Goal: Task Accomplishment & Management: Complete application form

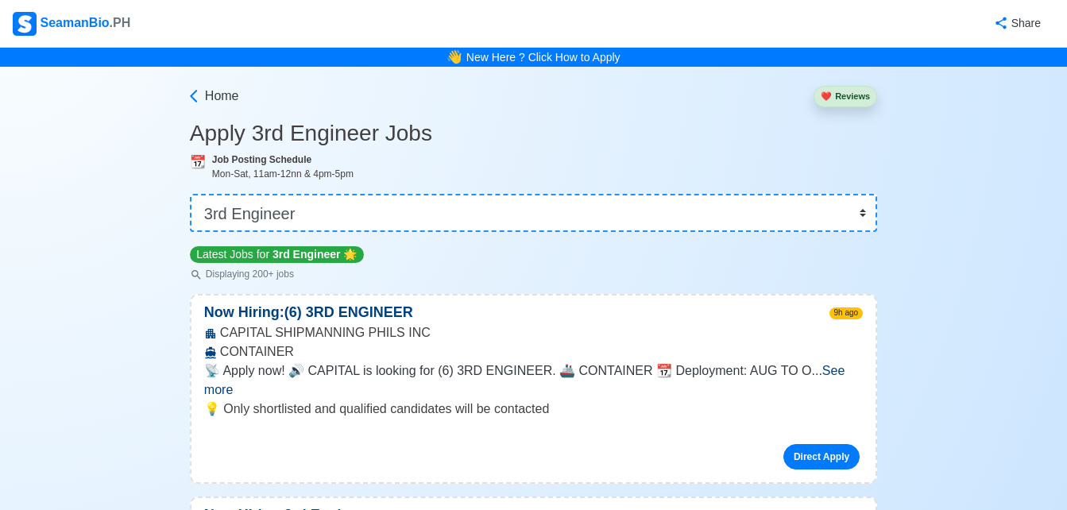
click at [829, 371] on span "See more" at bounding box center [524, 380] width 640 height 33
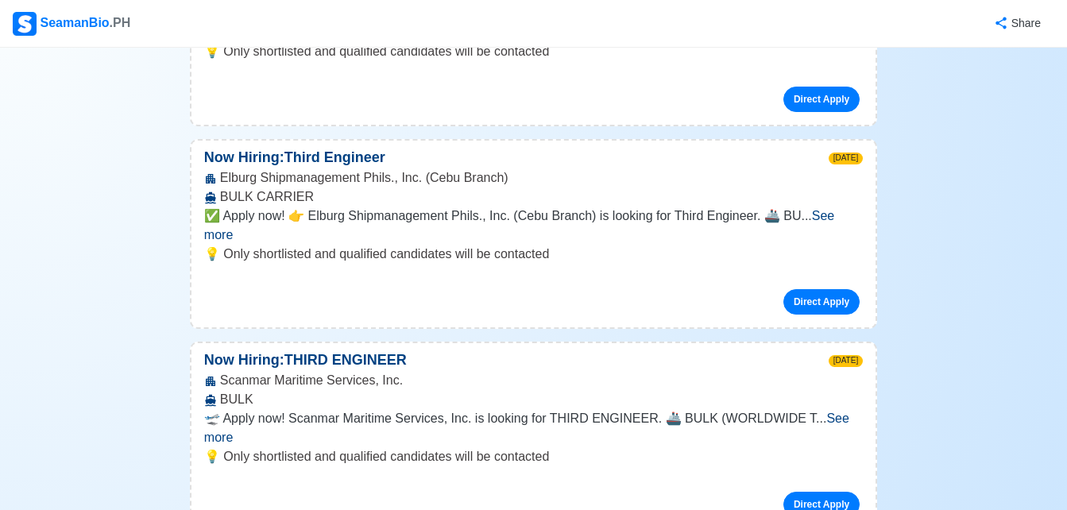
scroll to position [3526, 0]
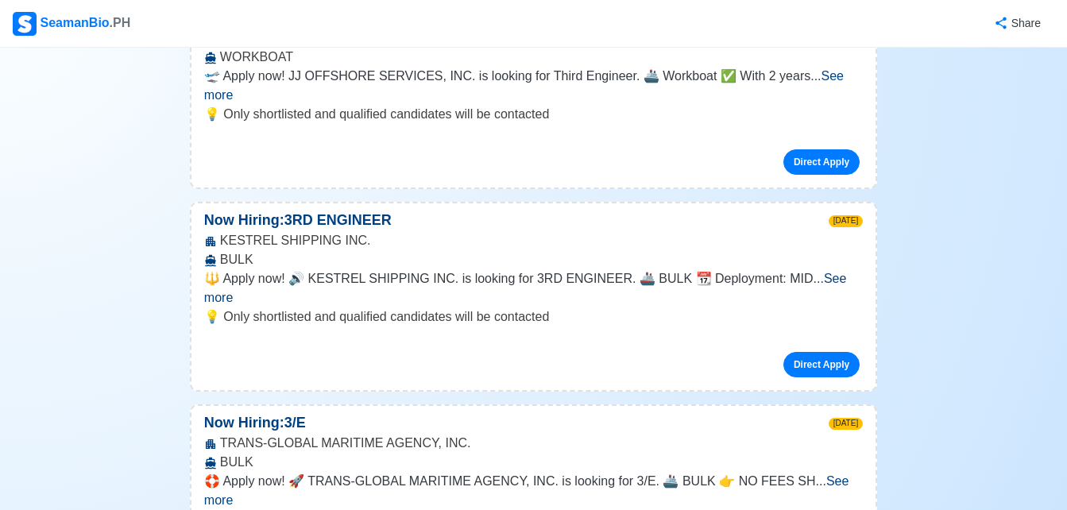
scroll to position [3082, 0]
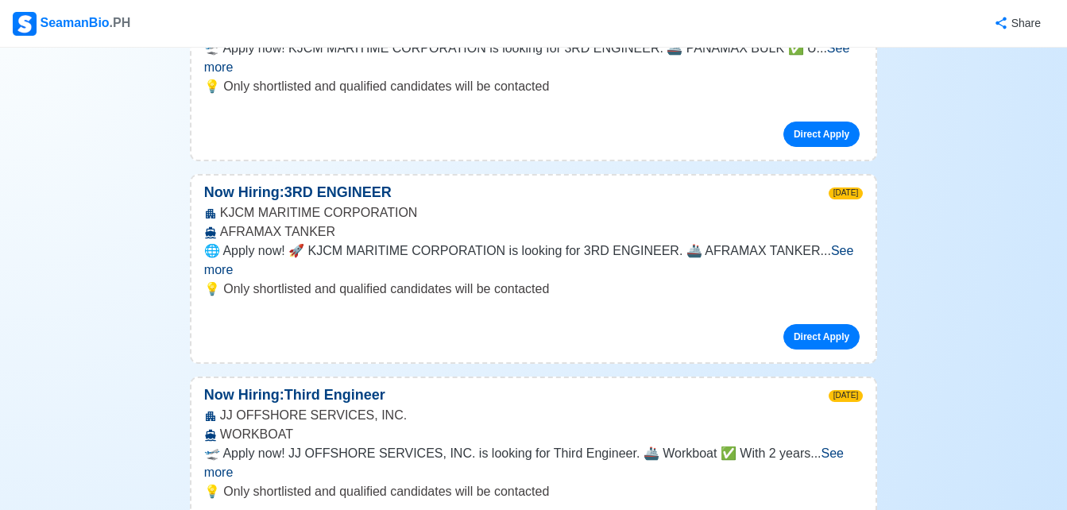
scroll to position [2700, 0]
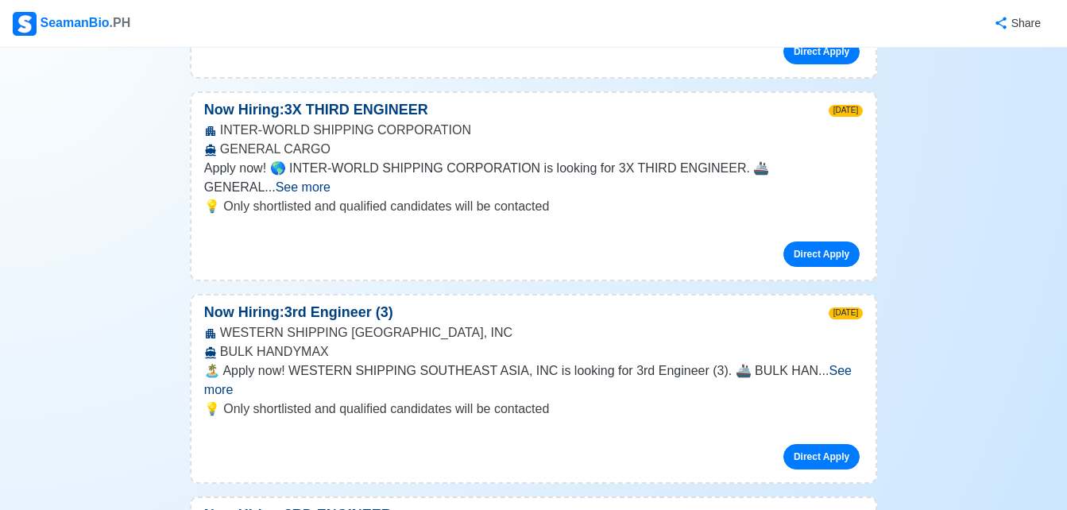
scroll to position [2160, 0]
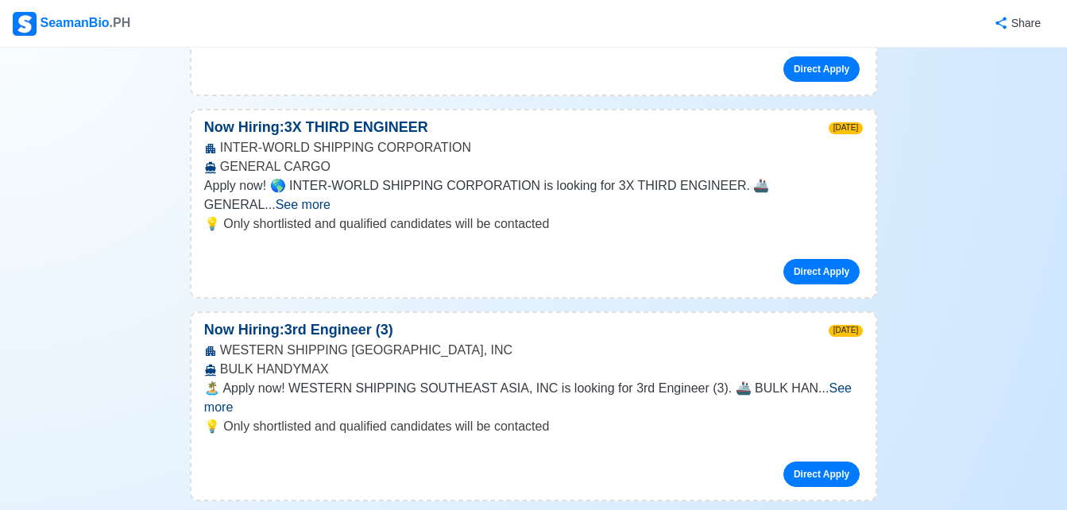
click at [810, 461] on link "Direct Apply" at bounding box center [821, 473] width 76 height 25
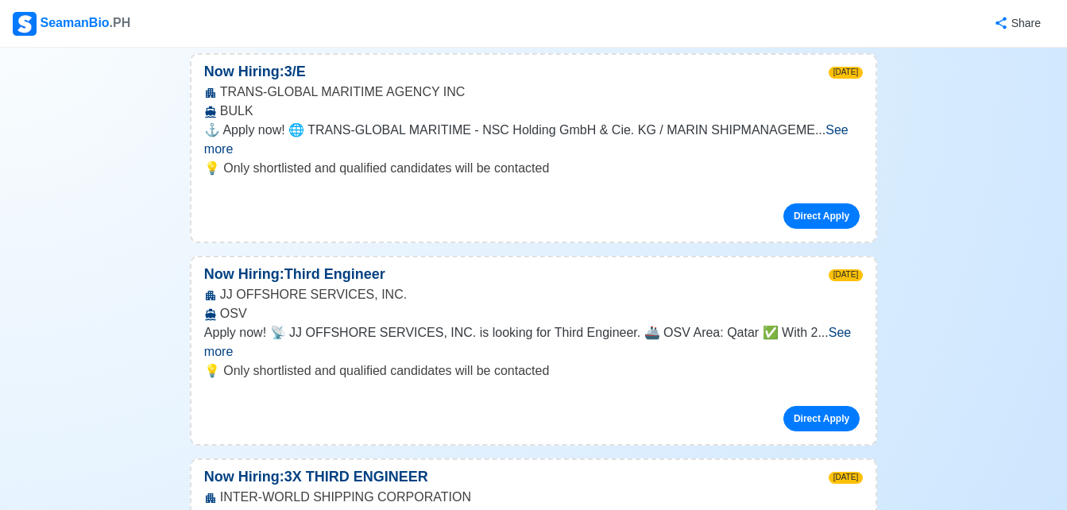
scroll to position [1779, 0]
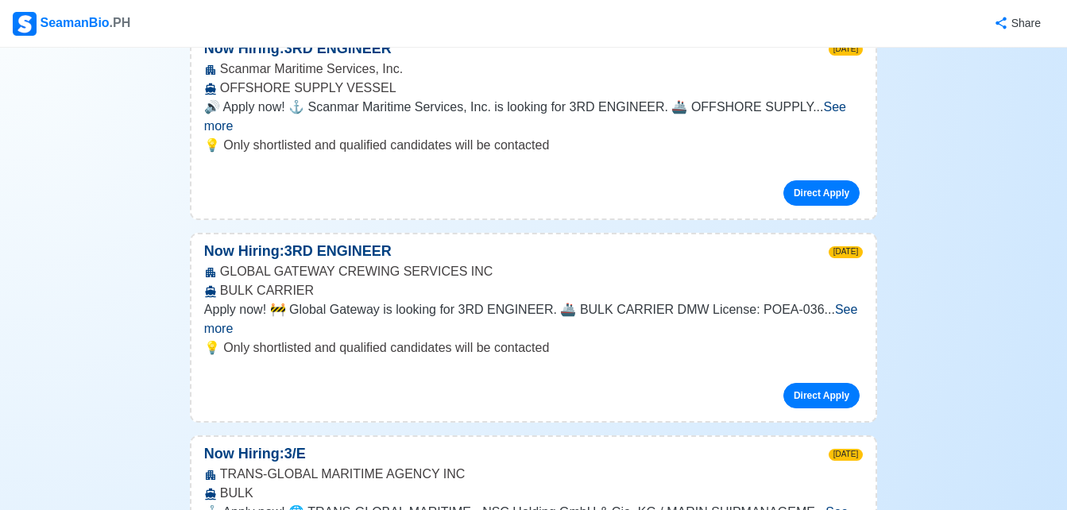
scroll to position [1430, 0]
click at [816, 382] on link "Direct Apply" at bounding box center [821, 394] width 76 height 25
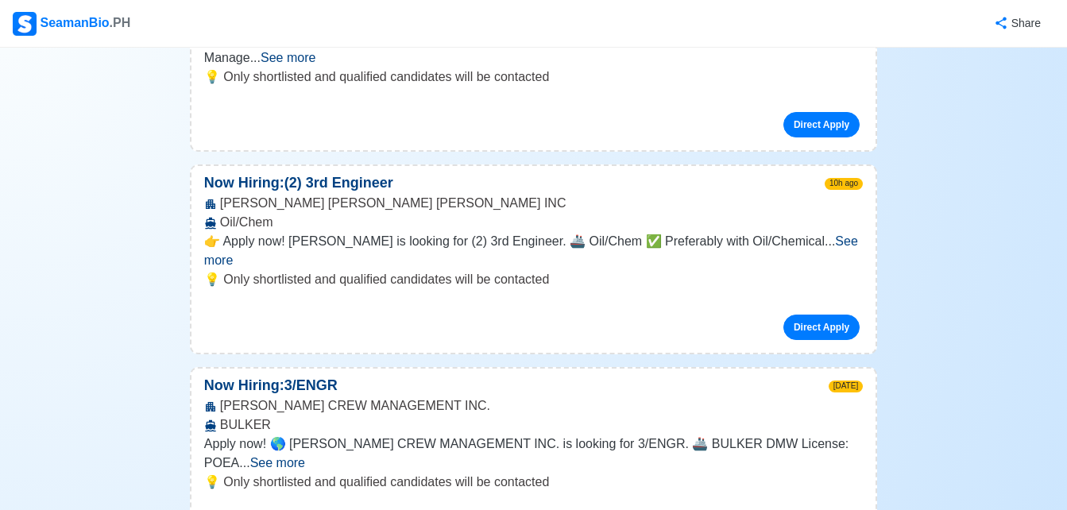
scroll to position [858, 0]
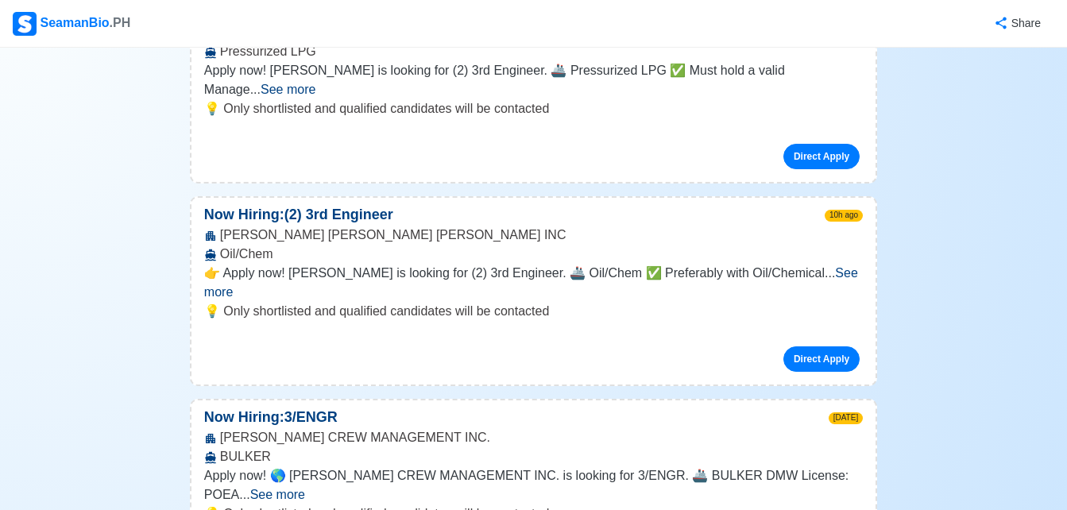
click at [305, 488] on span "See more" at bounding box center [277, 495] width 55 height 14
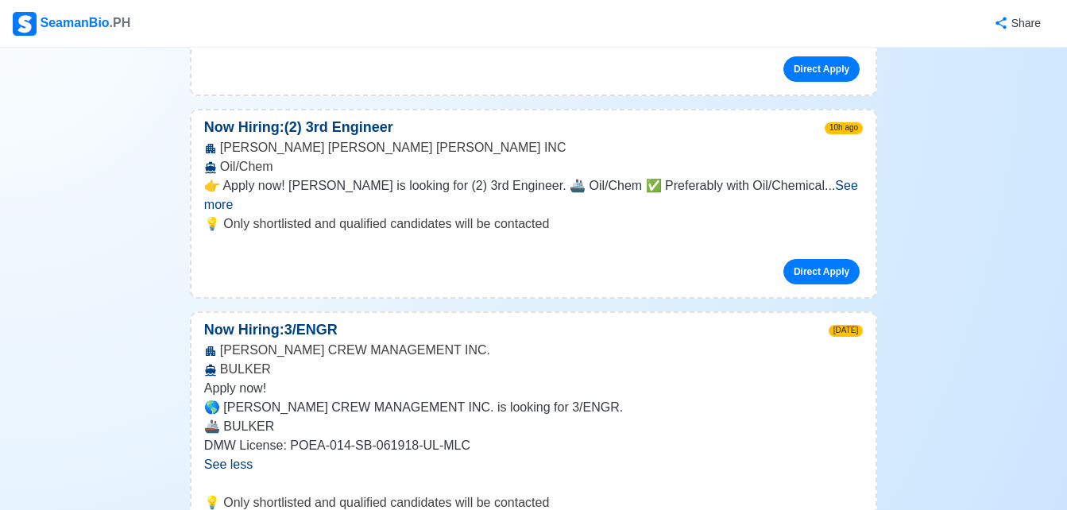
scroll to position [947, 0]
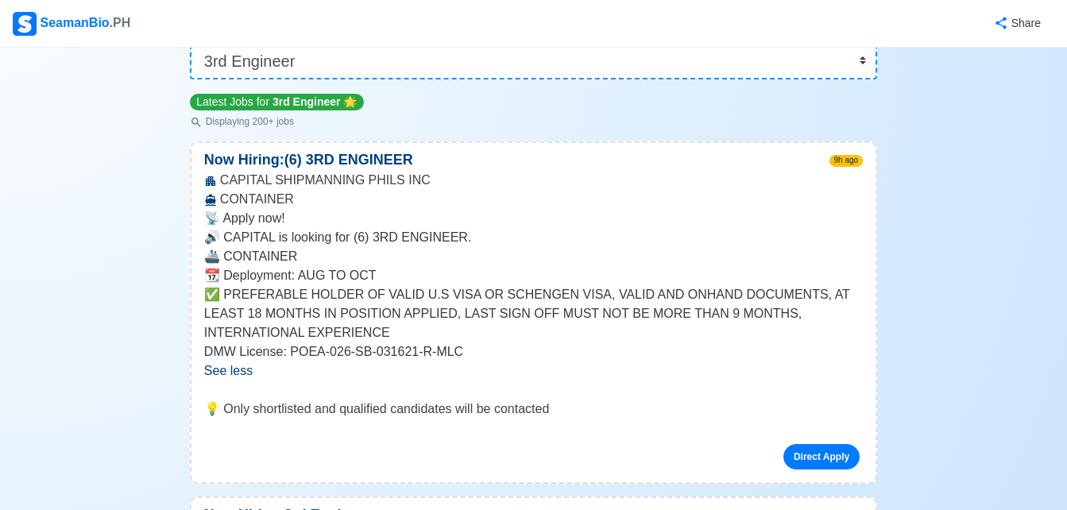
scroll to position [121, 0]
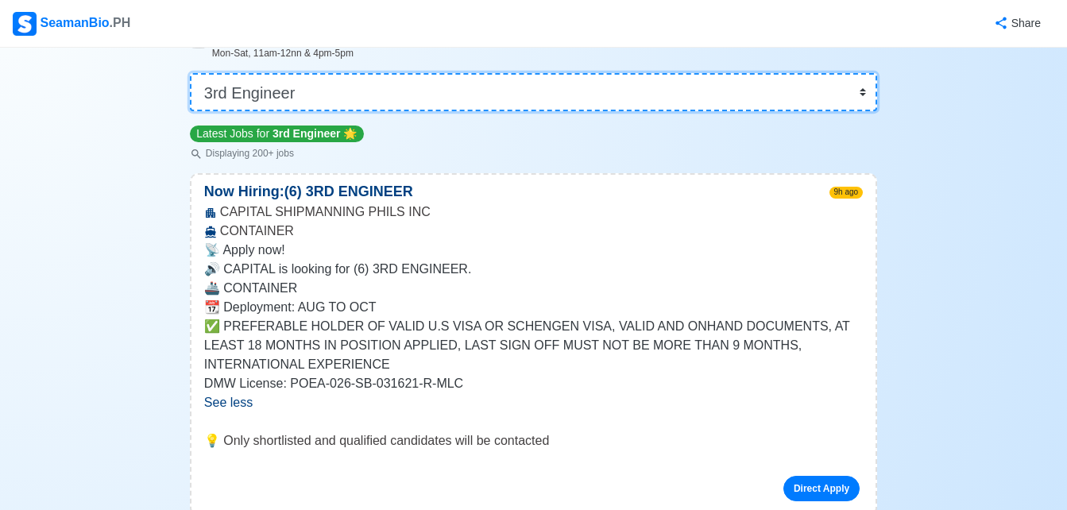
click at [689, 98] on select "👉 Select Rank or Position Master Chief Officer 2nd Officer 3rd Officer Junior O…" at bounding box center [533, 92] width 687 height 38
click at [191, 111] on select "👉 Select Rank or Position Master Chief Officer 2nd Officer 3rd Officer Junior O…" at bounding box center [533, 92] width 687 height 38
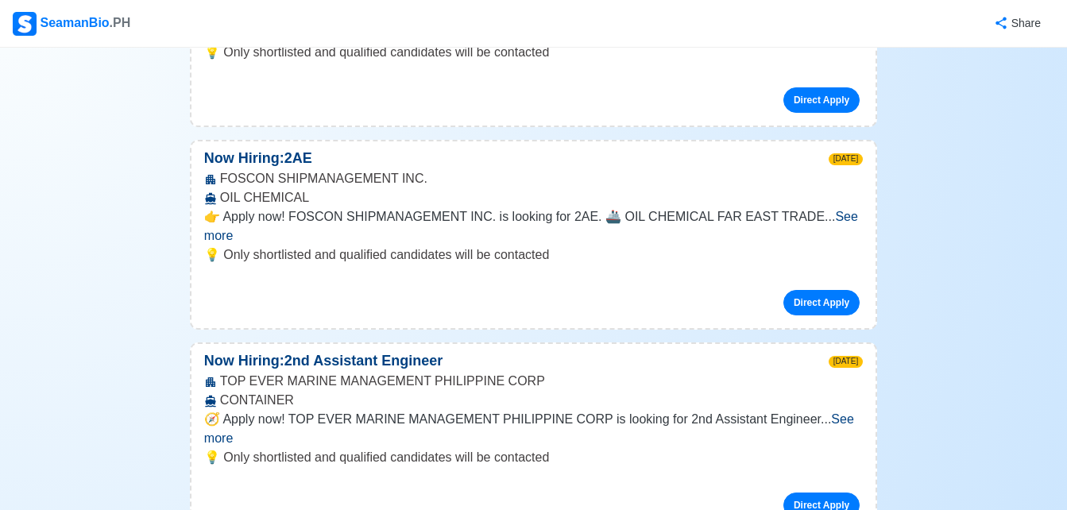
scroll to position [893, 0]
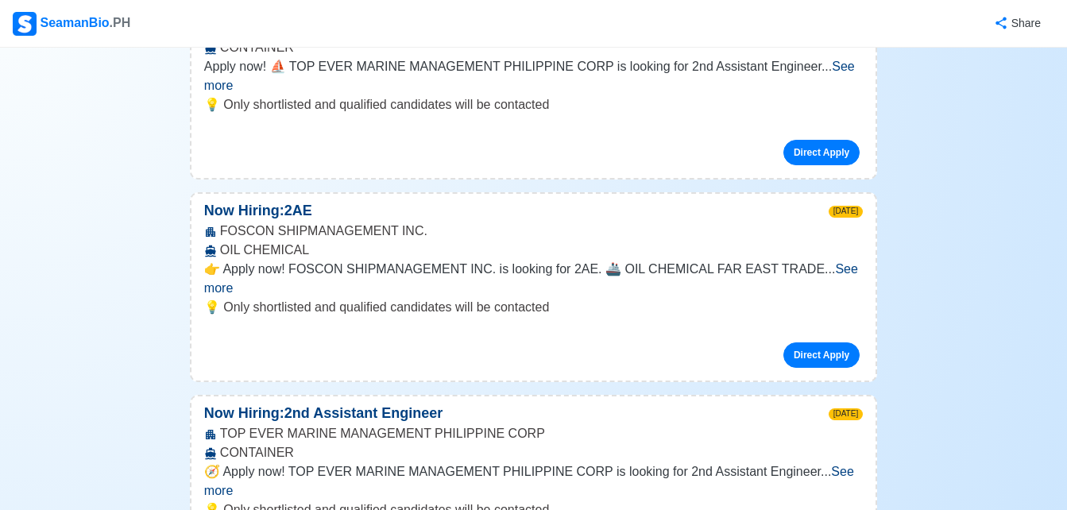
click at [817, 465] on span "See more" at bounding box center [529, 481] width 650 height 33
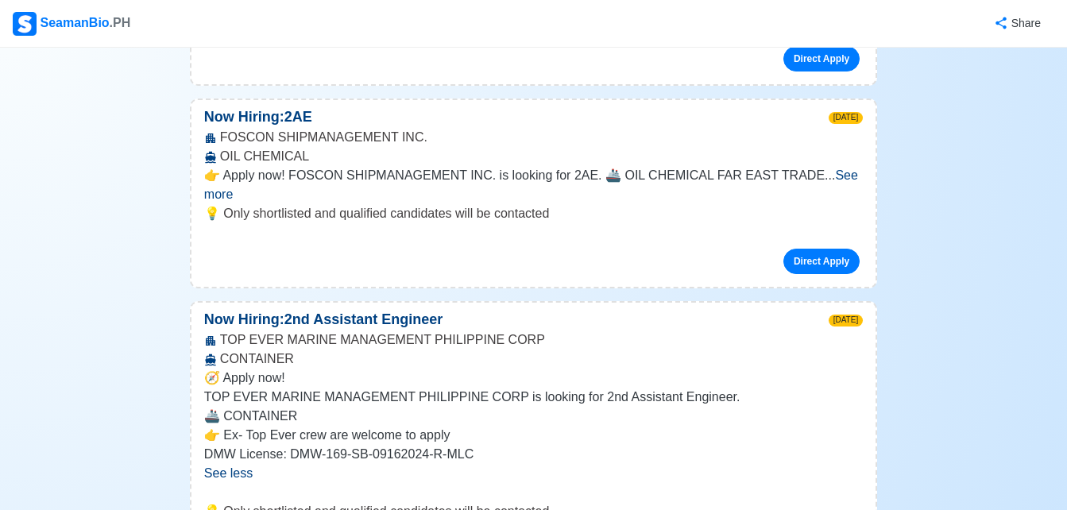
scroll to position [988, 0]
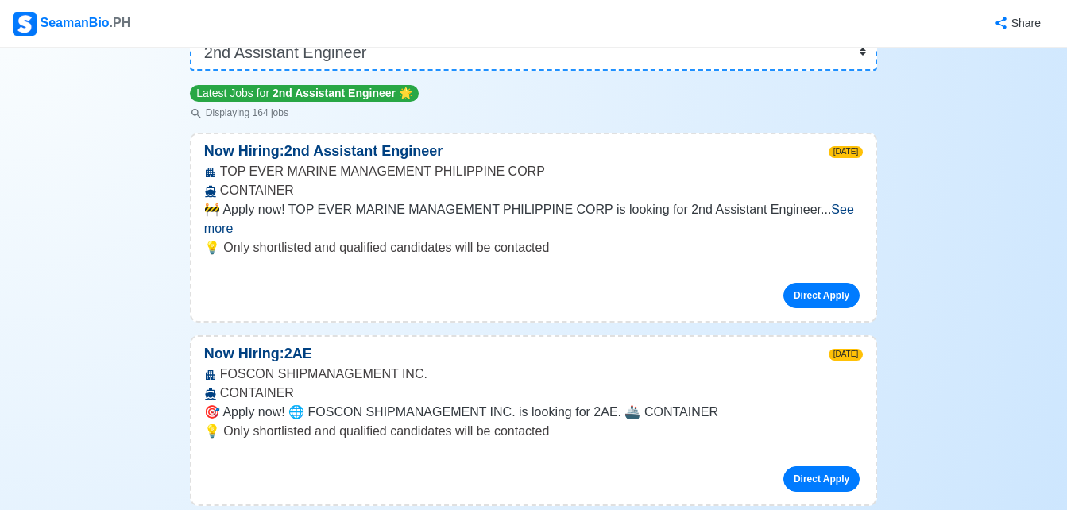
scroll to position [162, 0]
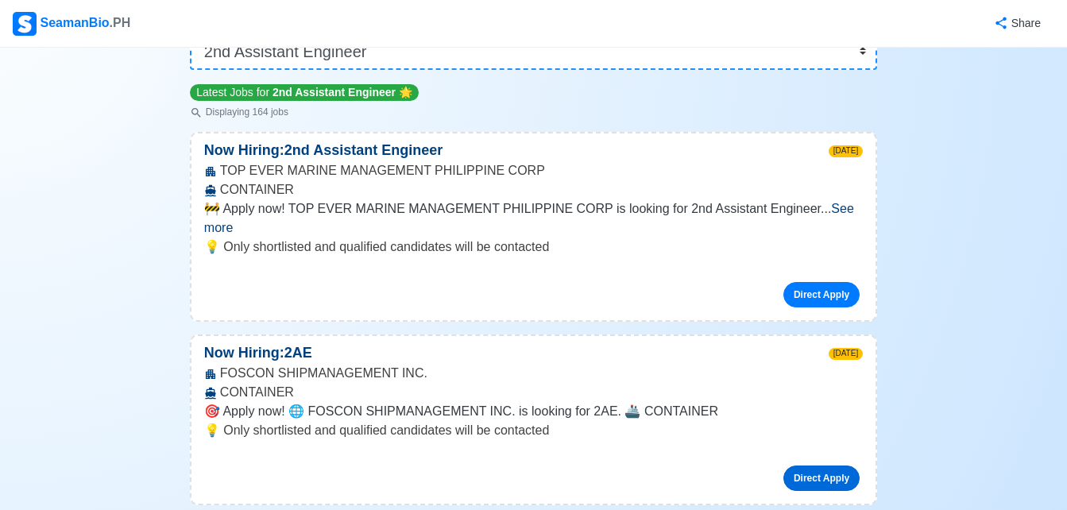
click at [824, 465] on link "Direct Apply" at bounding box center [821, 477] width 76 height 25
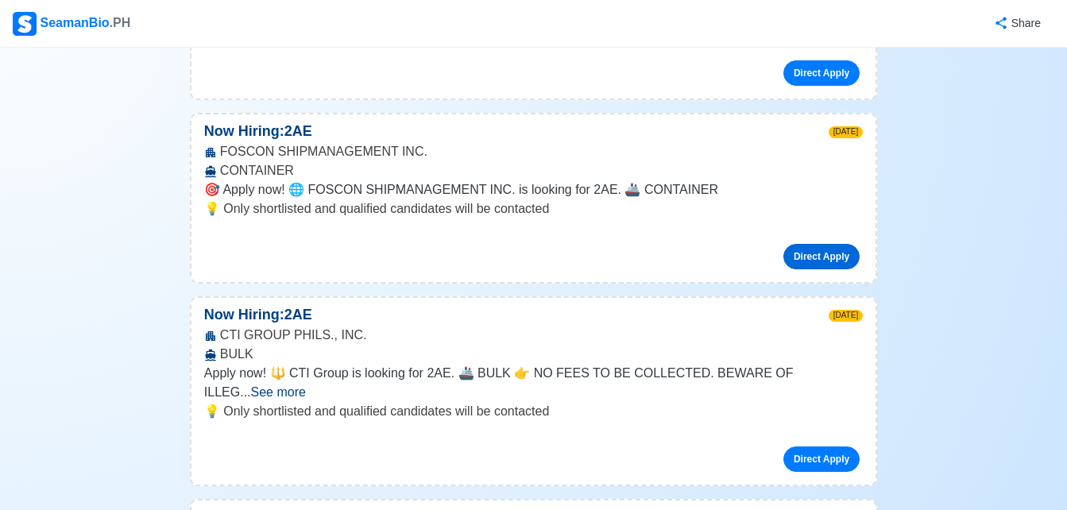
scroll to position [384, 0]
click at [806, 446] on link "Direct Apply" at bounding box center [821, 458] width 76 height 25
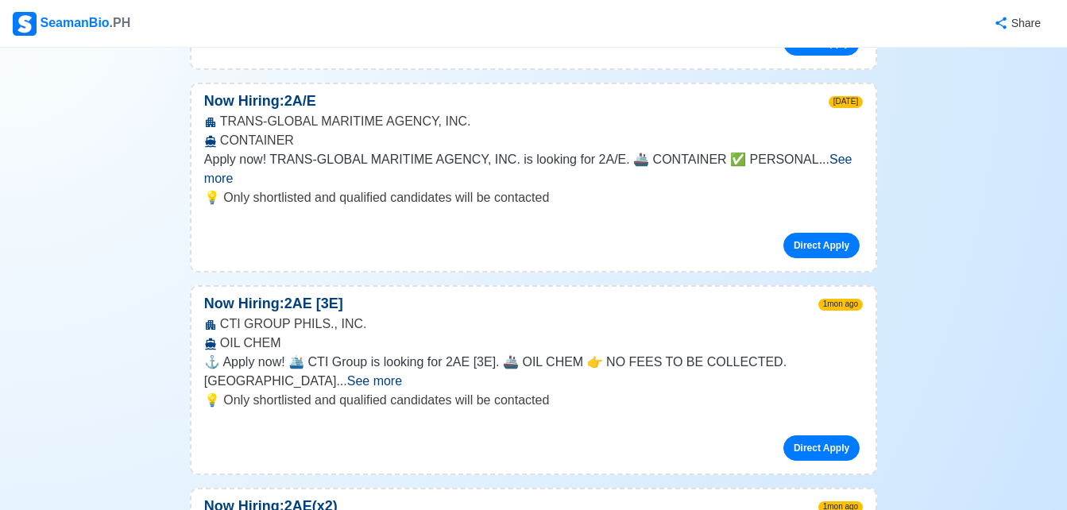
scroll to position [1909, 0]
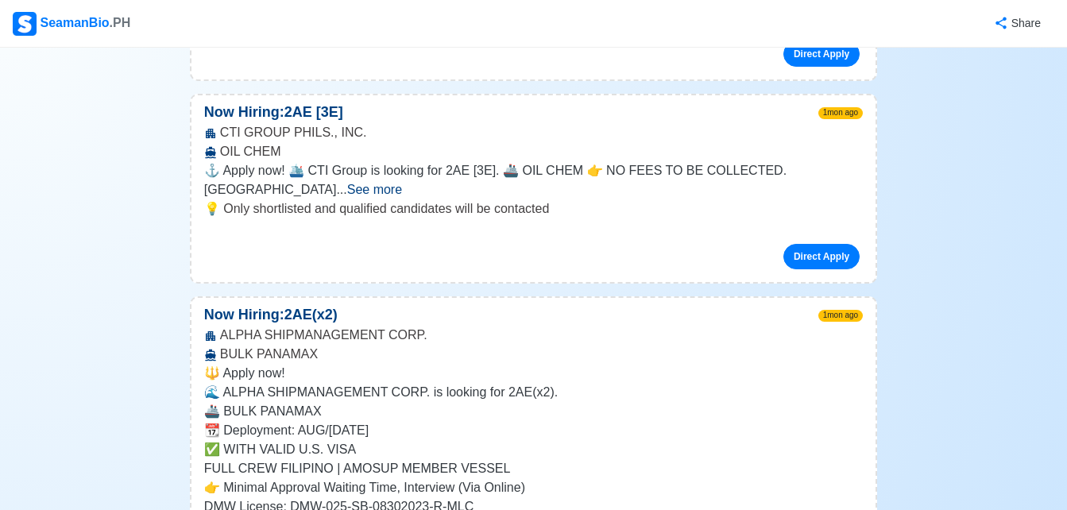
scroll to position [2100, 0]
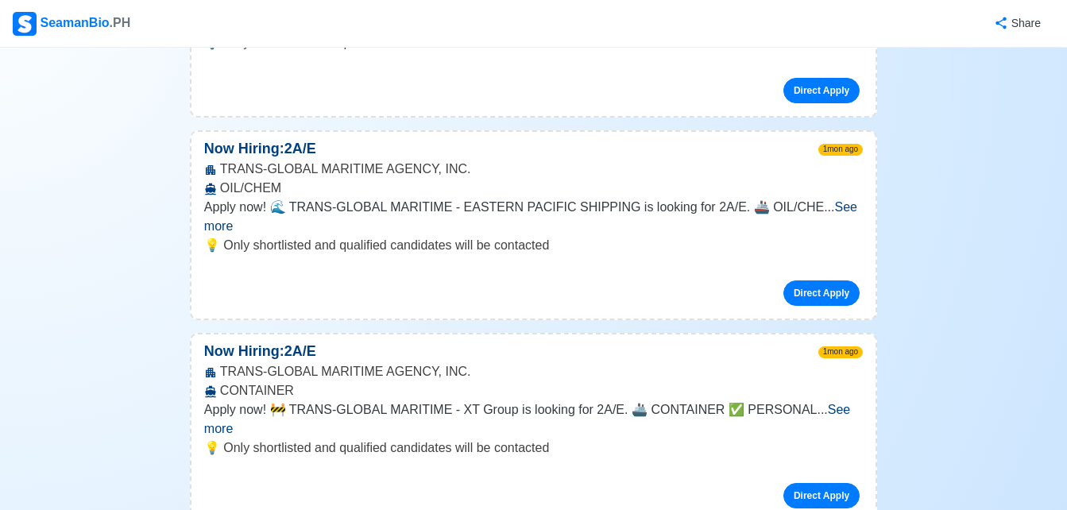
scroll to position [3053, 0]
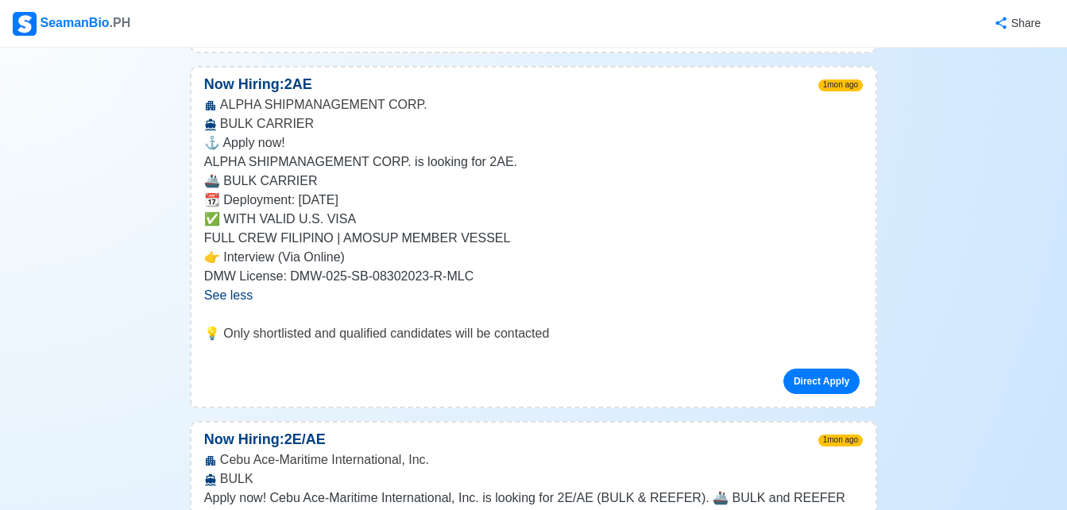
scroll to position [3498, 0]
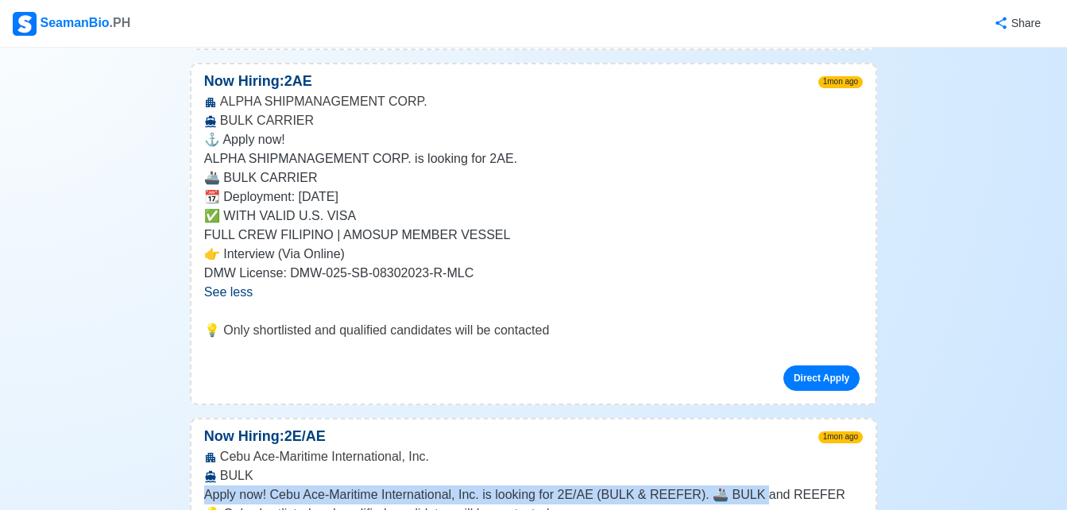
drag, startPoint x: 757, startPoint y: 257, endPoint x: 751, endPoint y: 267, distance: 12.1
click at [751, 418] on div "Now Hiring: 2E/AE 1mon ago Cebu Ace-Maritime International, Inc. BULK Apply now…" at bounding box center [533, 503] width 687 height 171
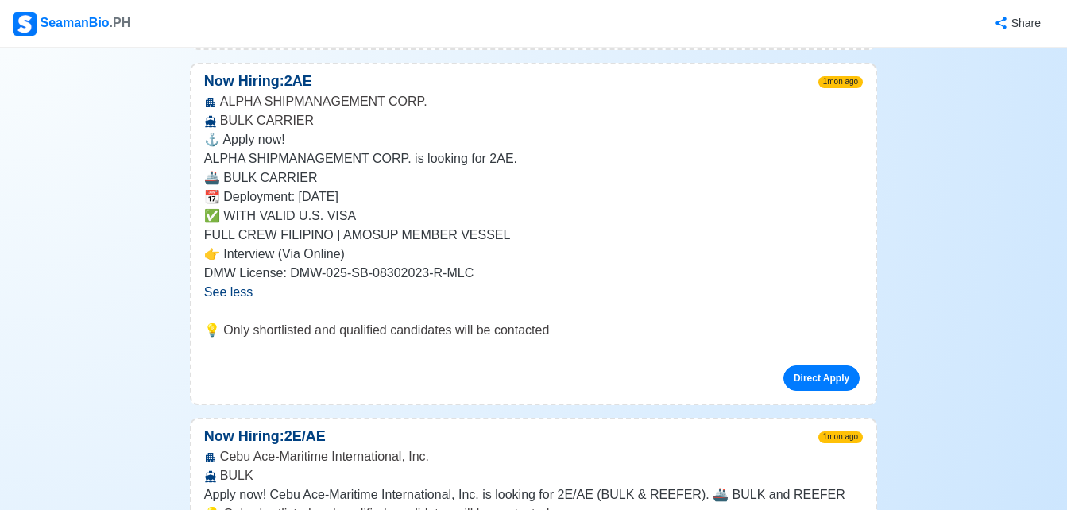
drag, startPoint x: 751, startPoint y: 267, endPoint x: 699, endPoint y: 295, distance: 59.0
click at [699, 504] on p "💡 Only shortlisted and qualified candidates will be contacted" at bounding box center [533, 513] width 658 height 19
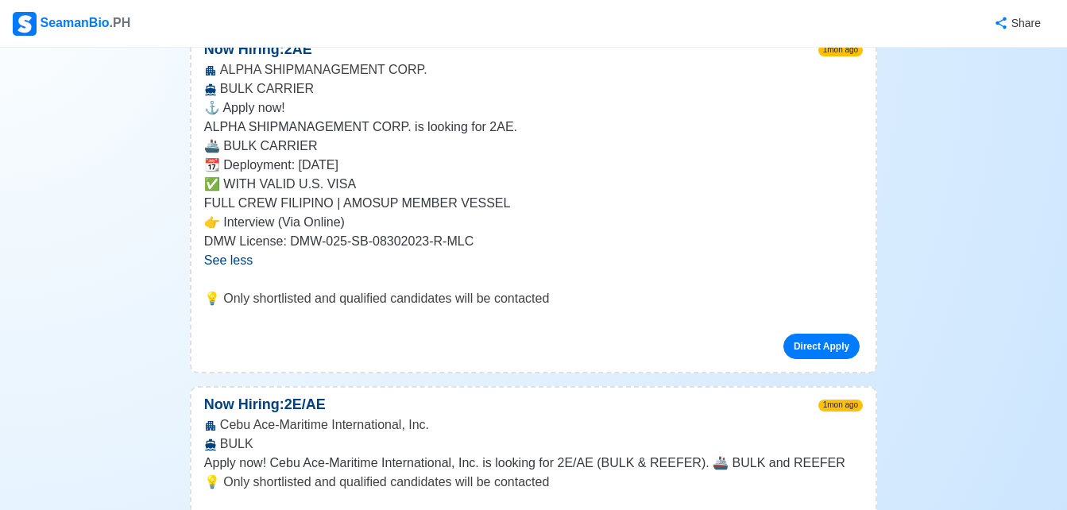
scroll to position [3561, 0]
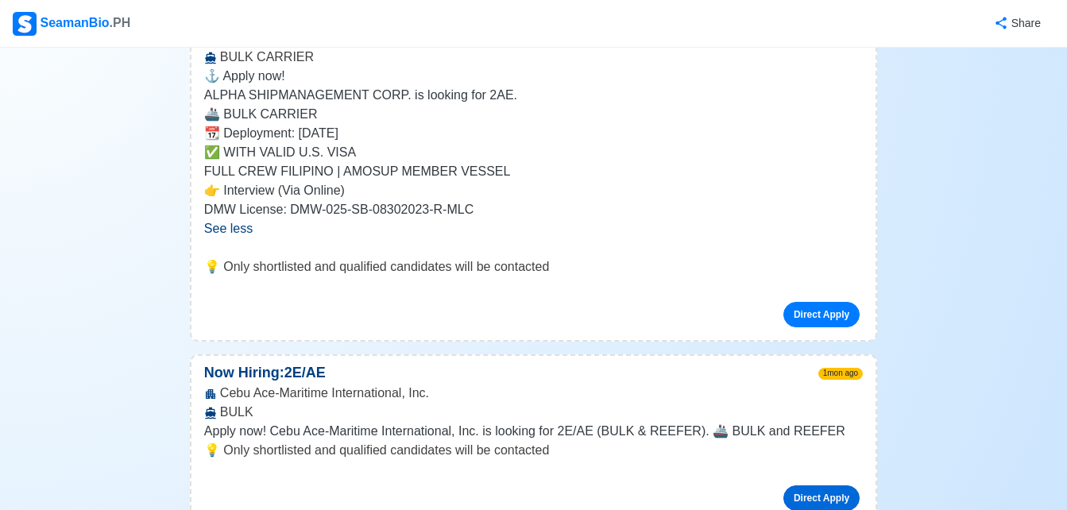
click at [836, 485] on link "Direct Apply" at bounding box center [821, 497] width 76 height 25
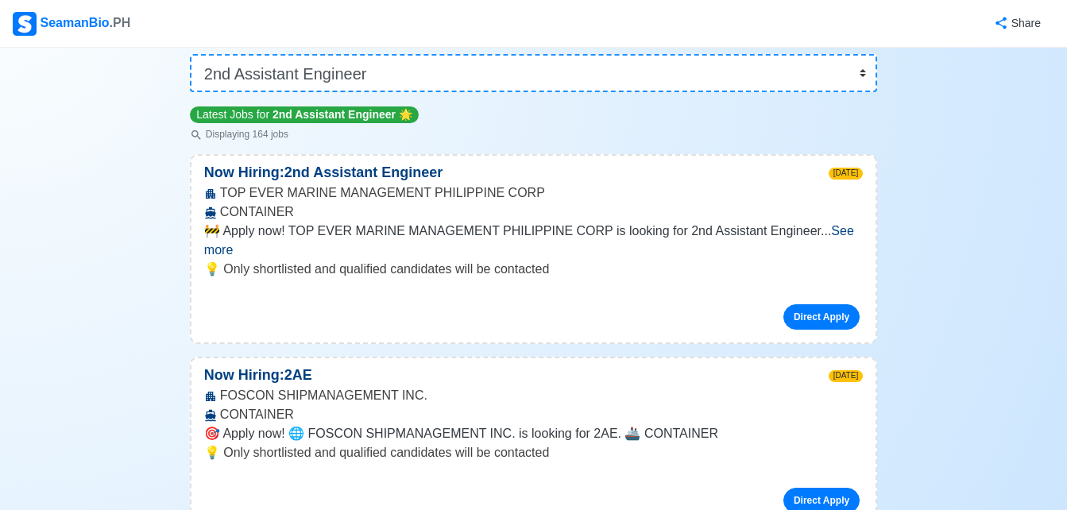
scroll to position [0, 0]
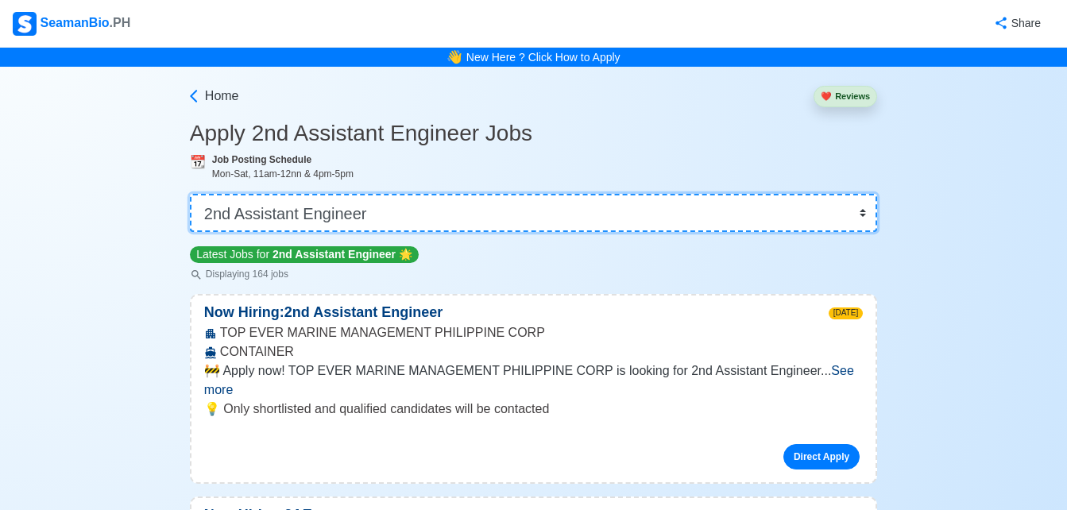
click at [498, 222] on select "👉 Select Rank or Position Master Chief Officer 2nd Officer 3rd Officer Junior O…" at bounding box center [533, 213] width 687 height 38
select select "3rd Engineer"
click at [191, 194] on select "👉 Select Rank or Position Master Chief Officer 2nd Officer 3rd Officer Junior O…" at bounding box center [533, 213] width 687 height 38
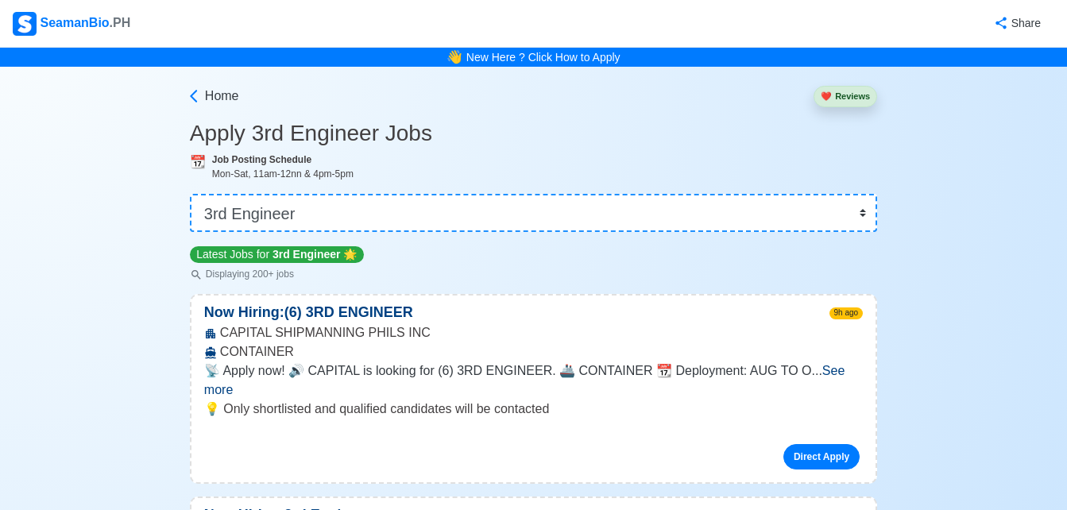
click at [858, 257] on div "Latest Jobs for 3rd Engineer 🌟 Displaying 200+ jobs" at bounding box center [533, 263] width 687 height 37
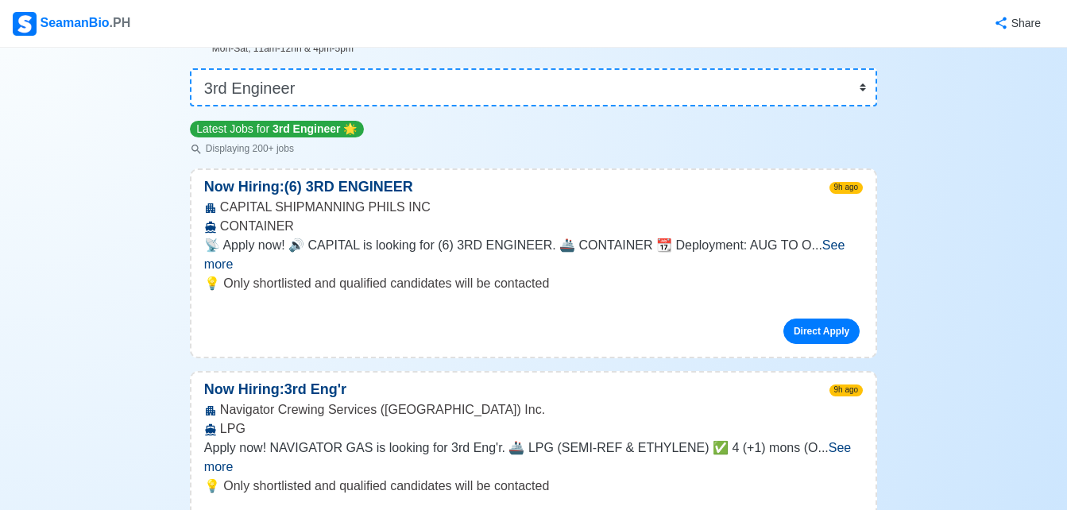
scroll to position [127, 0]
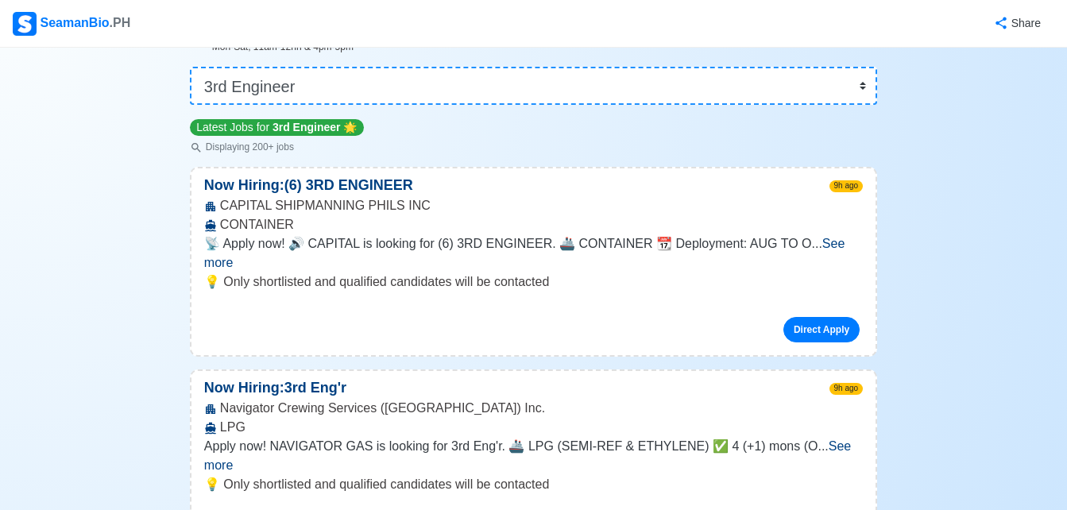
click at [810, 249] on span "See more" at bounding box center [524, 253] width 640 height 33
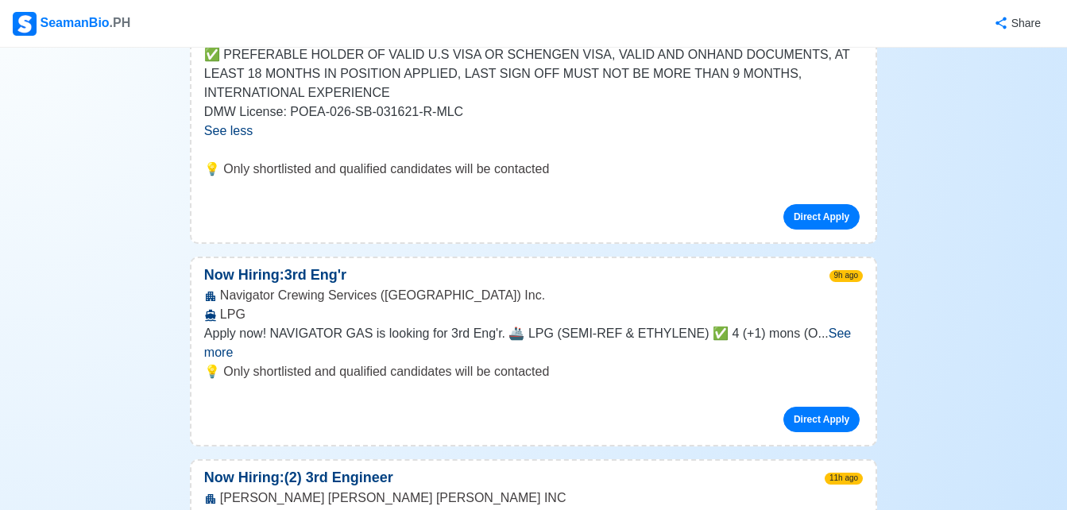
scroll to position [413, 0]
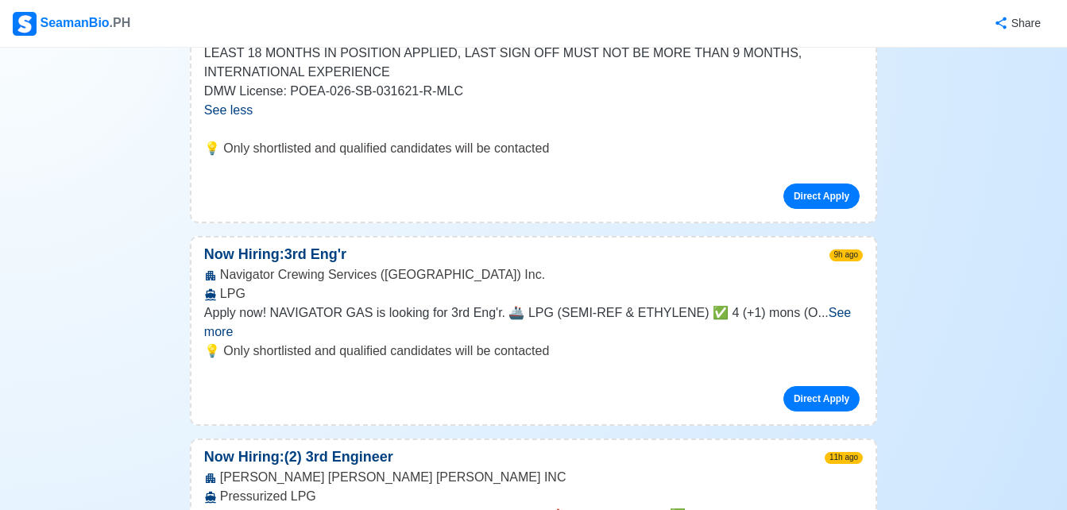
click at [806, 313] on span "See more" at bounding box center [527, 322] width 647 height 33
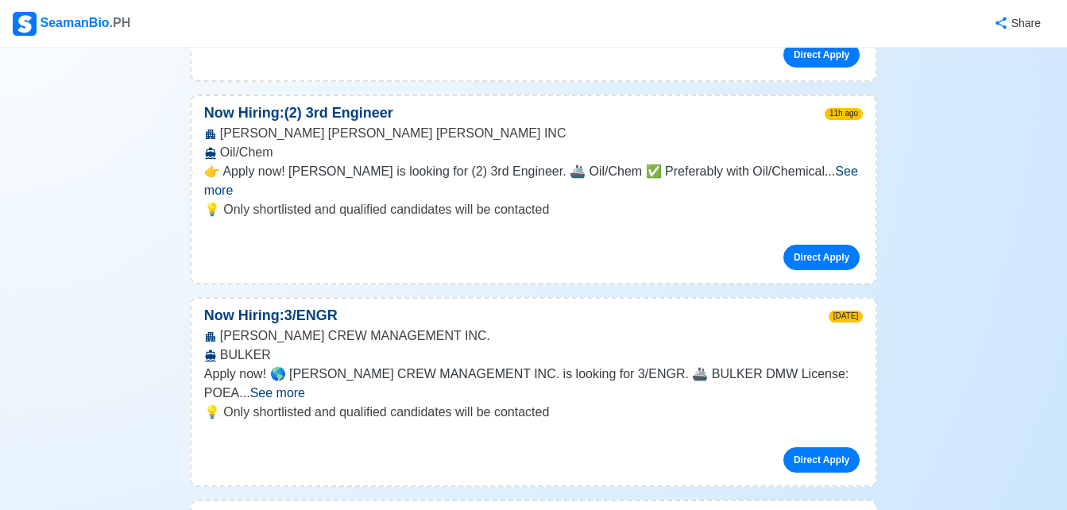
scroll to position [0, 0]
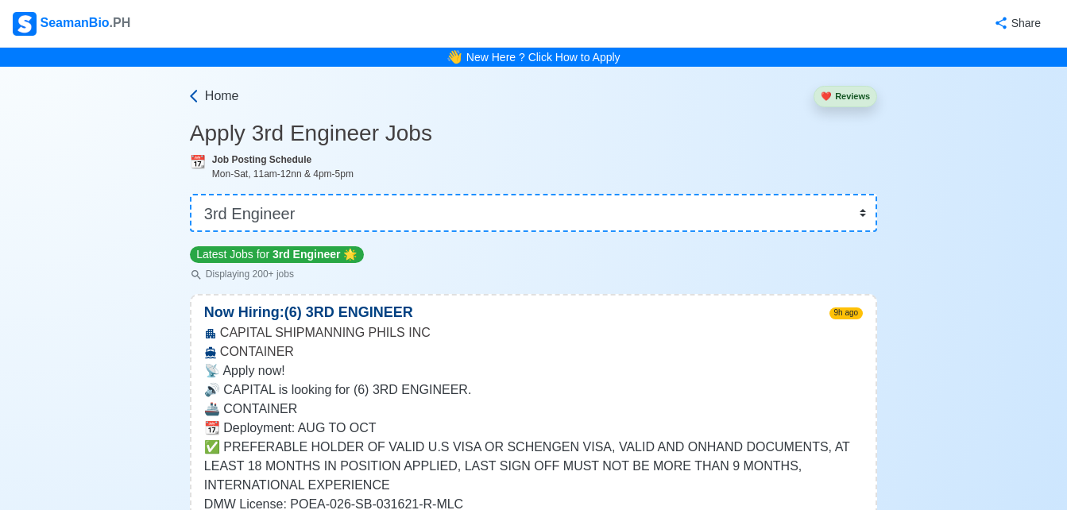
click at [206, 91] on span "Home" at bounding box center [222, 96] width 34 height 19
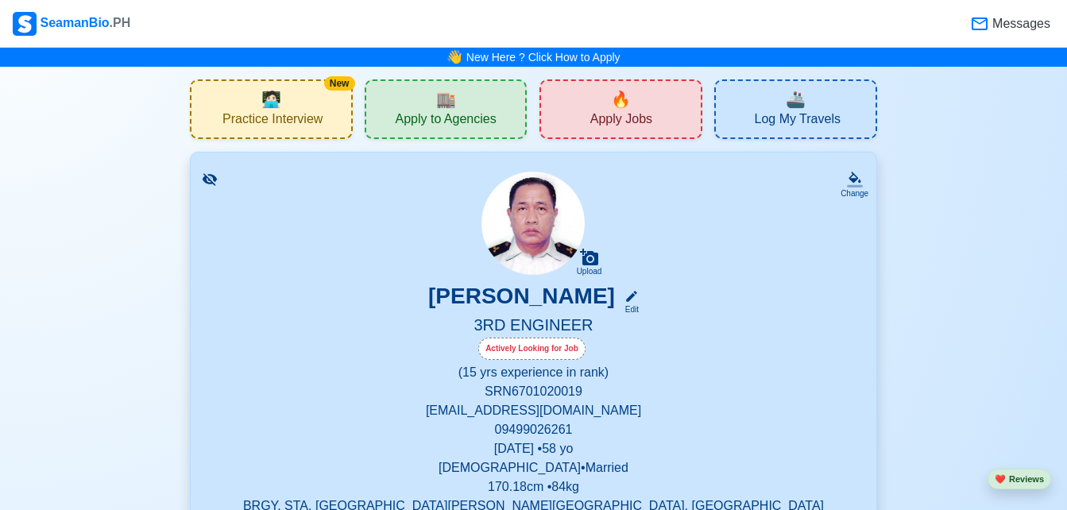
click at [442, 131] on div "🏬 Apply to Agencies" at bounding box center [446, 109] width 163 height 60
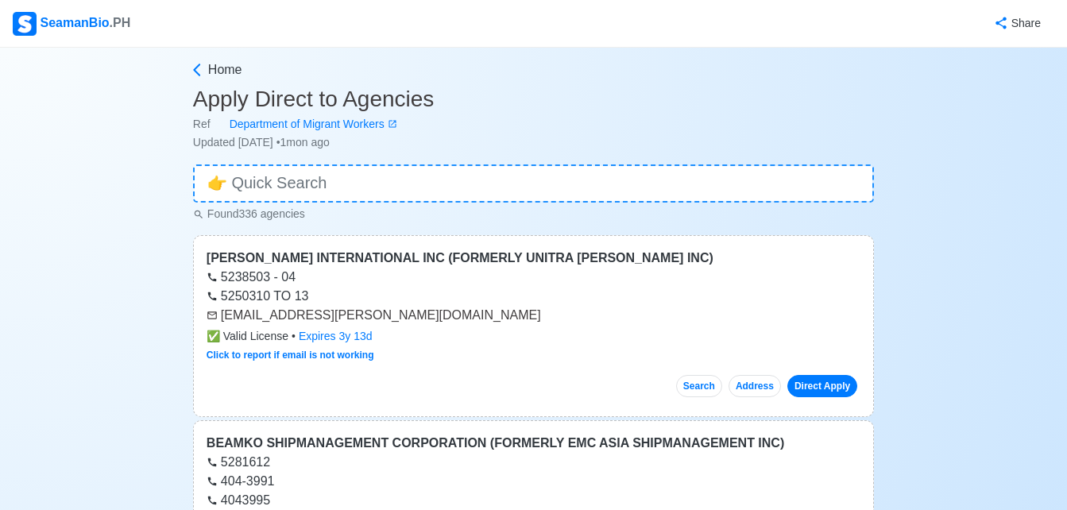
click at [835, 390] on link "Direct Apply" at bounding box center [822, 386] width 70 height 22
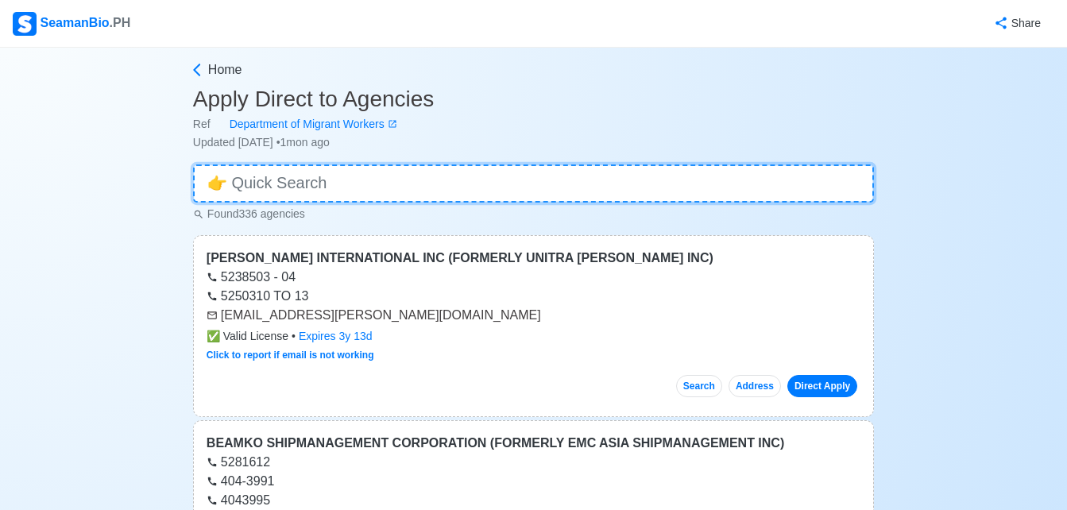
click at [737, 181] on input at bounding box center [533, 183] width 681 height 38
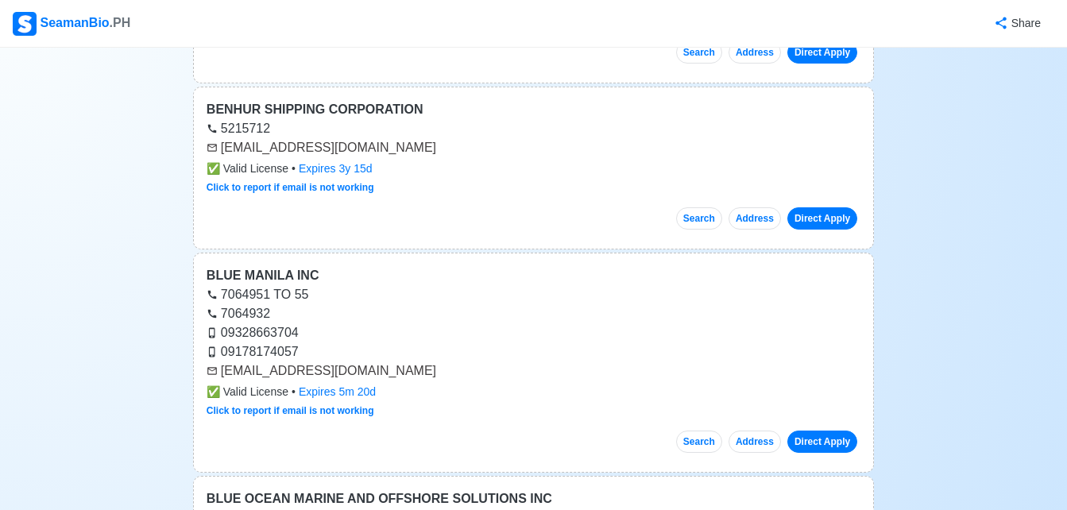
scroll to position [762, 0]
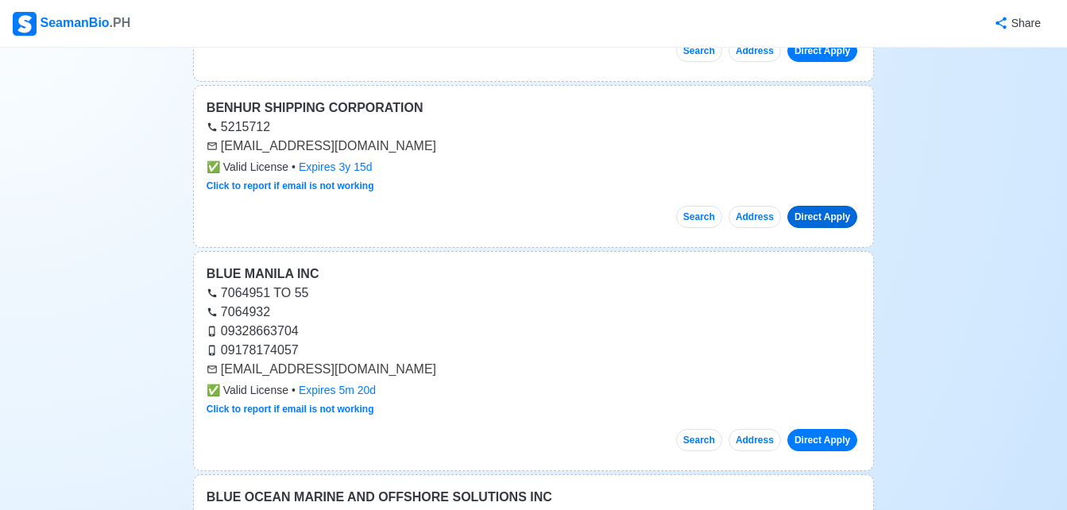
click at [816, 218] on link "Direct Apply" at bounding box center [822, 217] width 70 height 22
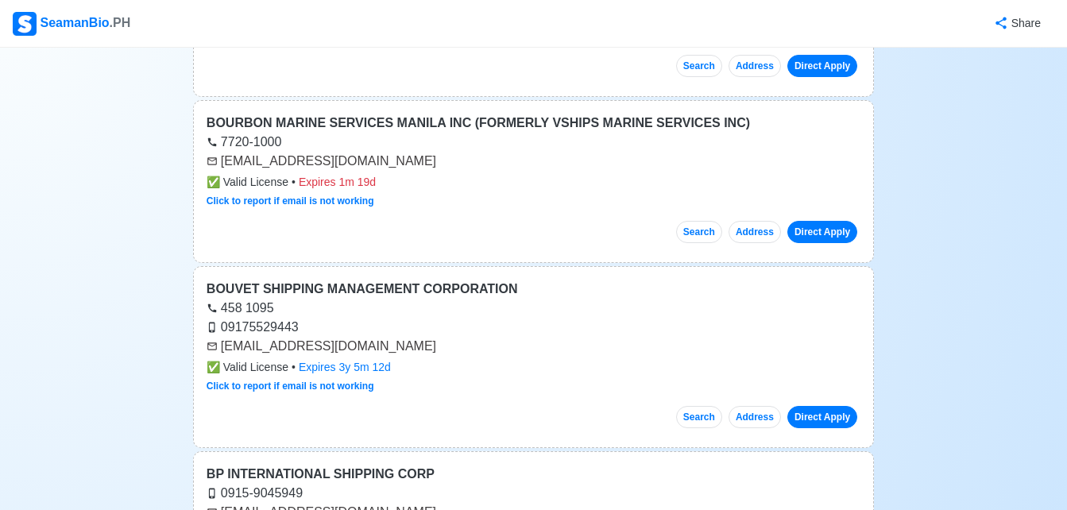
scroll to position [1334, 0]
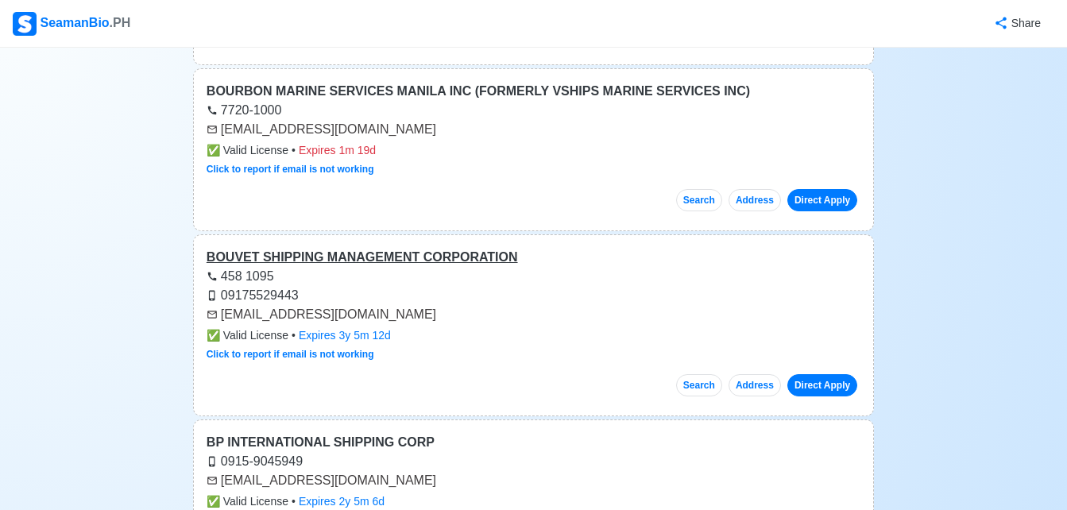
click at [460, 257] on div "BOUVET SHIPPING MANAGEMENT CORPORATION" at bounding box center [534, 257] width 654 height 19
click at [836, 390] on link "Direct Apply" at bounding box center [822, 385] width 70 height 22
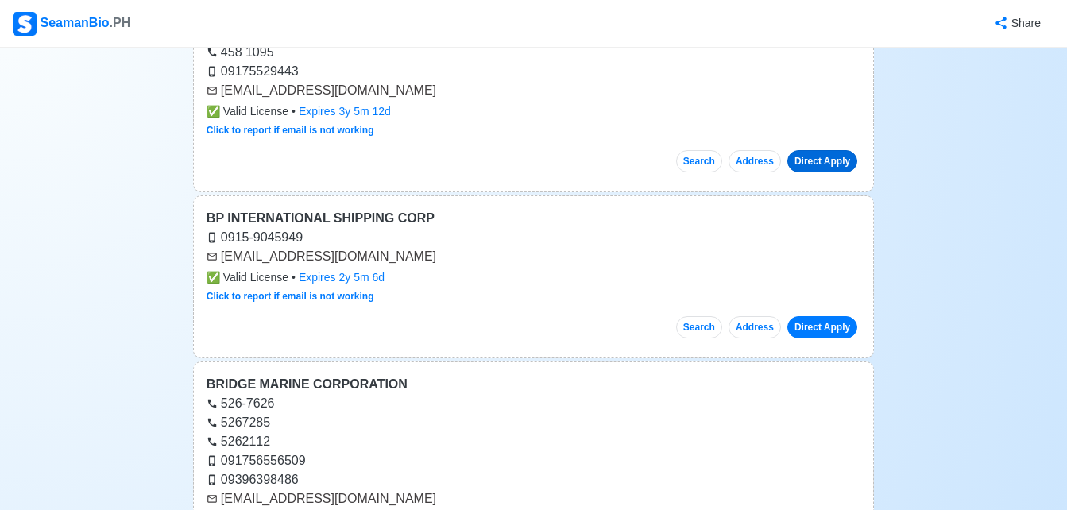
scroll to position [1588, 0]
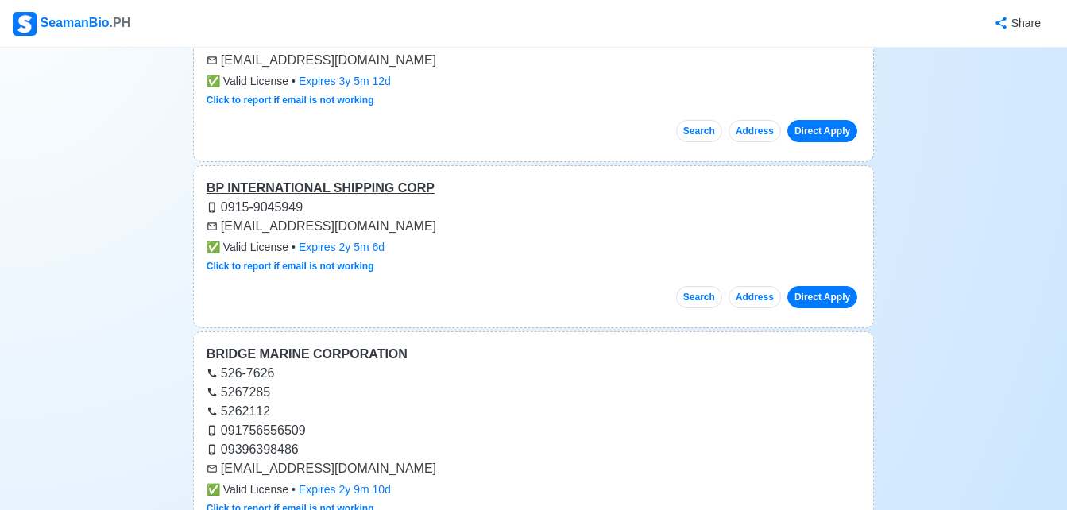
click at [366, 185] on div "BP INTERNATIONAL SHIPPING CORP" at bounding box center [534, 188] width 654 height 19
click at [831, 295] on link "Direct Apply" at bounding box center [822, 297] width 70 height 22
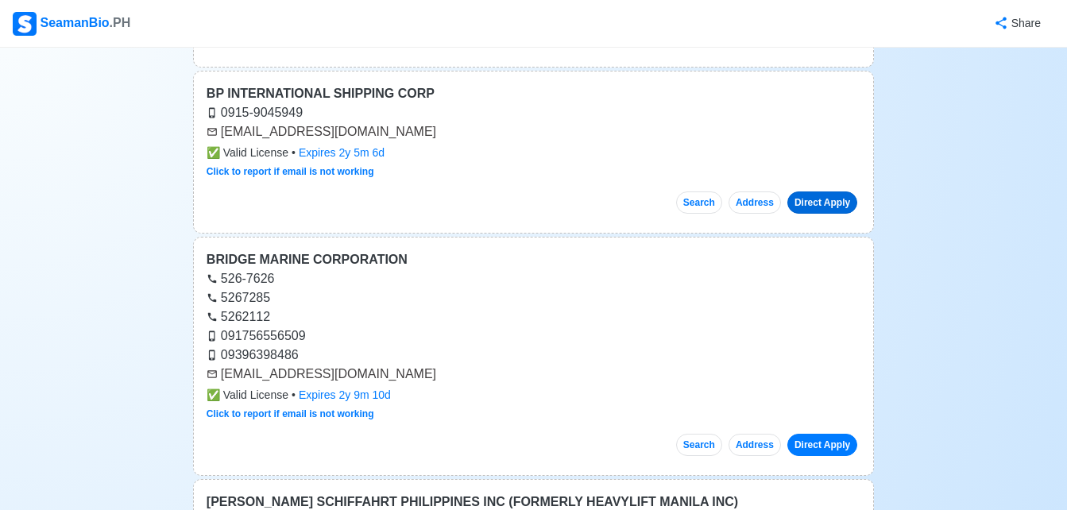
scroll to position [1716, 0]
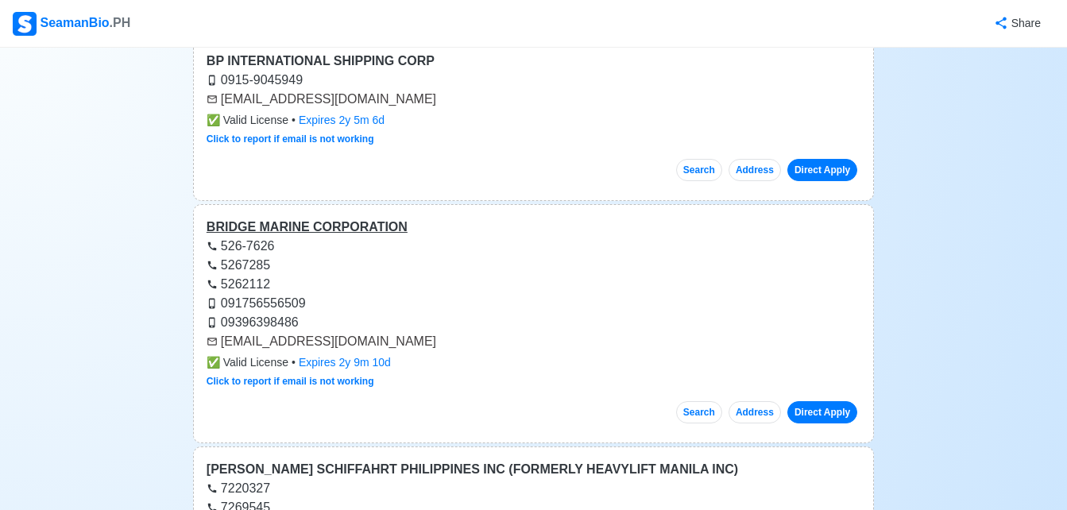
click at [323, 225] on div "BRIDGE MARINE CORPORATION" at bounding box center [534, 227] width 654 height 19
click at [839, 412] on link "Direct Apply" at bounding box center [822, 412] width 70 height 22
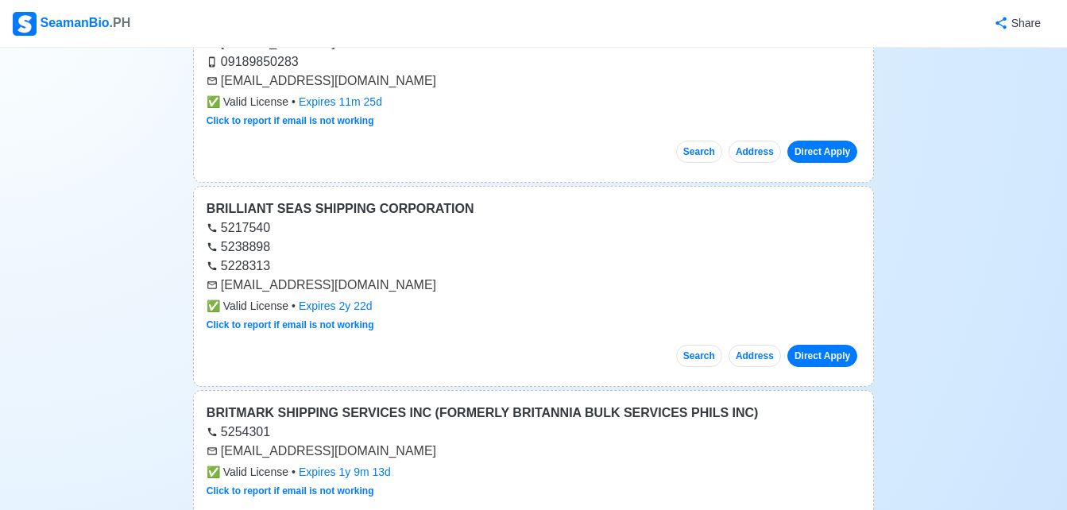
scroll to position [2414, 0]
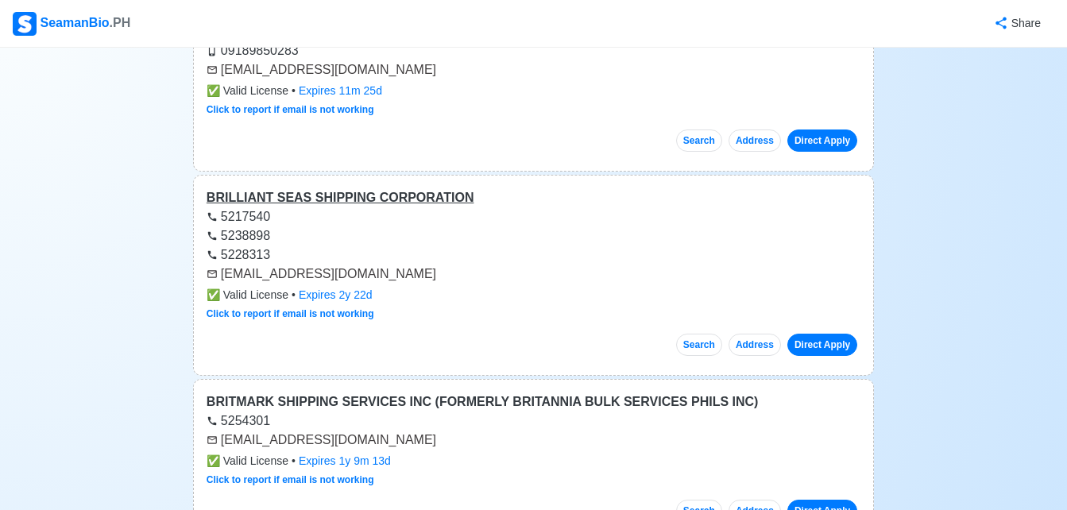
click at [402, 195] on div "BRILLIANT SEAS SHIPPING CORPORATION" at bounding box center [534, 197] width 654 height 19
click at [835, 339] on link "Direct Apply" at bounding box center [822, 345] width 70 height 22
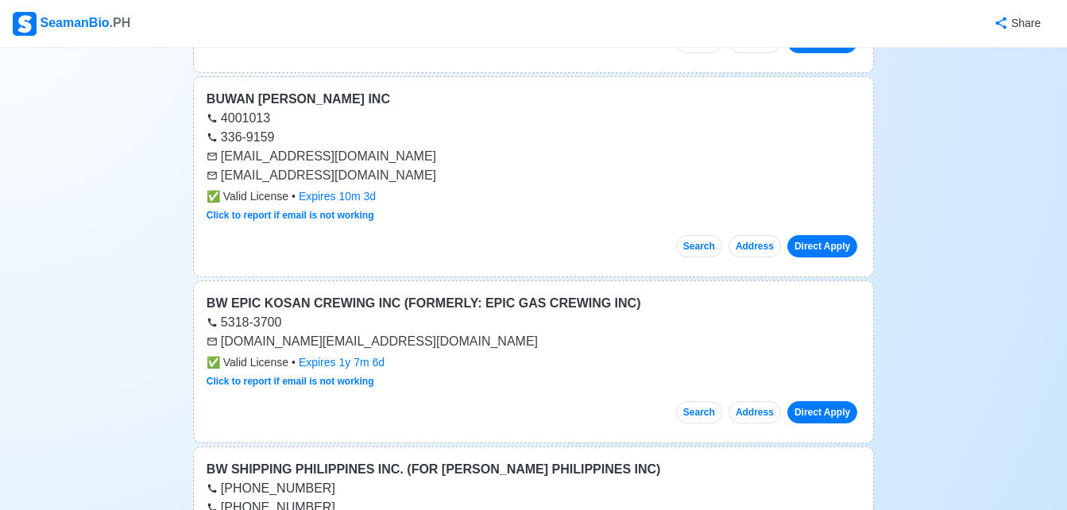
click at [782, 187] on div "BUWAN [PERSON_NAME] INC 4001013 336-9159 [EMAIL_ADDRESS][DOMAIN_NAME] [EMAIL_AD…" at bounding box center [533, 176] width 681 height 201
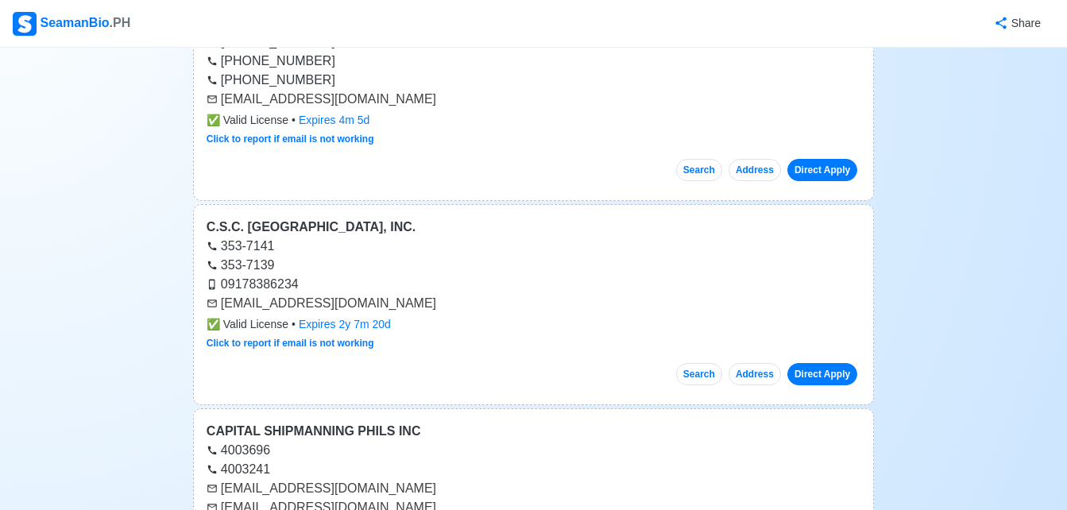
scroll to position [3749, 0]
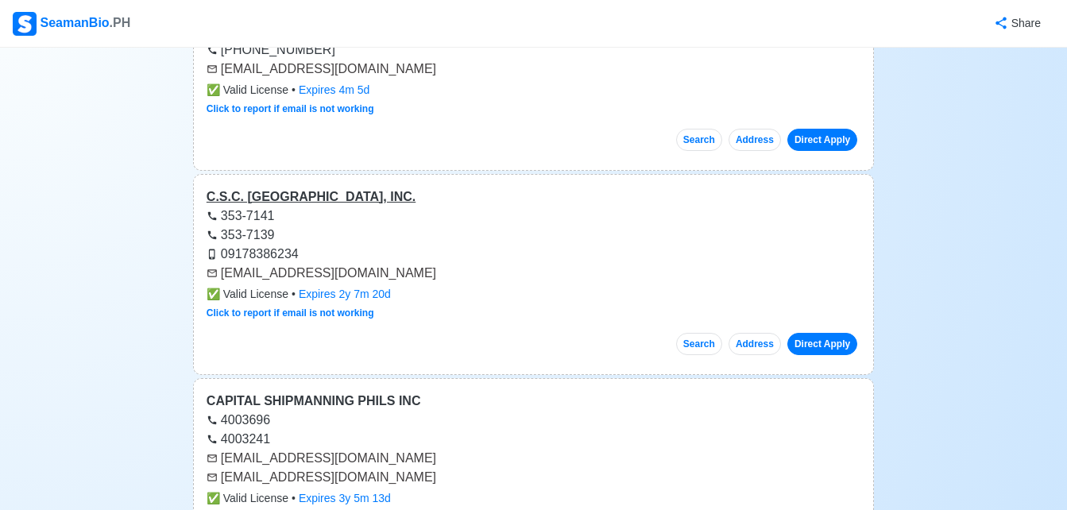
click at [275, 198] on div "C.S.C. [GEOGRAPHIC_DATA], INC." at bounding box center [534, 196] width 654 height 19
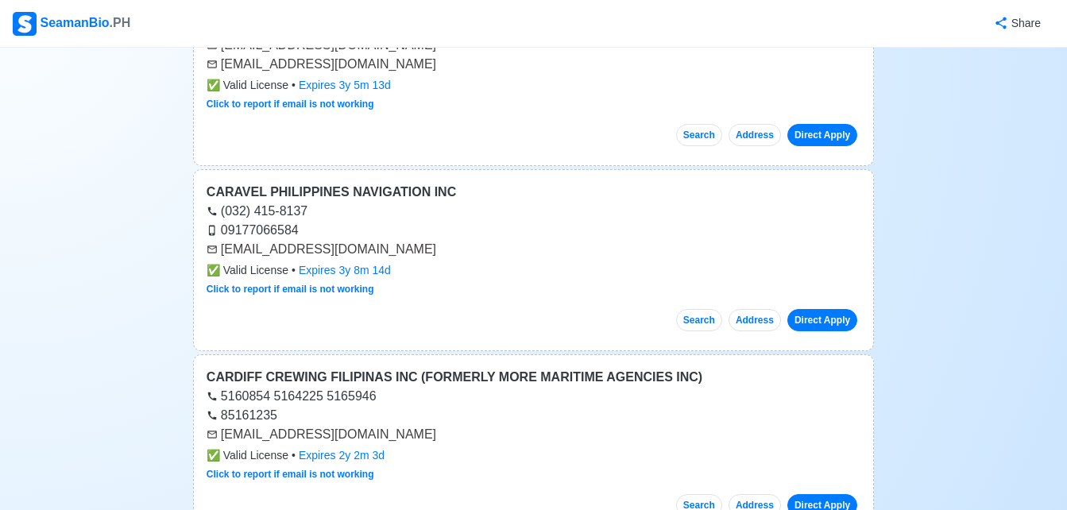
scroll to position [4194, 0]
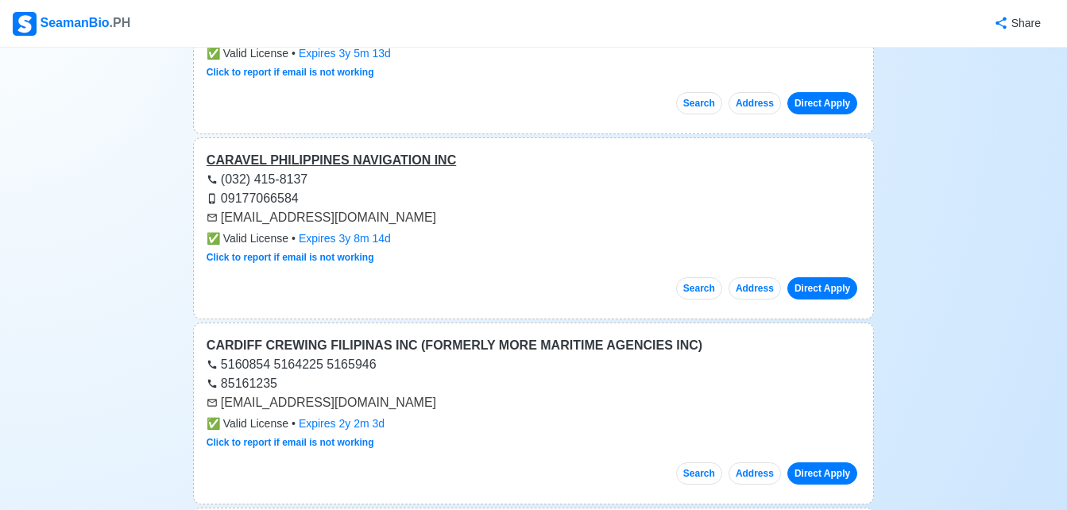
click at [345, 163] on div "CARAVEL PHILIPPINES NAVIGATION INC" at bounding box center [534, 160] width 654 height 19
click at [829, 286] on link "Direct Apply" at bounding box center [822, 288] width 70 height 22
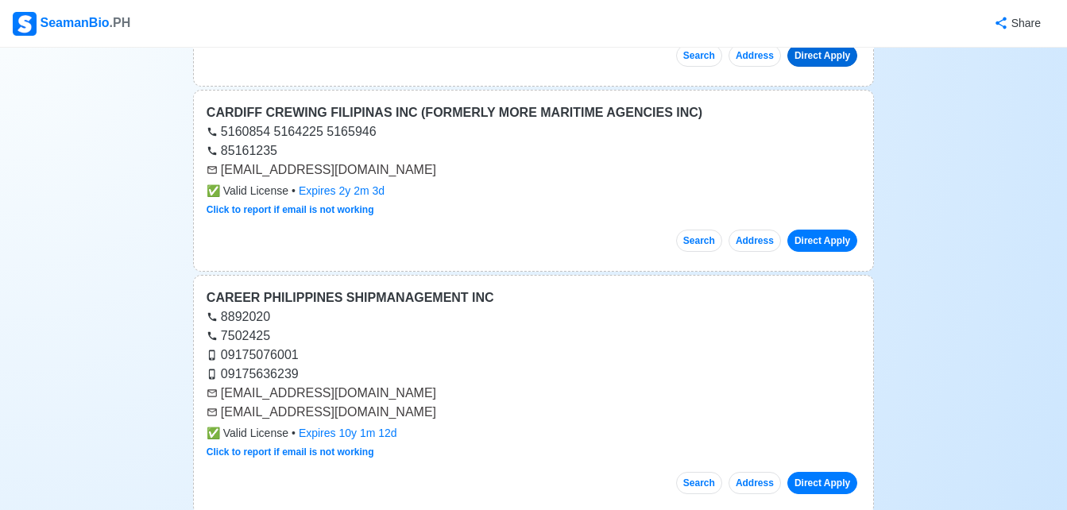
scroll to position [4448, 0]
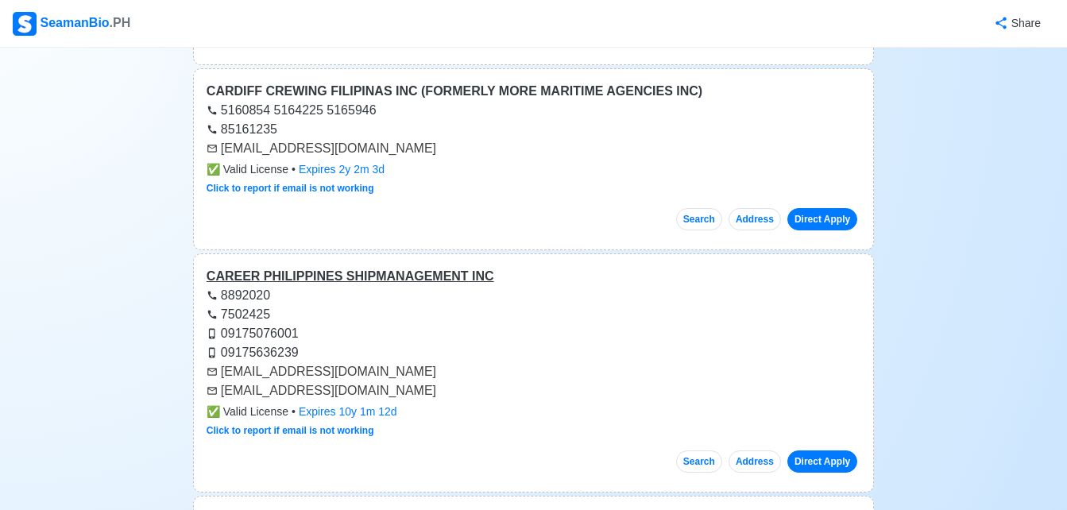
click at [407, 276] on div "CAREER PHILIPPINES SHIPMANAGEMENT INC" at bounding box center [534, 276] width 654 height 19
click at [829, 458] on link "Direct Apply" at bounding box center [822, 461] width 70 height 22
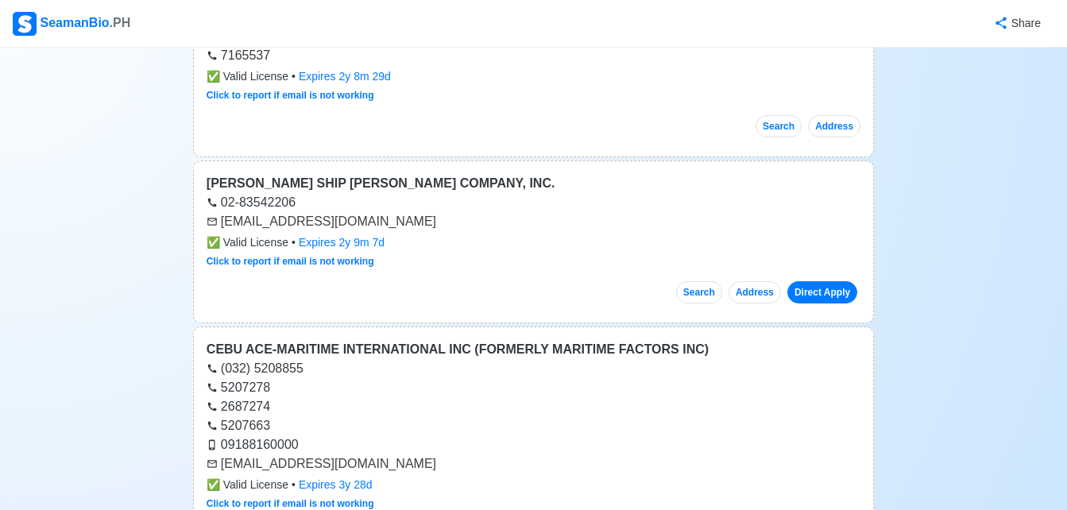
scroll to position [4988, 0]
click at [820, 292] on link "Direct Apply" at bounding box center [822, 291] width 70 height 22
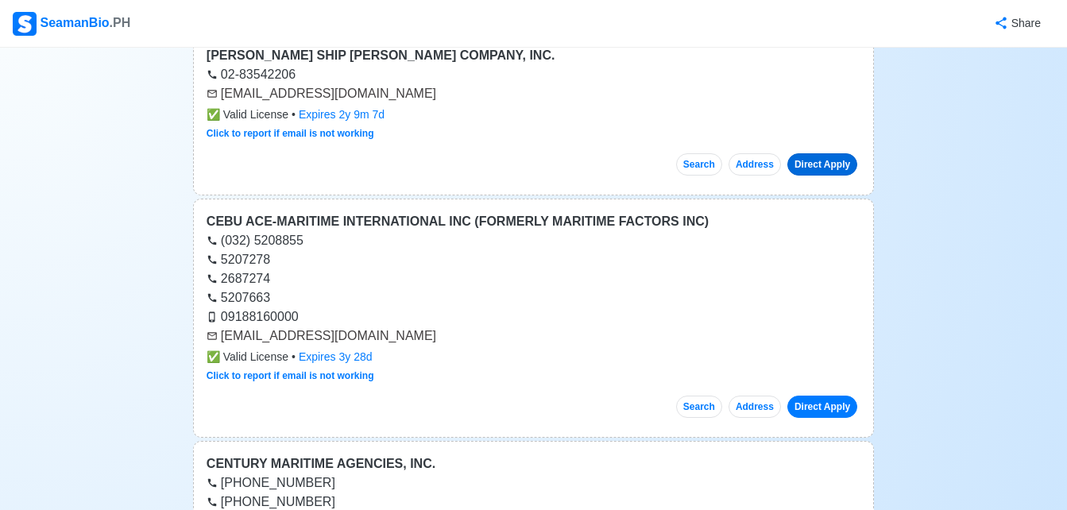
scroll to position [5147, 0]
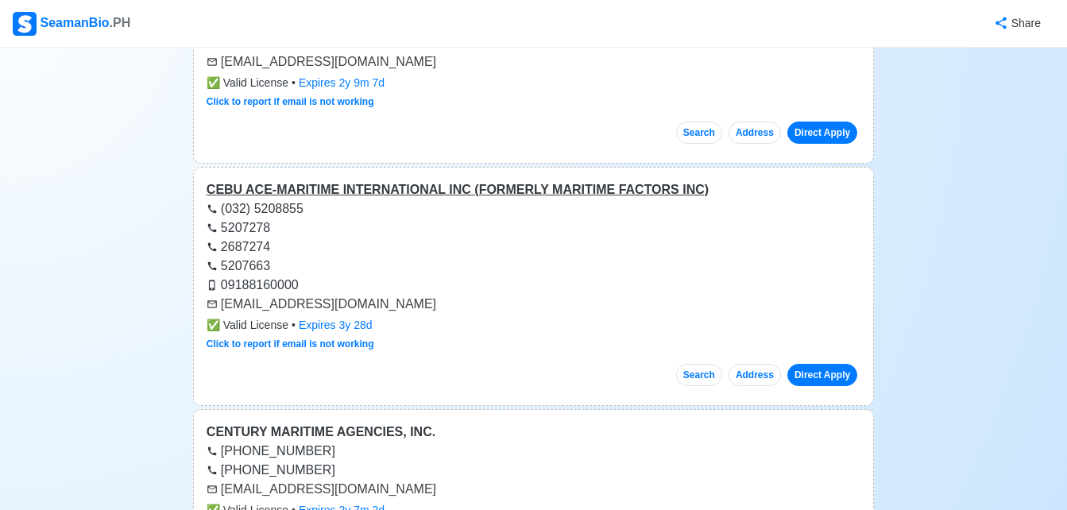
click at [410, 195] on div "CEBU ACE-MARITIME INTERNATIONAL INC (FORMERLY MARITIME FACTORS INC)" at bounding box center [534, 189] width 654 height 19
click at [840, 373] on link "Direct Apply" at bounding box center [822, 375] width 70 height 22
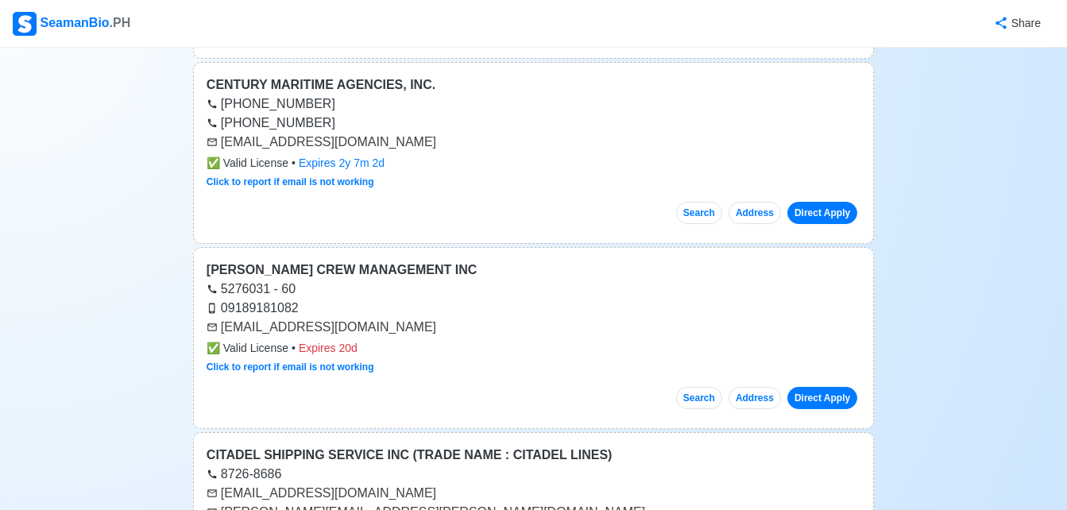
scroll to position [5496, 0]
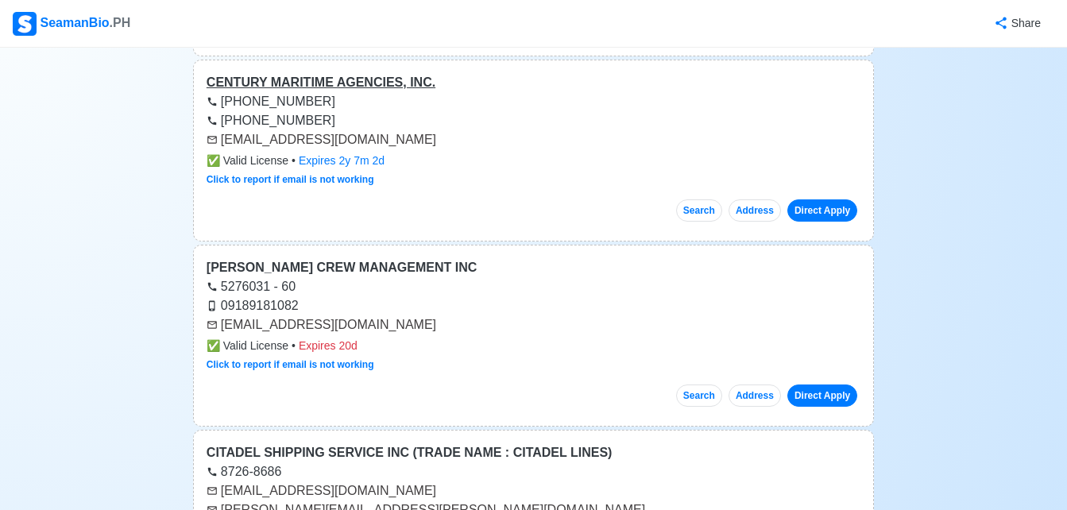
click at [353, 87] on div "CENTURY MARITIME AGENCIES, INC." at bounding box center [534, 82] width 654 height 19
click at [828, 215] on link "Direct Apply" at bounding box center [822, 210] width 70 height 22
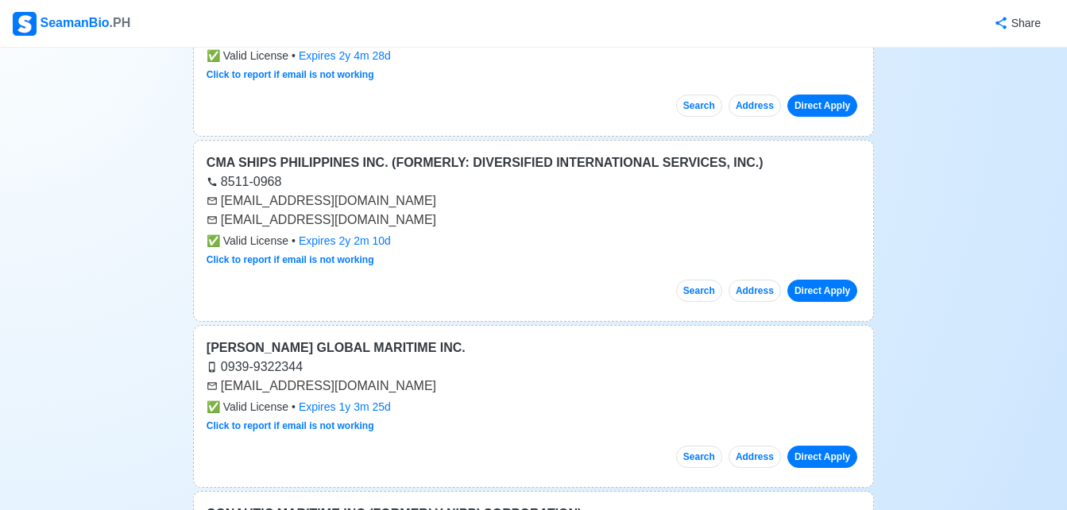
scroll to position [5973, 0]
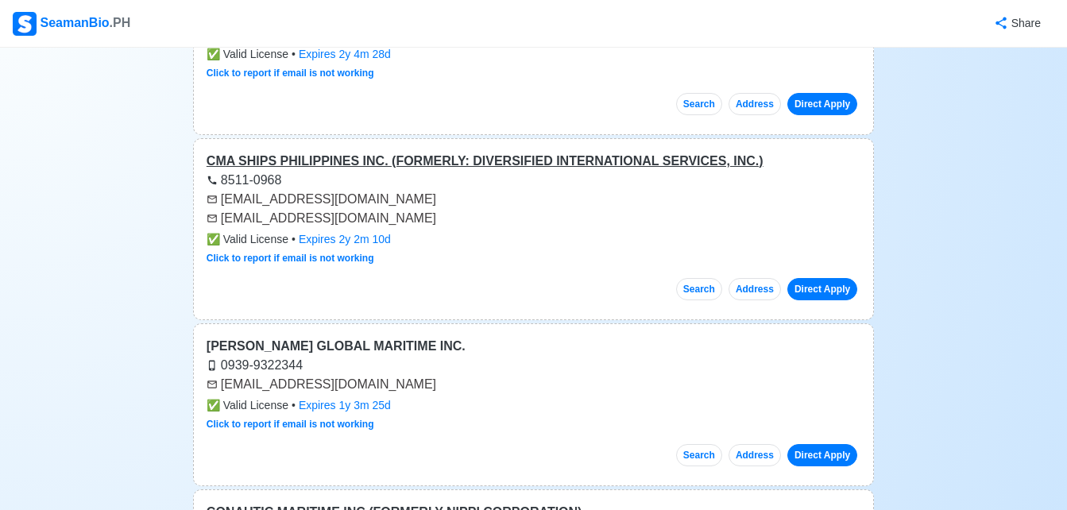
click at [595, 164] on div "CMA SHIPS PHILIPPINES INC. (FORMERLY: DIVERSIFIED INTERNATIONAL SERVICES, INC.)" at bounding box center [534, 161] width 654 height 19
click at [836, 289] on link "Direct Apply" at bounding box center [822, 289] width 70 height 22
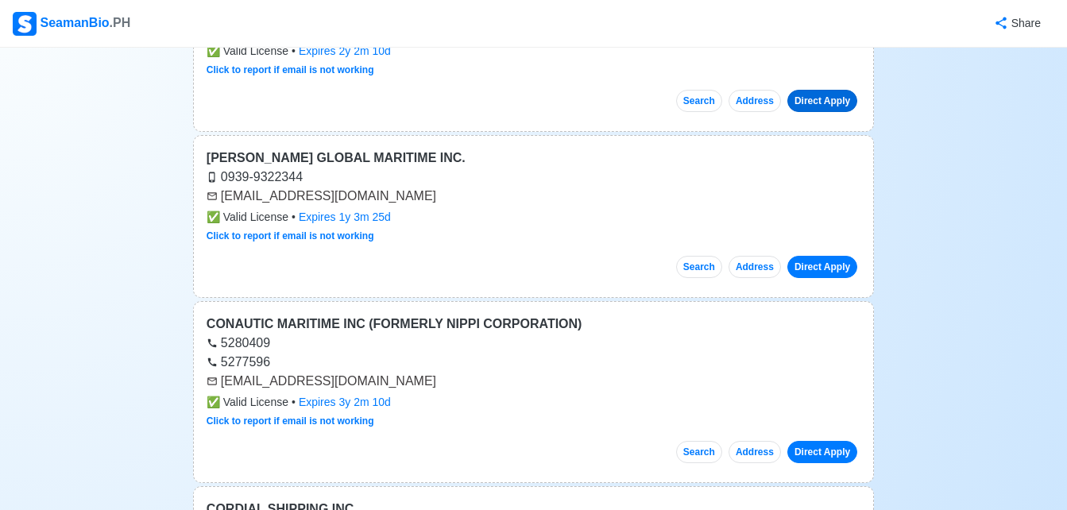
scroll to position [6163, 0]
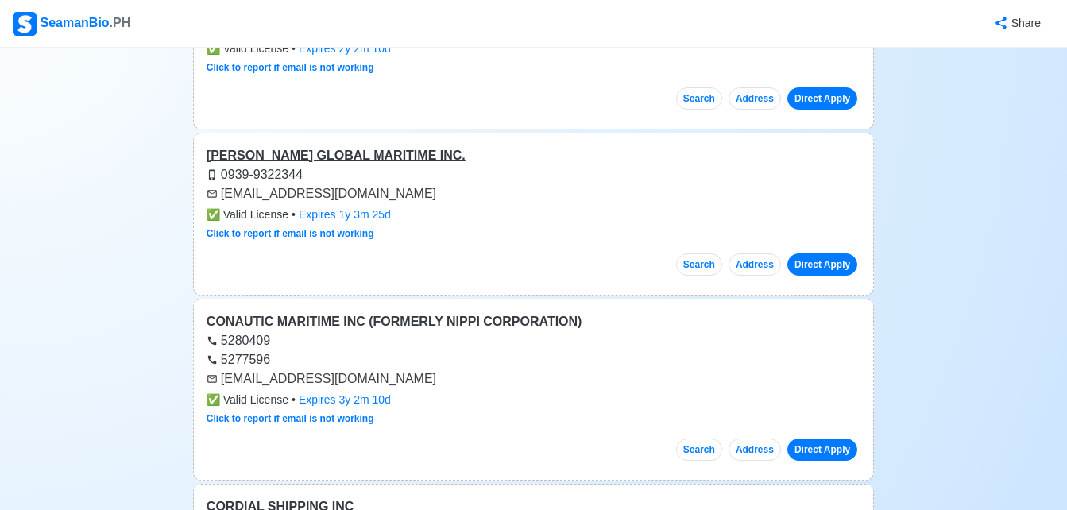
click at [354, 156] on div "[PERSON_NAME] GLOBAL MARITIME INC." at bounding box center [534, 155] width 654 height 19
click at [838, 267] on link "Direct Apply" at bounding box center [822, 264] width 70 height 22
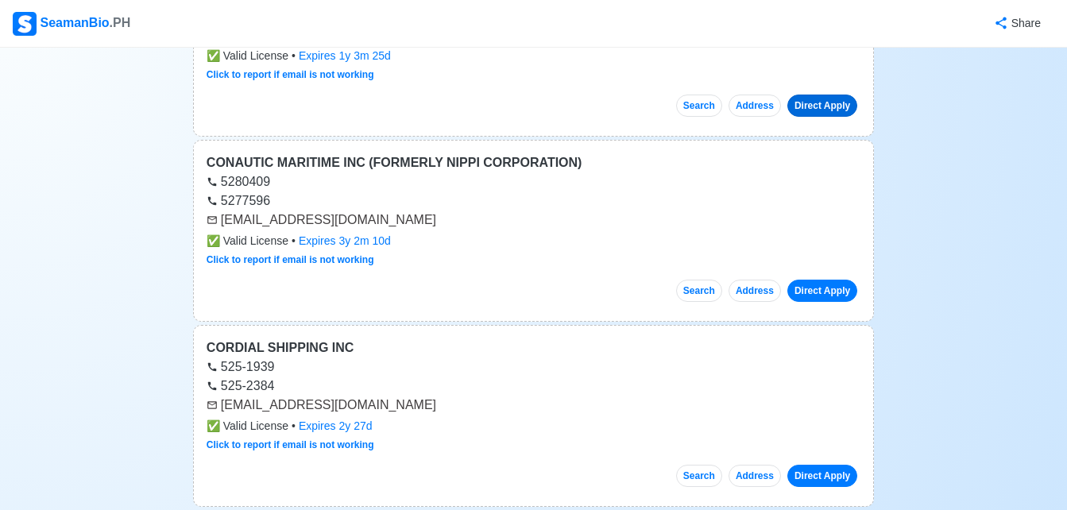
scroll to position [6354, 0]
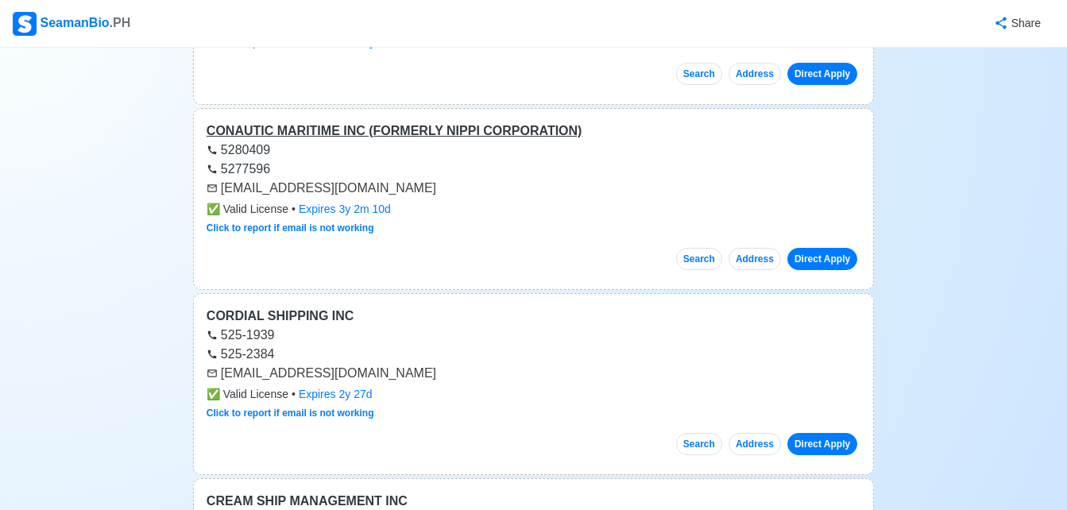
click at [504, 129] on div "CONAUTIC MARITIME INC (FORMERLY NIPPI CORPORATION)" at bounding box center [534, 131] width 654 height 19
click at [292, 307] on div "CORDIAL SHIPPING INC" at bounding box center [534, 316] width 654 height 19
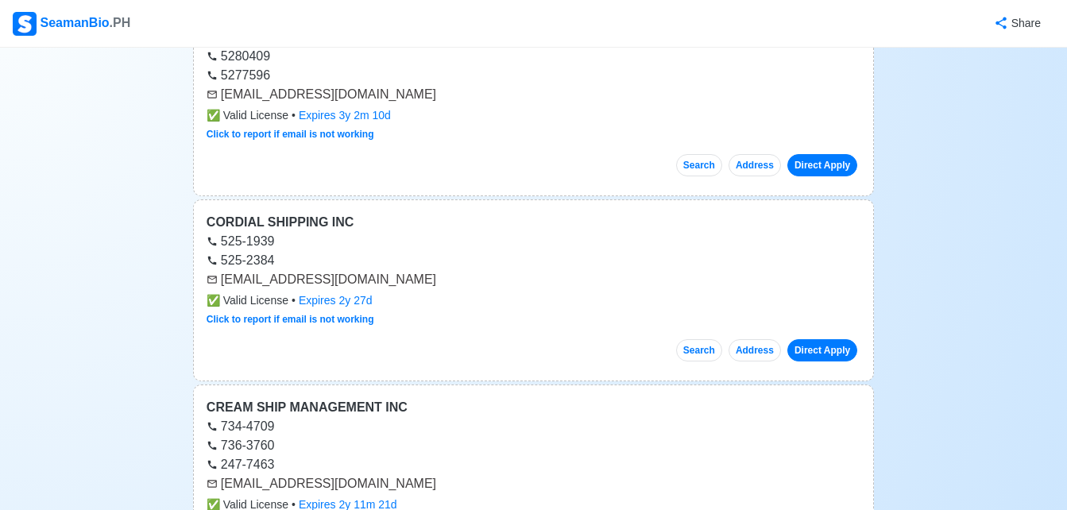
scroll to position [6449, 0]
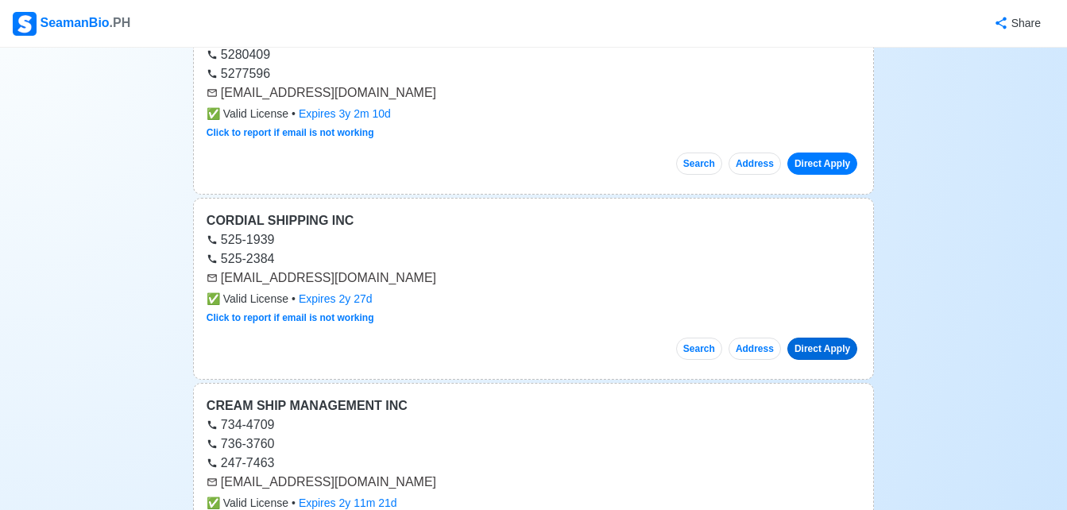
click at [831, 350] on link "Direct Apply" at bounding box center [822, 349] width 70 height 22
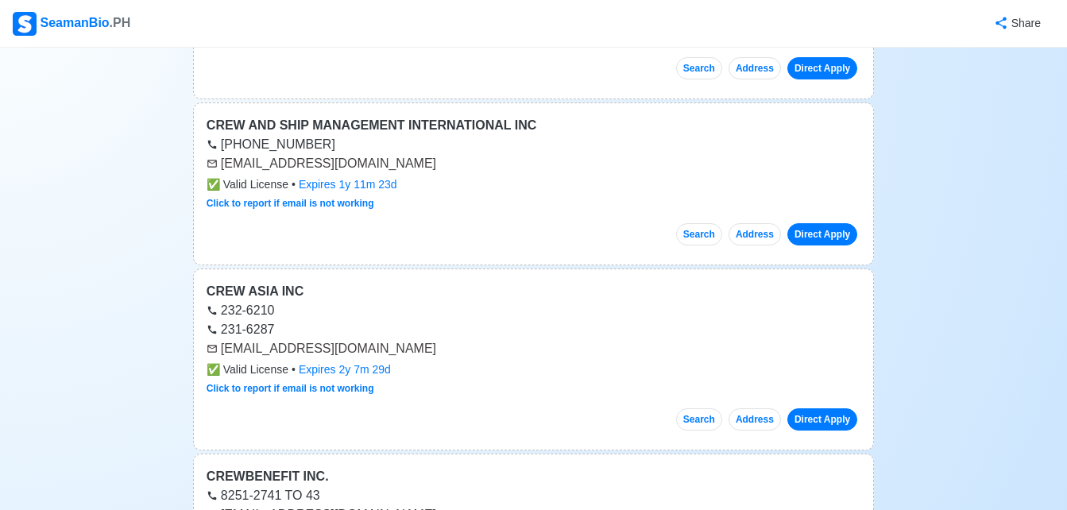
scroll to position [7021, 0]
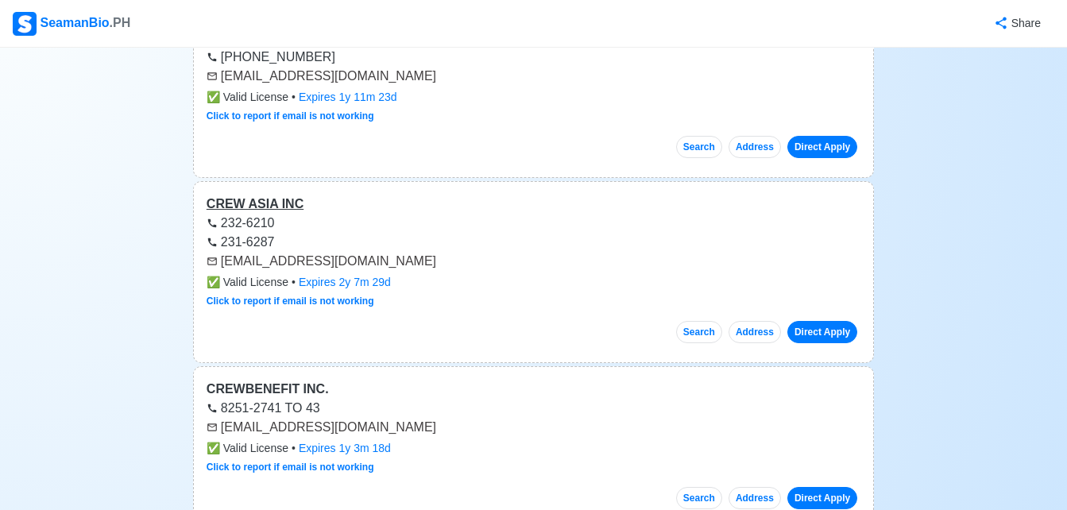
click at [269, 199] on div "CREW ASIA INC" at bounding box center [534, 204] width 654 height 19
click at [814, 332] on link "Direct Apply" at bounding box center [822, 332] width 70 height 22
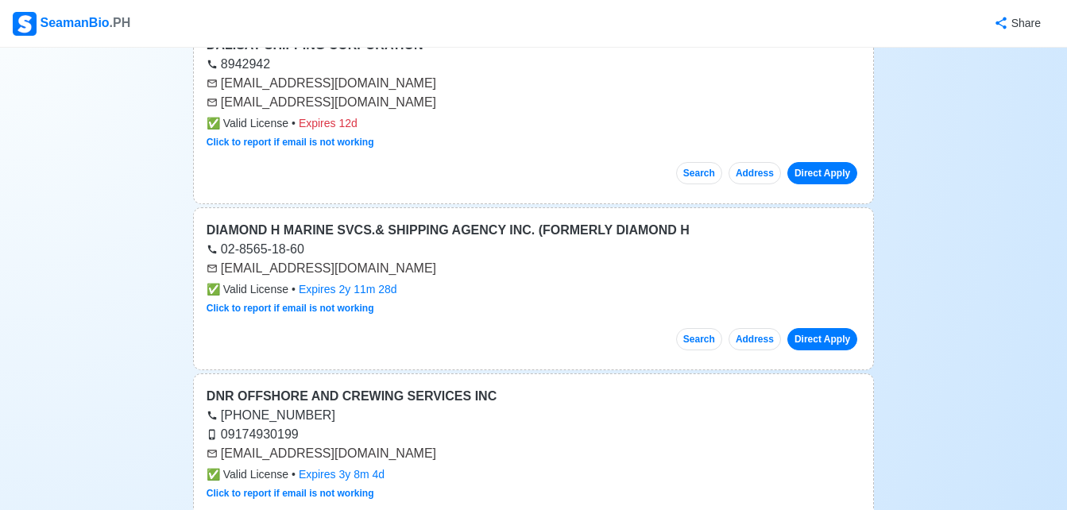
scroll to position [8292, 0]
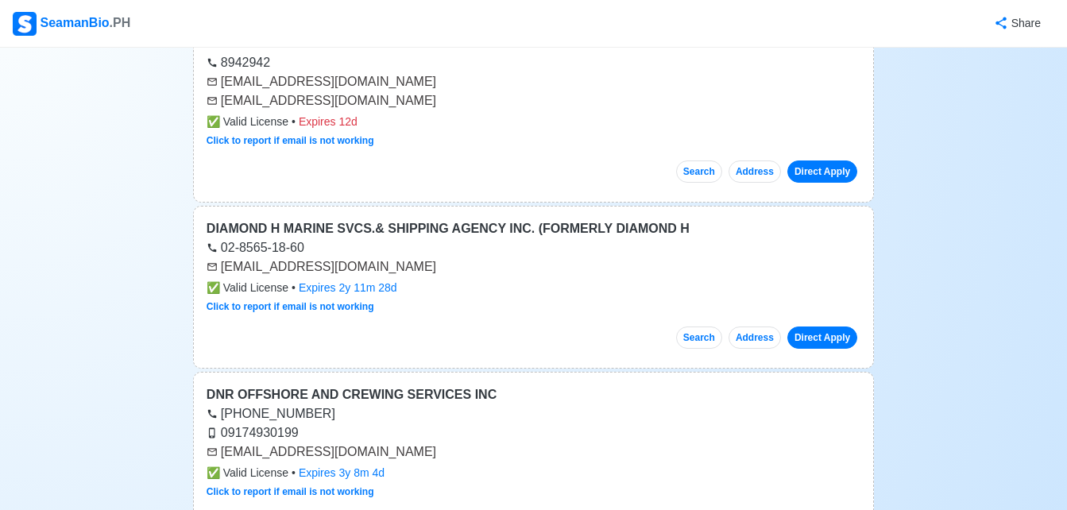
click at [626, 229] on div "DIAMOND H MARINE SVCS.& SHIPPING AGENCY INC. (FORMERLY DIAMOND H" at bounding box center [534, 228] width 654 height 19
click at [819, 334] on link "Direct Apply" at bounding box center [822, 337] width 70 height 22
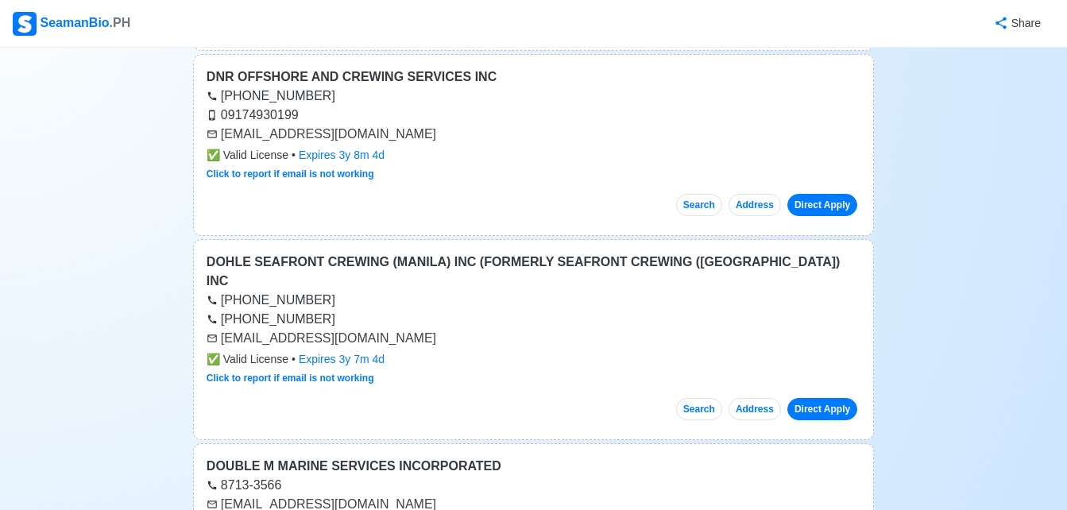
scroll to position [8641, 0]
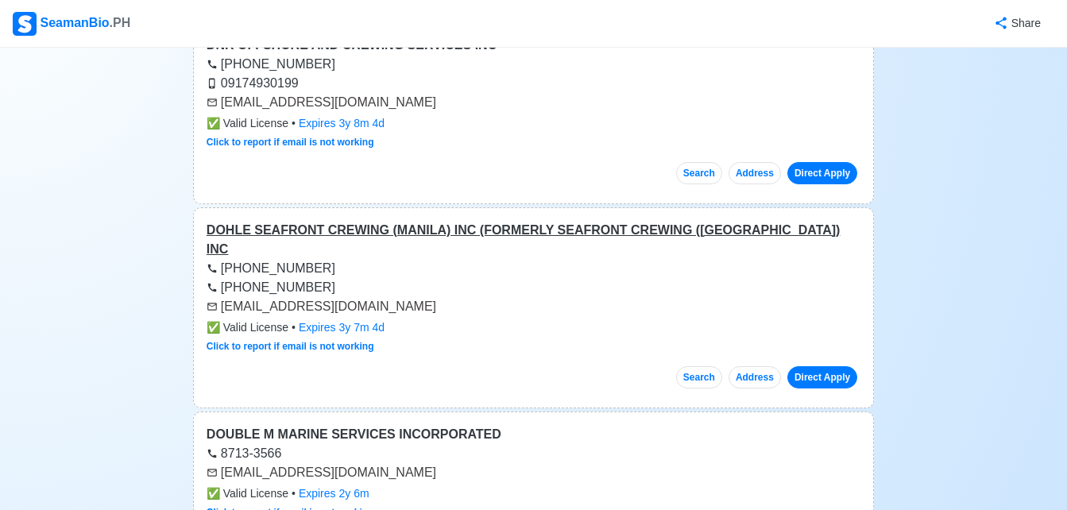
click at [682, 222] on div "DOHLE SEAFRONT CREWING (MANILA) INC (FORMERLY SEAFRONT CREWING ([GEOGRAPHIC_DAT…" at bounding box center [534, 240] width 654 height 38
click at [823, 366] on link "Direct Apply" at bounding box center [822, 377] width 70 height 22
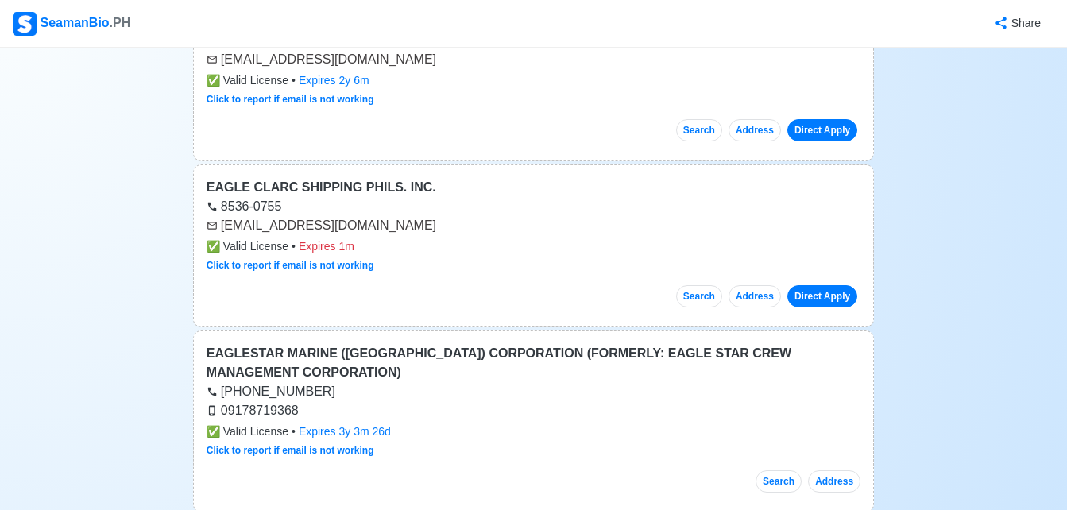
scroll to position [9086, 0]
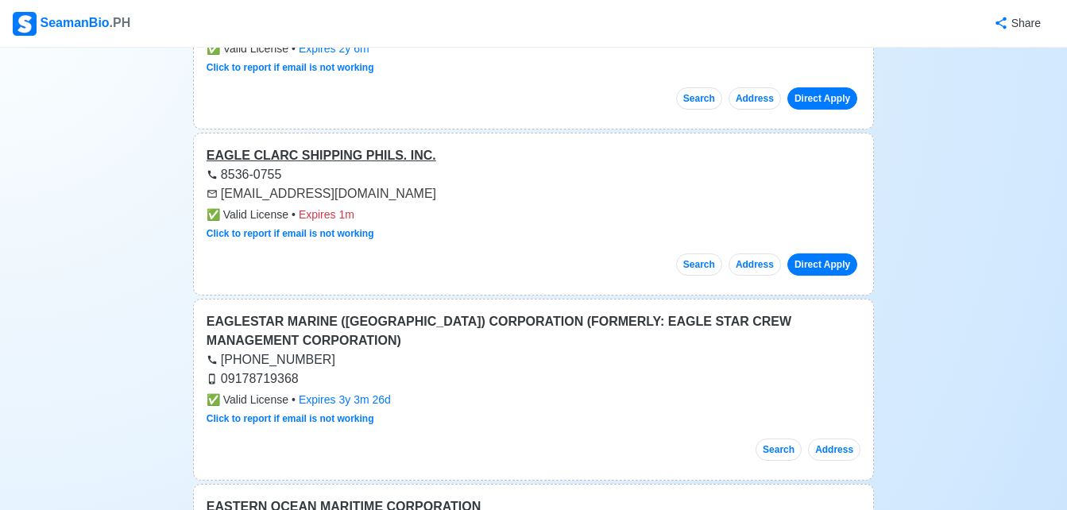
click at [315, 146] on div "EAGLE CLARC SHIPPING PHILS. INC." at bounding box center [534, 155] width 654 height 19
click at [831, 253] on link "Direct Apply" at bounding box center [822, 264] width 70 height 22
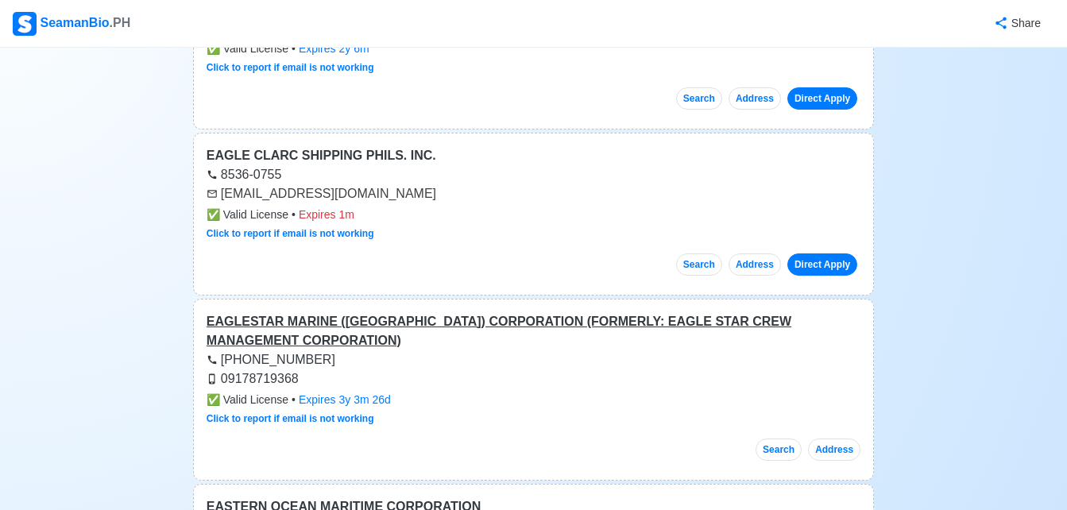
click at [523, 312] on div "EAGLESTAR MARINE ([GEOGRAPHIC_DATA]) CORPORATION (FORMERLY: EAGLE STAR CREW MAN…" at bounding box center [534, 331] width 654 height 38
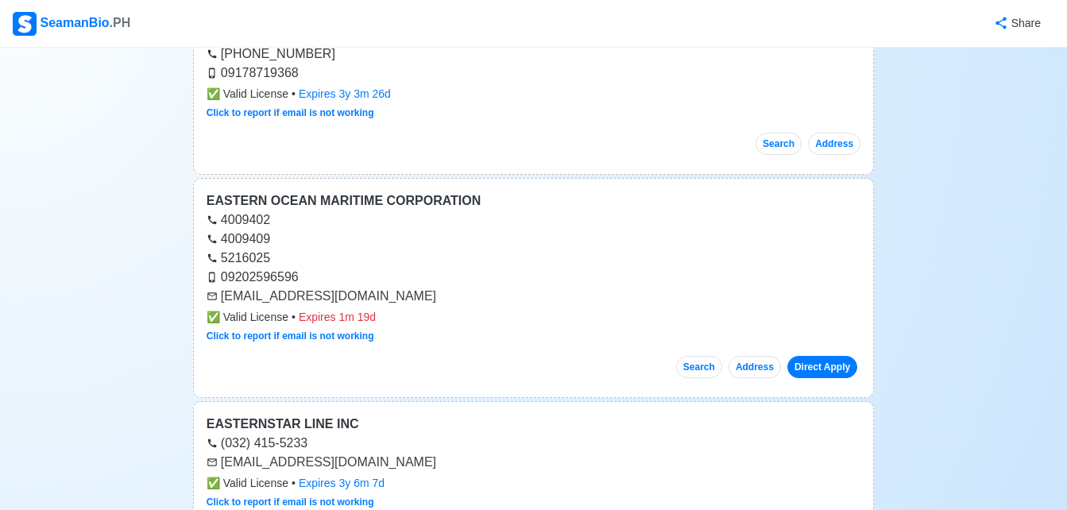
scroll to position [9404, 0]
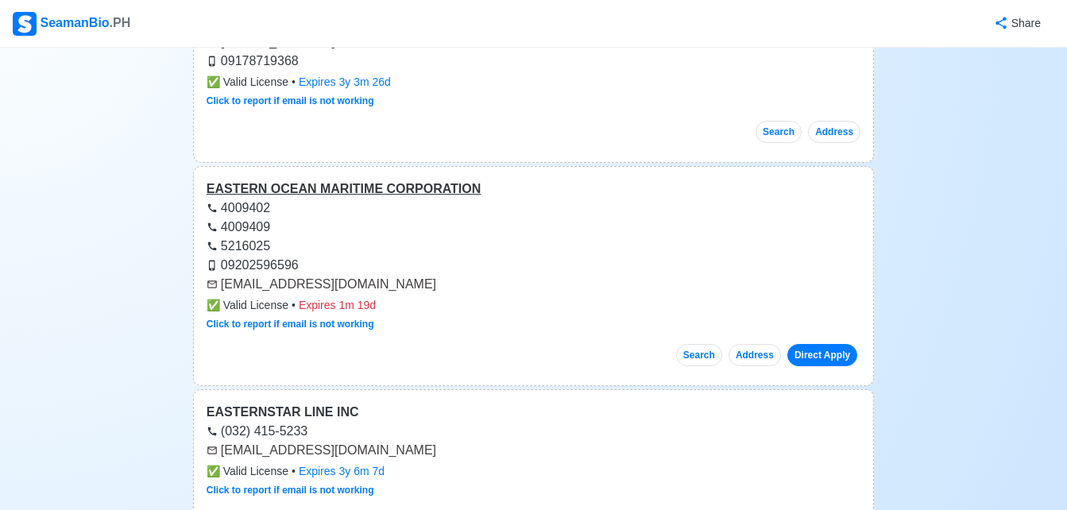
click at [384, 179] on div "EASTERN OCEAN MARITIME CORPORATION" at bounding box center [534, 188] width 654 height 19
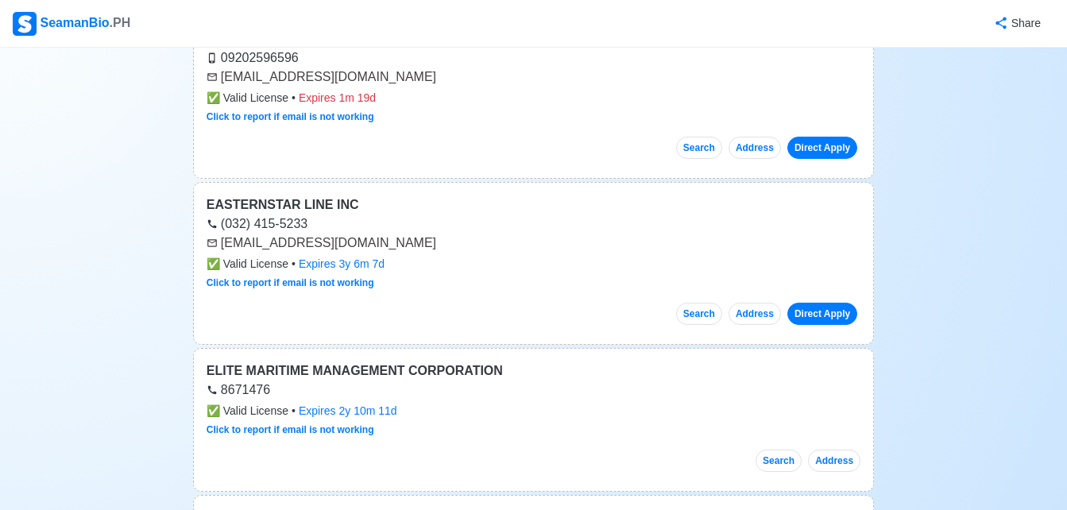
scroll to position [9626, 0]
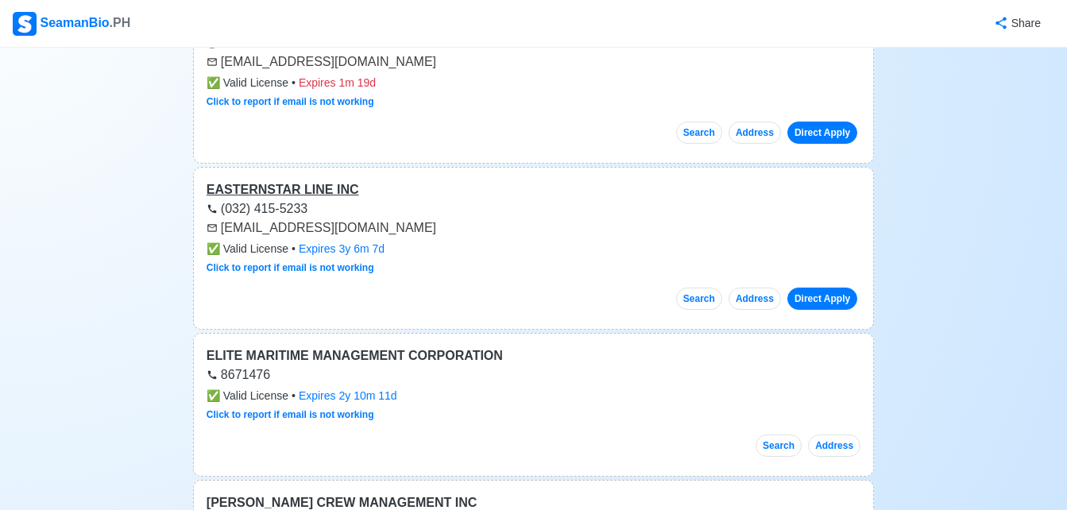
click at [319, 180] on div "EASTERNSTAR LINE INC" at bounding box center [534, 189] width 654 height 19
click at [826, 288] on link "Direct Apply" at bounding box center [822, 299] width 70 height 22
click at [419, 346] on div "ELITE MARITIME MANAGEMENT CORPORATION" at bounding box center [534, 355] width 654 height 19
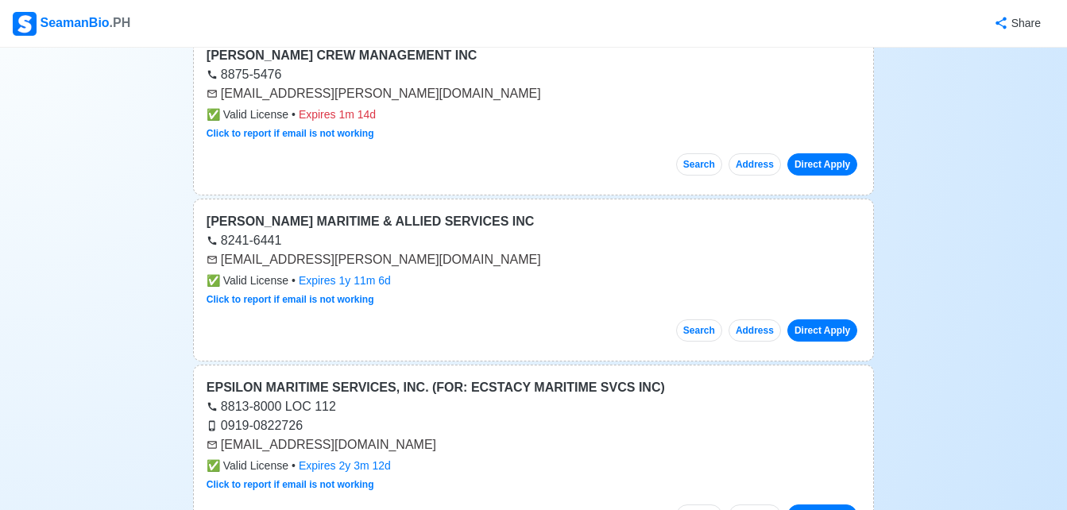
scroll to position [10103, 0]
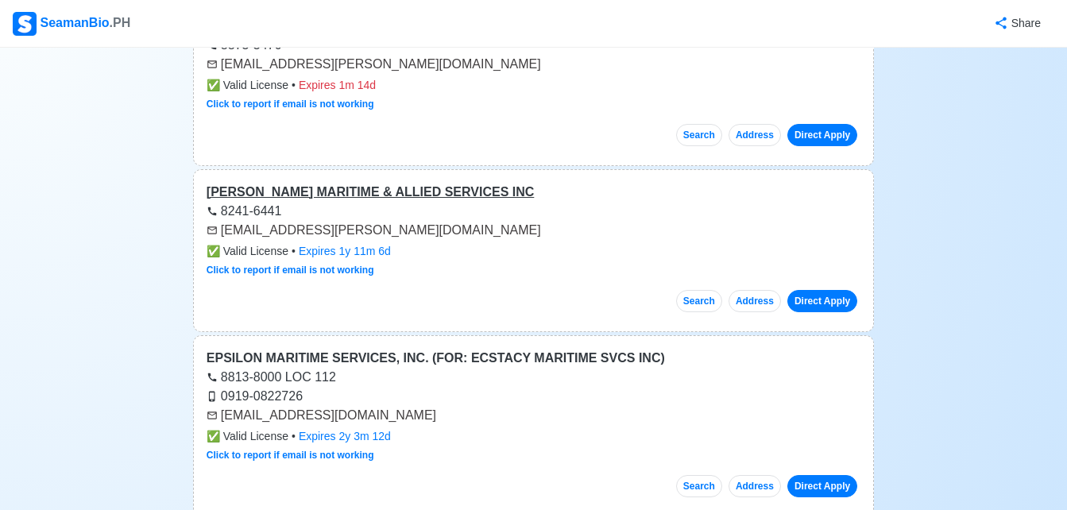
click at [412, 183] on div "[PERSON_NAME] MARITIME & ALLIED SERVICES INC" at bounding box center [534, 192] width 654 height 19
click at [825, 290] on link "Direct Apply" at bounding box center [822, 301] width 70 height 22
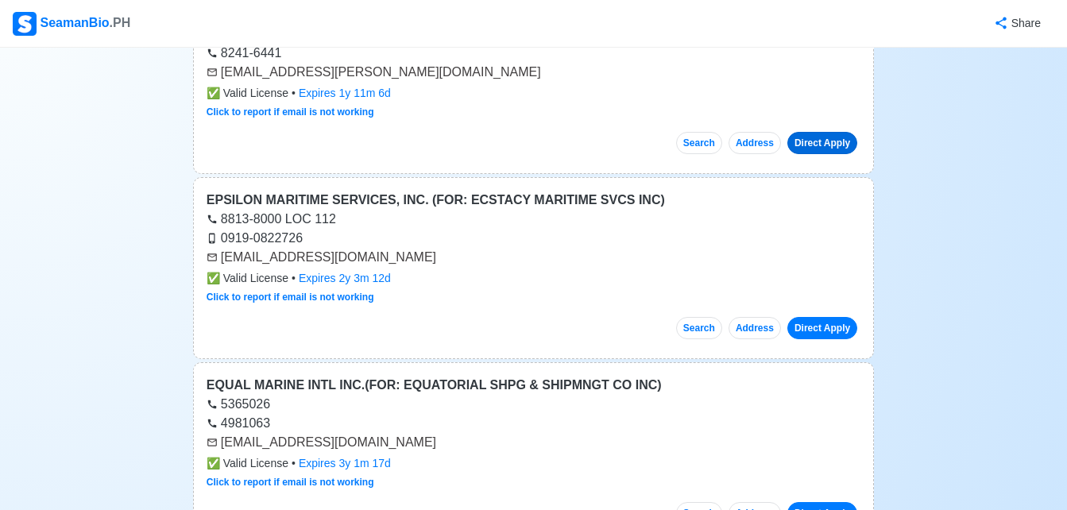
scroll to position [10262, 0]
click at [513, 190] on div "EPSILON MARITIME SERVICES, INC. (FOR: ECSTACY MARITIME SVCS INC)" at bounding box center [534, 199] width 654 height 19
click at [803, 316] on link "Direct Apply" at bounding box center [822, 327] width 70 height 22
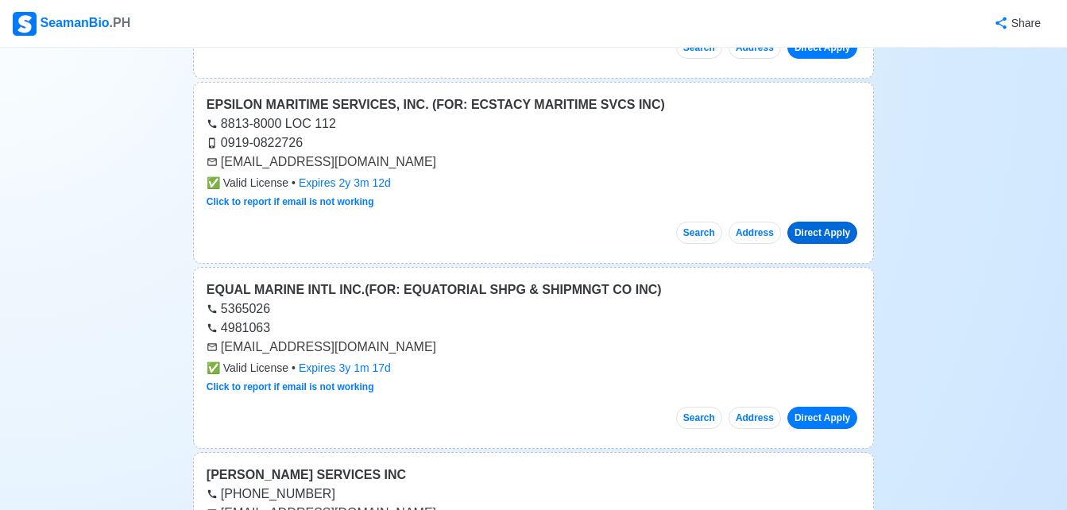
scroll to position [10357, 0]
click at [485, 280] on div "EQUAL MARINE INTL INC.(FOR: EQUATORIAL SHPG & SHIPMNGT CO INC)" at bounding box center [534, 289] width 654 height 19
click at [828, 406] on link "Direct Apply" at bounding box center [822, 417] width 70 height 22
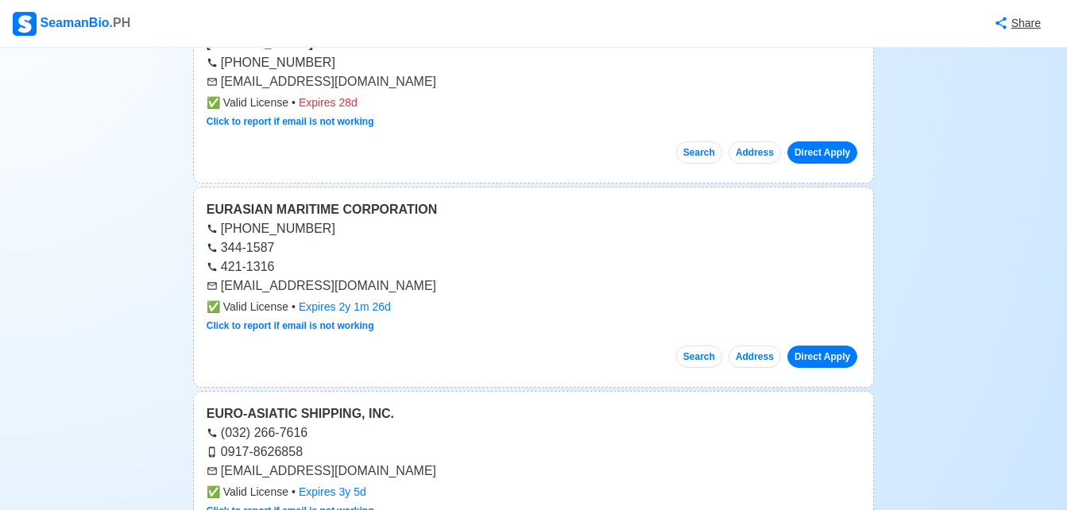
scroll to position [10802, 0]
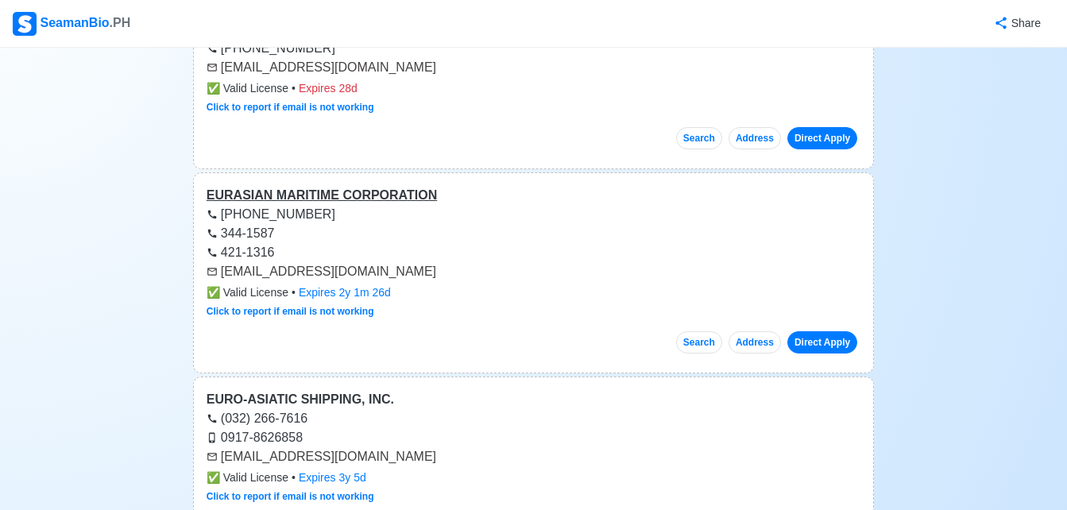
click at [361, 186] on div "EURASIAN MARITIME CORPORATION" at bounding box center [534, 195] width 654 height 19
click at [812, 331] on link "Direct Apply" at bounding box center [822, 342] width 70 height 22
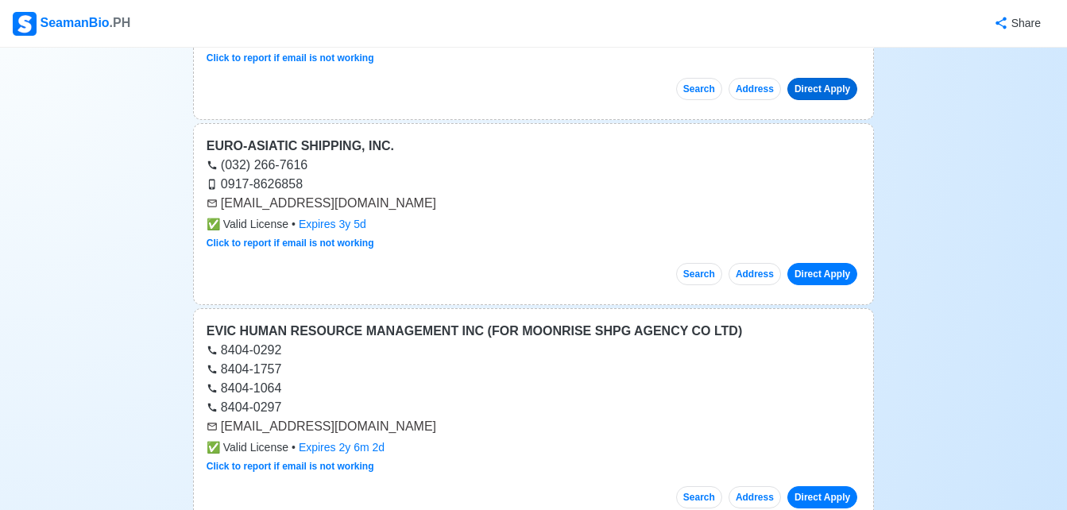
scroll to position [11088, 0]
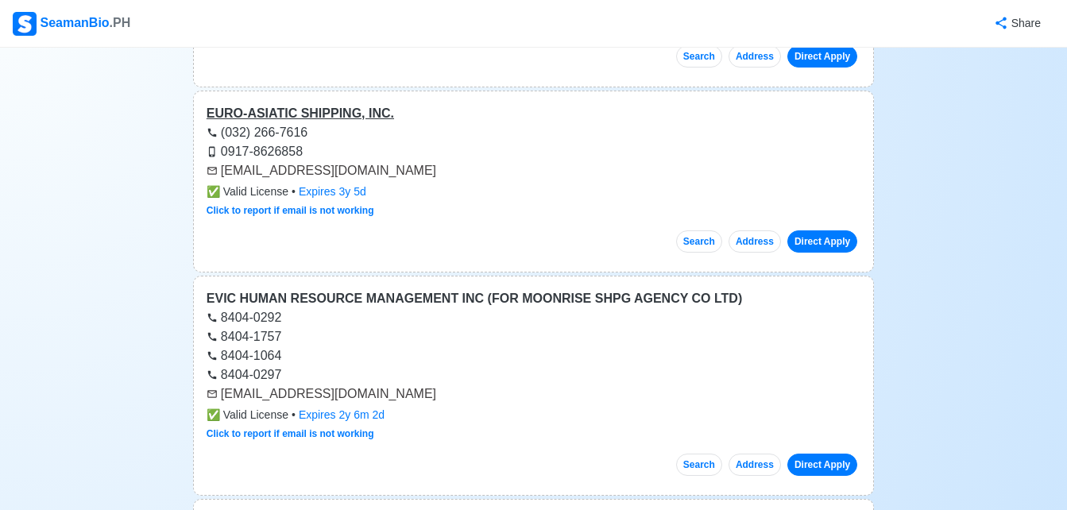
click at [318, 104] on div "EURO-ASIATIC SHIPPING, INC." at bounding box center [534, 113] width 654 height 19
click at [807, 230] on link "Direct Apply" at bounding box center [822, 241] width 70 height 22
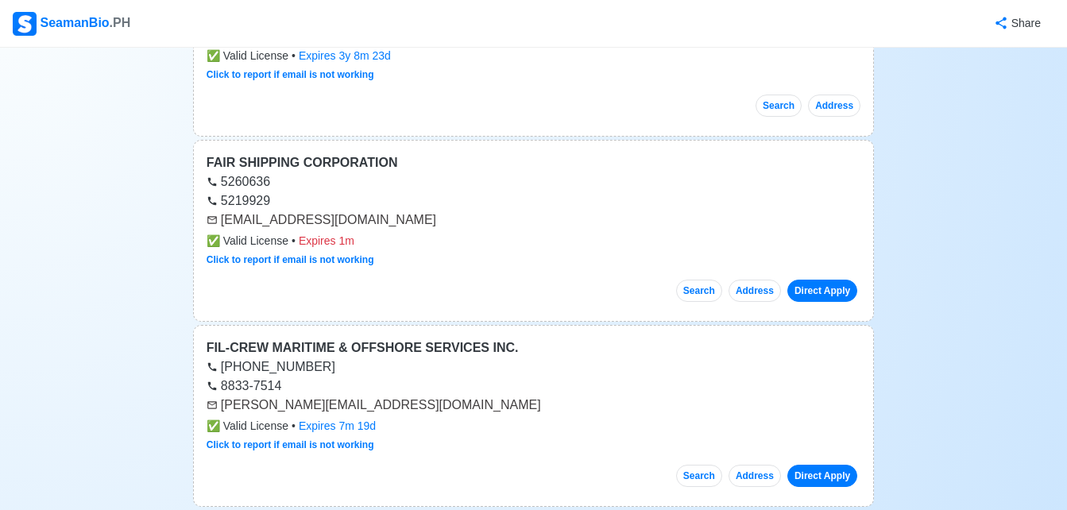
scroll to position [11596, 0]
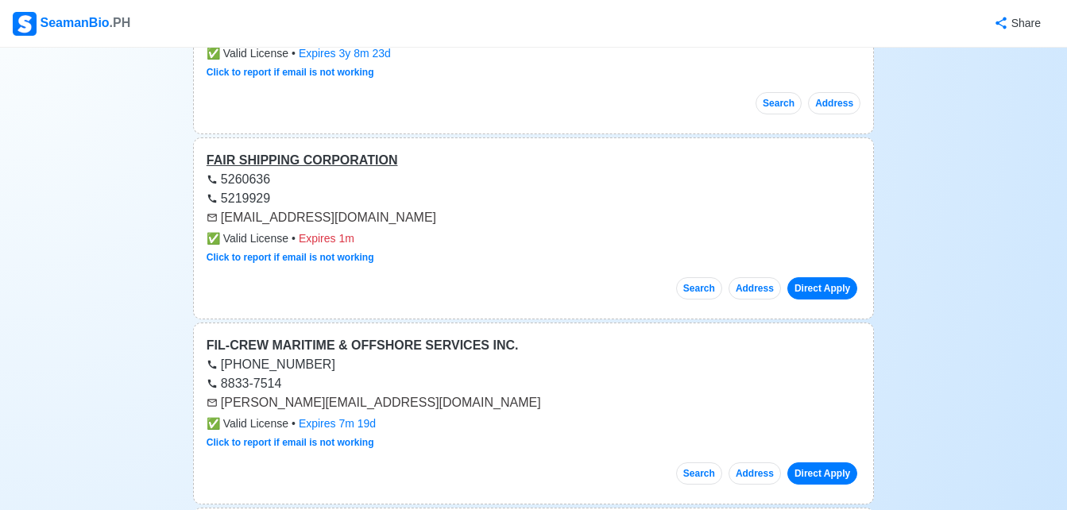
click at [349, 151] on div "FAIR SHIPPING CORPORATION" at bounding box center [534, 160] width 654 height 19
click at [823, 277] on link "Direct Apply" at bounding box center [822, 288] width 70 height 22
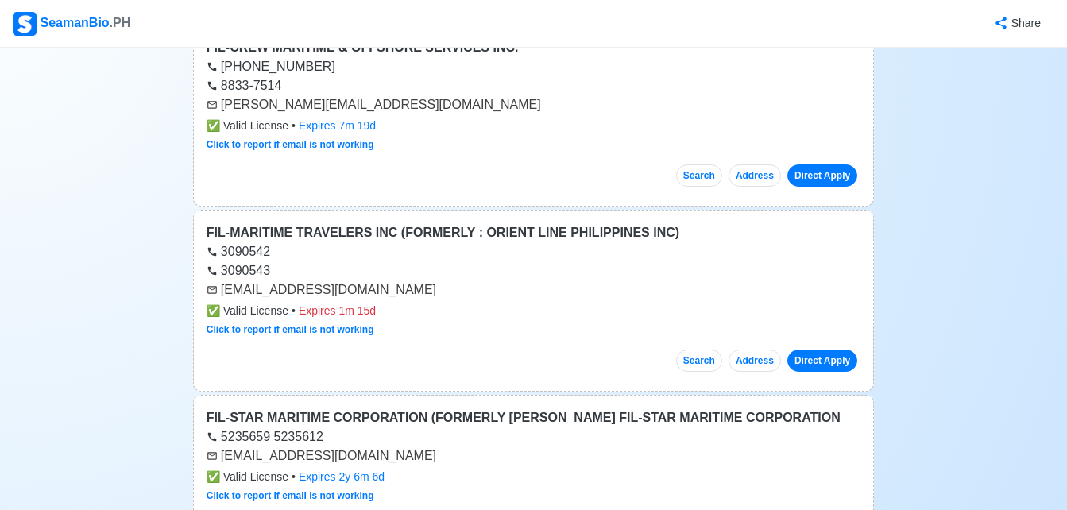
scroll to position [11882, 0]
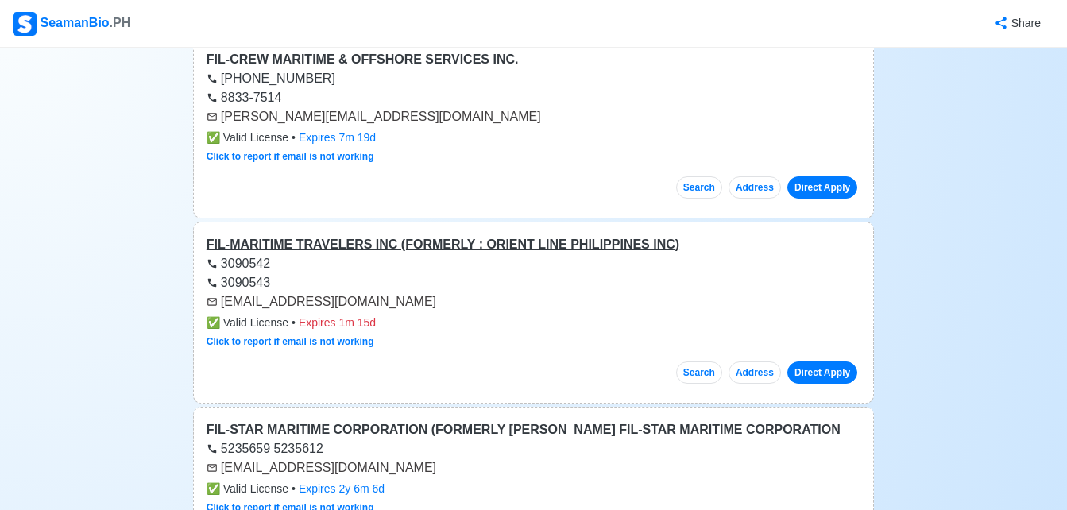
click at [506, 235] on div "FIL-MARITIME TRAVELERS INC (FORMERLY : ORIENT LINE PHILIPPINES INC)" at bounding box center [534, 244] width 654 height 19
click at [825, 361] on link "Direct Apply" at bounding box center [822, 372] width 70 height 22
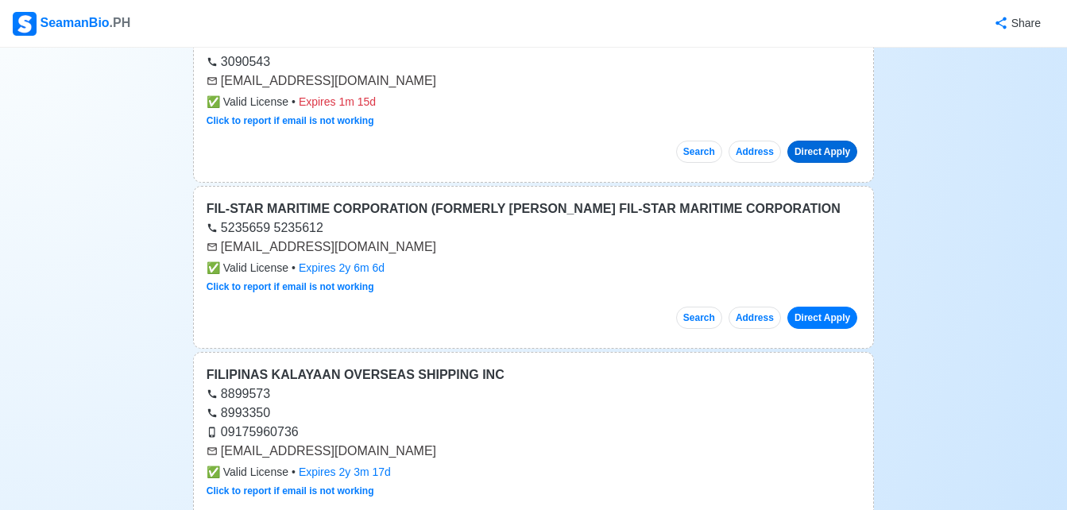
scroll to position [12136, 0]
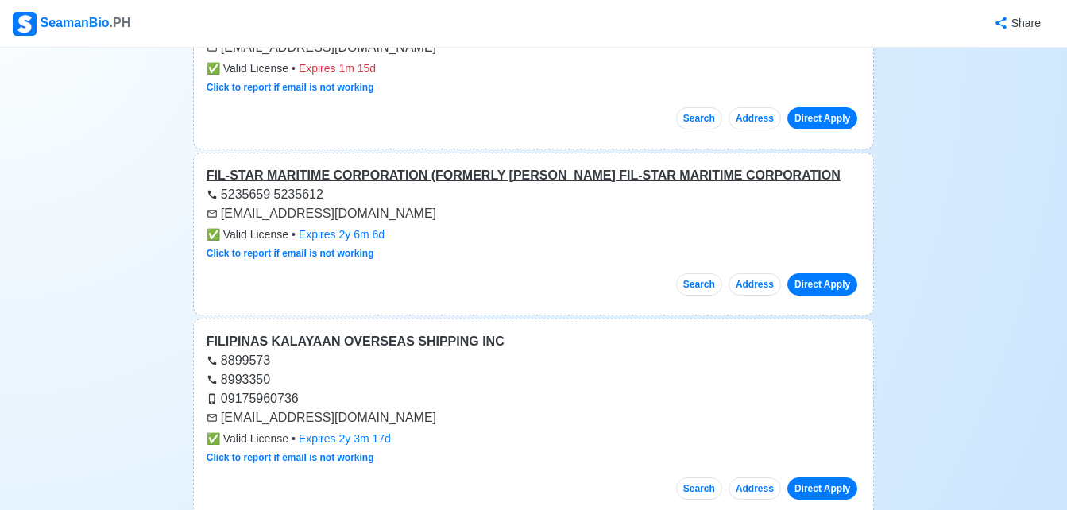
click at [503, 166] on div "FIL-STAR MARITIME CORPORATION (FORMERLY [PERSON_NAME] FIL-STAR MARITIME CORPORA…" at bounding box center [534, 175] width 654 height 19
click at [839, 273] on link "Direct Apply" at bounding box center [822, 284] width 70 height 22
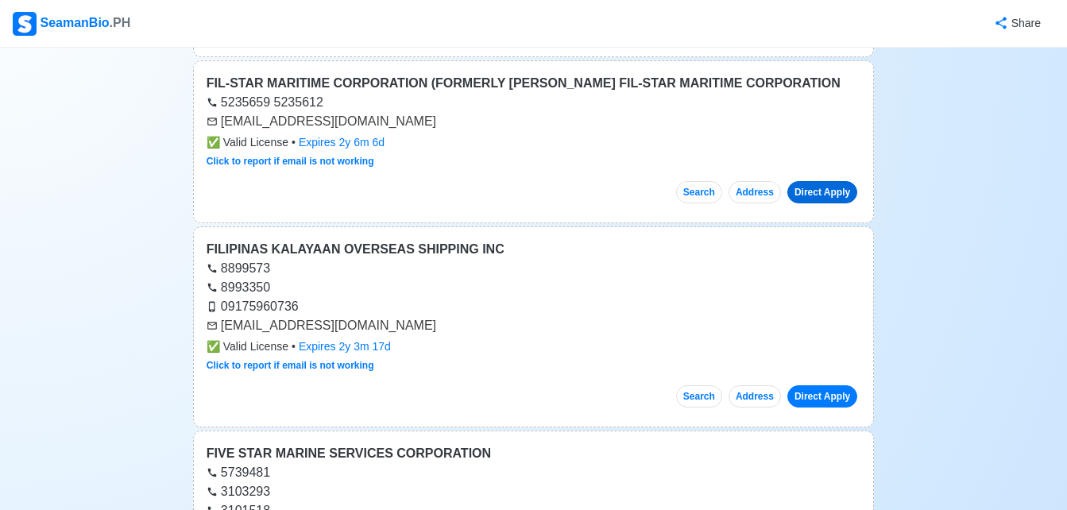
scroll to position [12231, 0]
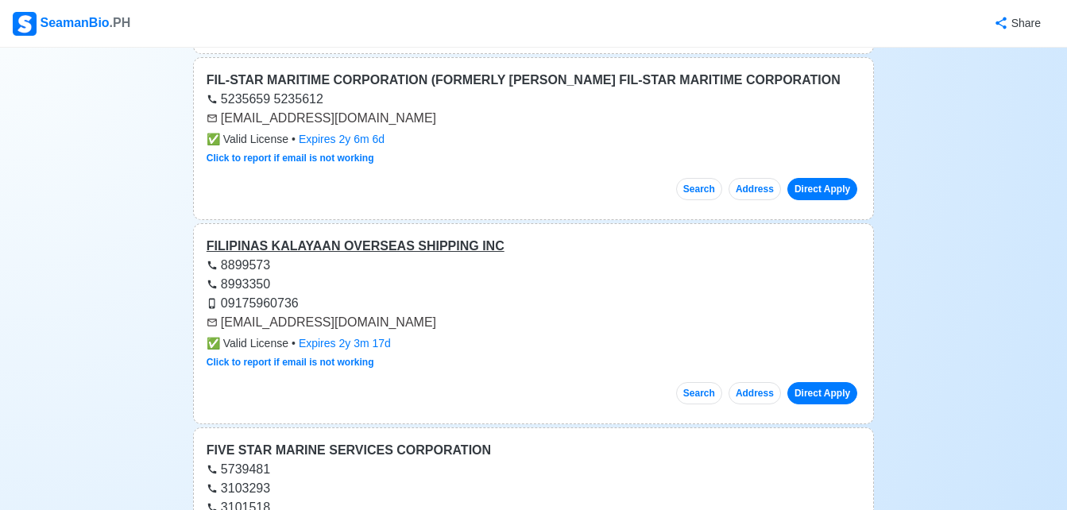
click at [421, 237] on div "FILIPINAS KALAYAAN OVERSEAS SHIPPING INC" at bounding box center [534, 246] width 654 height 19
click at [809, 382] on link "Direct Apply" at bounding box center [822, 393] width 70 height 22
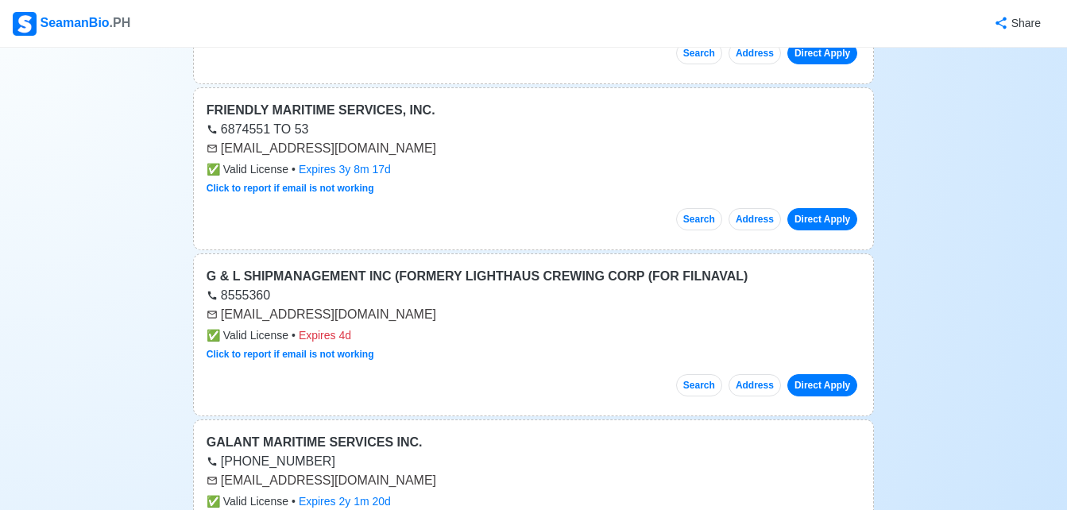
scroll to position [12962, 0]
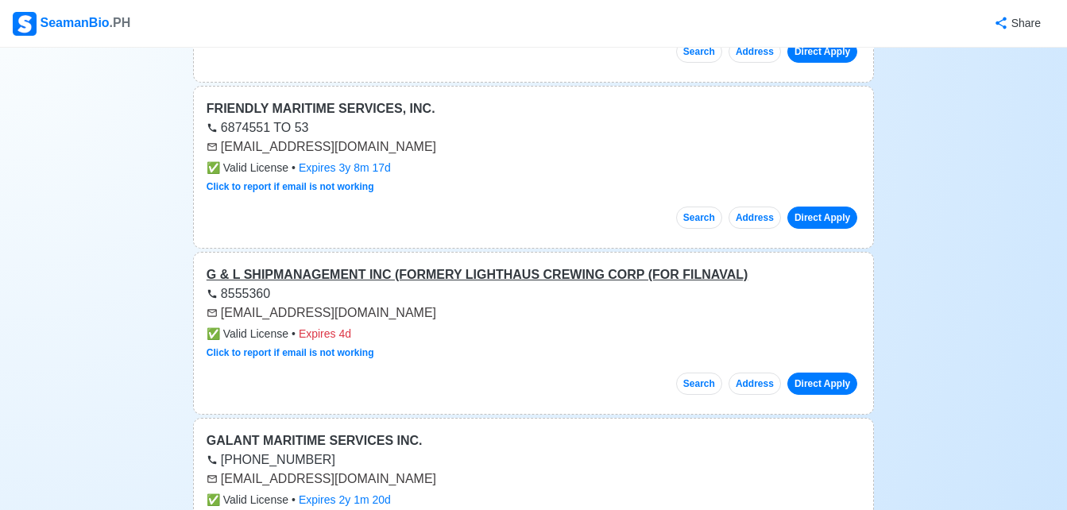
click at [653, 265] on div "G & L SHIPMANAGEMENT INC (FORMERY LIGHTHAUS CREWING CORP (FOR FILNAVAL)" at bounding box center [534, 274] width 654 height 19
click at [837, 372] on link "Direct Apply" at bounding box center [822, 383] width 70 height 22
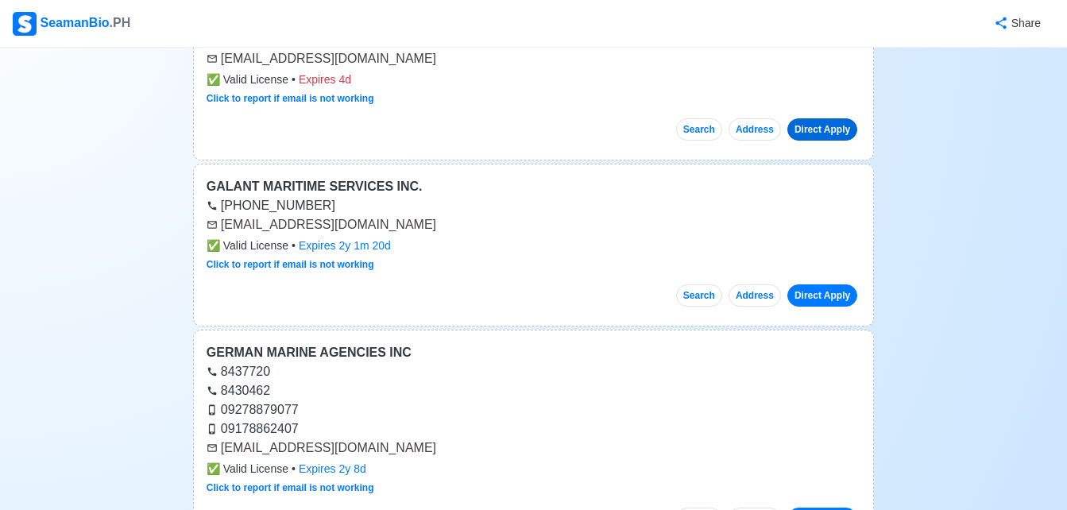
scroll to position [13248, 0]
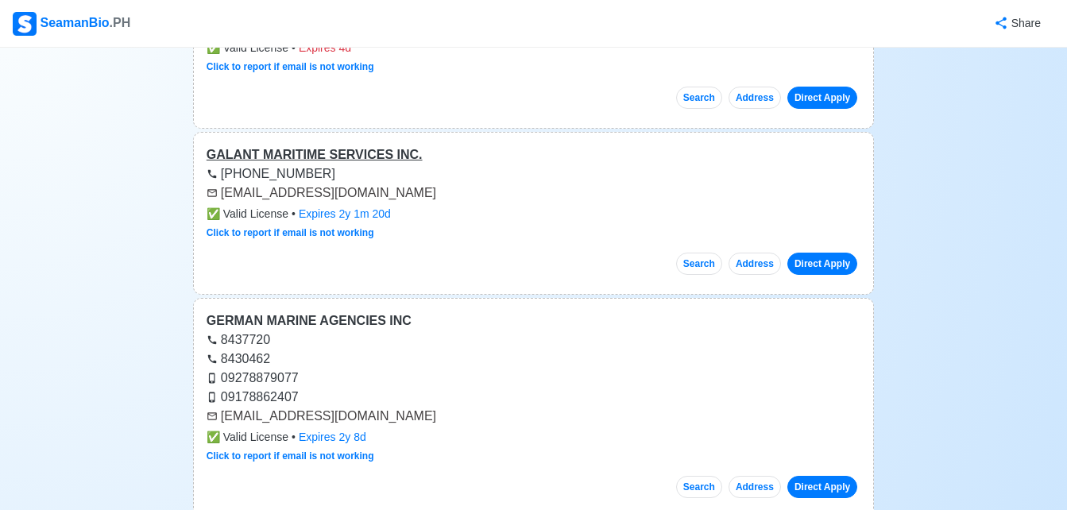
click at [370, 145] on div "GALANT MARITIME SERVICES INC." at bounding box center [534, 154] width 654 height 19
click at [797, 253] on link "Direct Apply" at bounding box center [822, 264] width 70 height 22
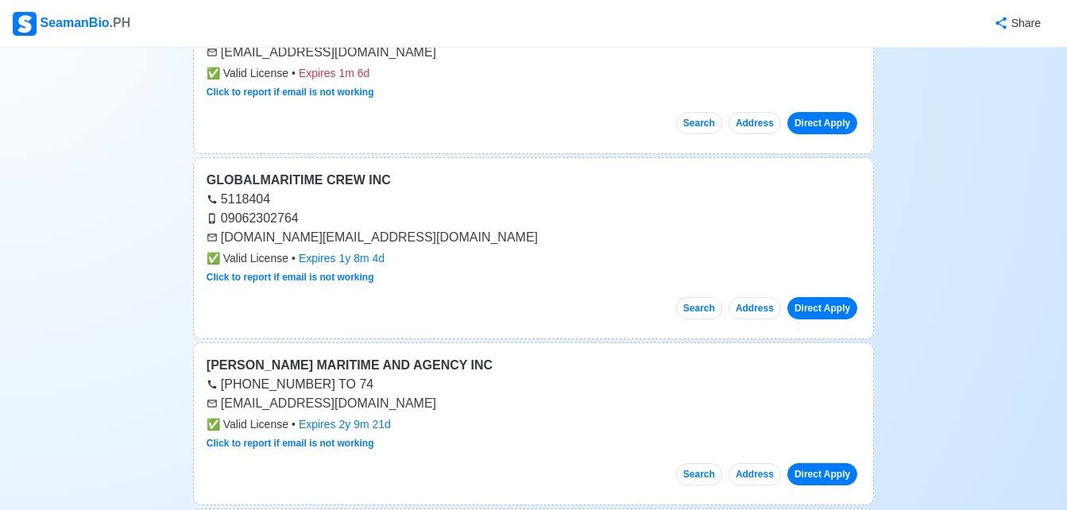
scroll to position [14042, 0]
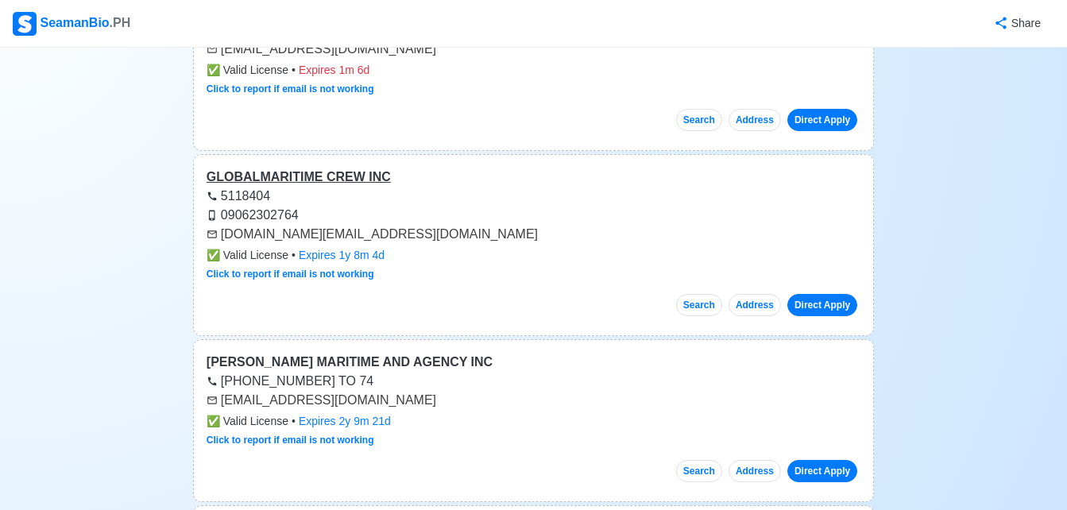
click at [299, 168] on div "GLOBALMARITIME CREW INC" at bounding box center [534, 177] width 654 height 19
click at [836, 294] on link "Direct Apply" at bounding box center [822, 305] width 70 height 22
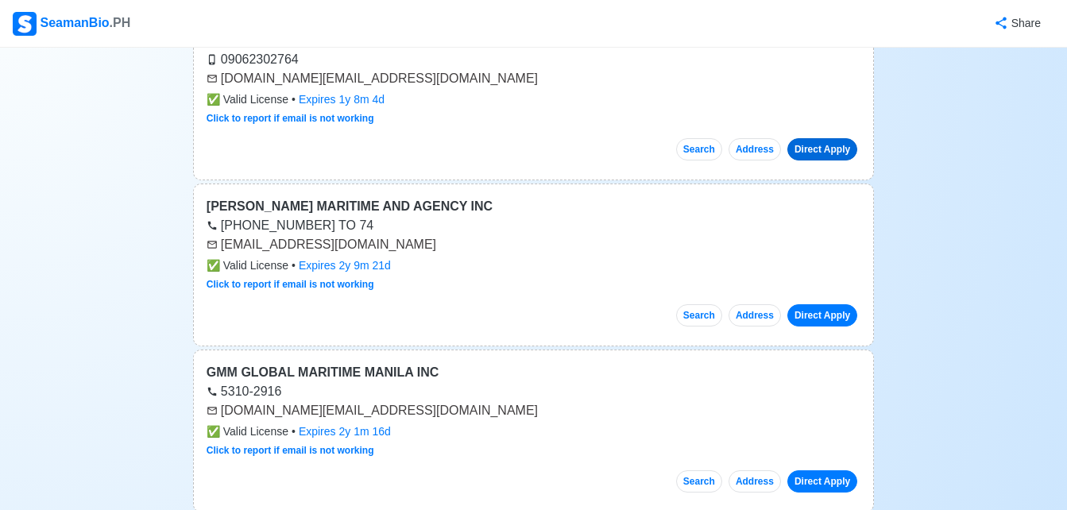
scroll to position [14201, 0]
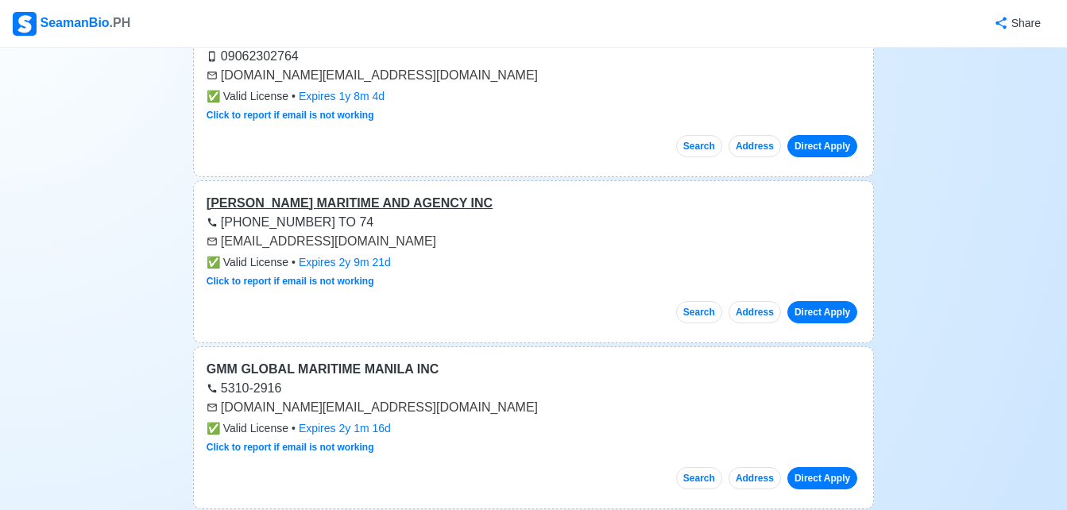
click at [388, 194] on div "[PERSON_NAME] MARITIME AND AGENCY INC" at bounding box center [534, 203] width 654 height 19
click at [831, 301] on link "Direct Apply" at bounding box center [822, 312] width 70 height 22
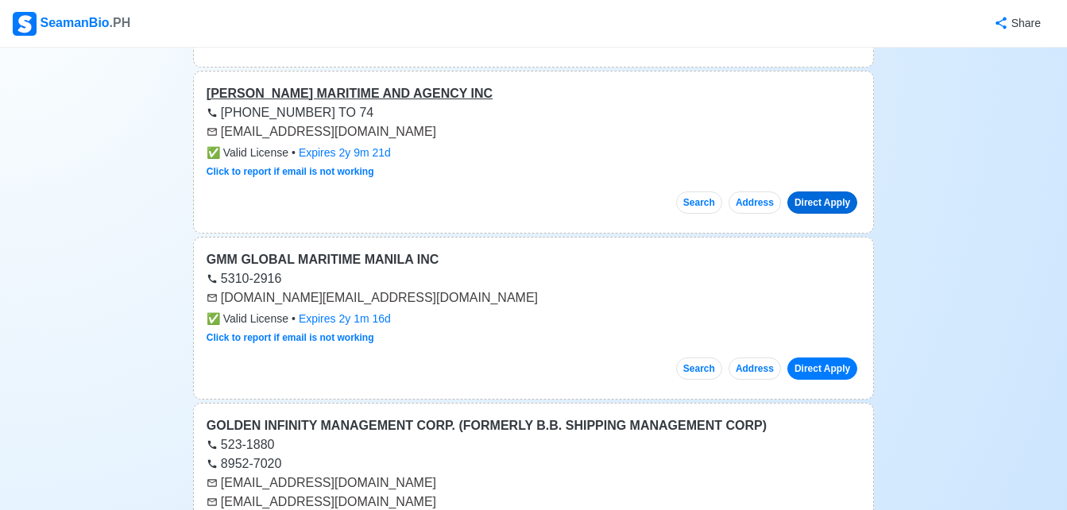
scroll to position [14360, 0]
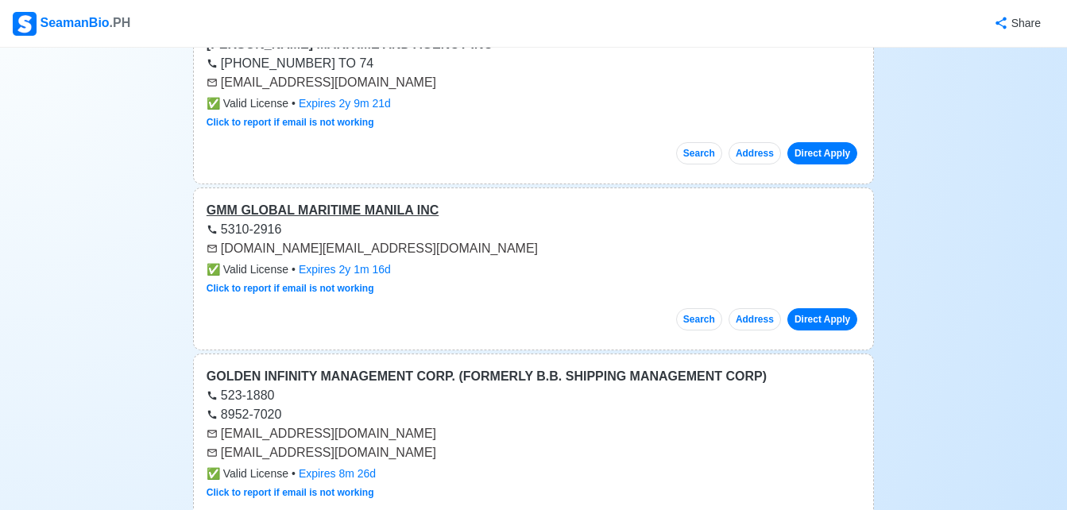
click at [357, 201] on div "GMM GLOBAL MARITIME MANILA INC" at bounding box center [534, 210] width 654 height 19
click at [815, 308] on link "Direct Apply" at bounding box center [822, 319] width 70 height 22
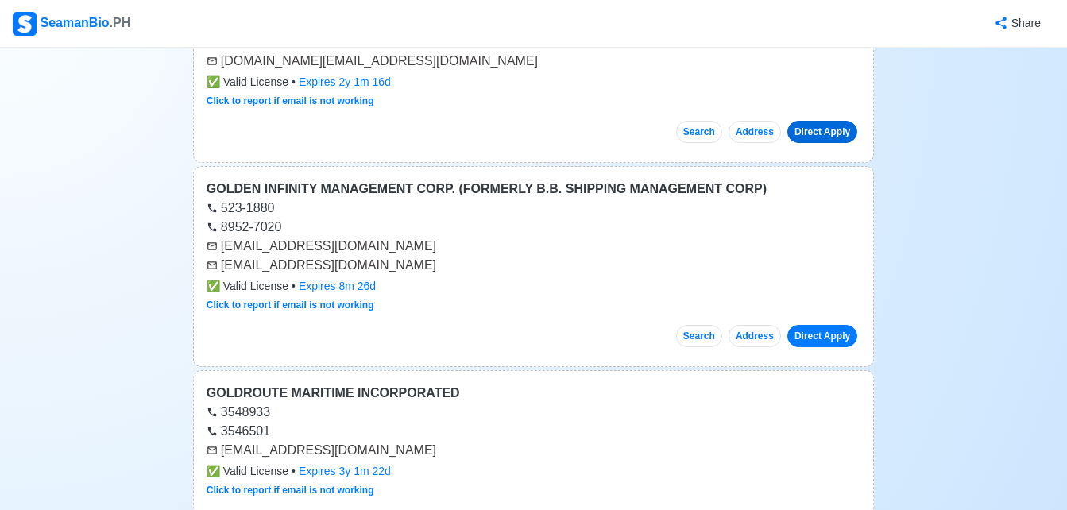
scroll to position [14550, 0]
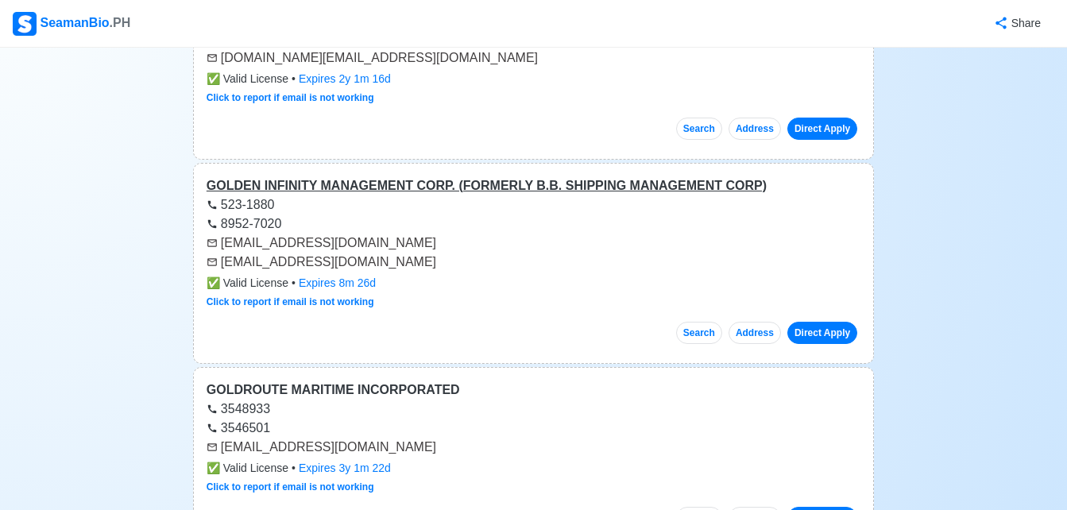
click at [581, 176] on div "GOLDEN INFINITY MANAGEMENT CORP. (FORMERLY B.B. SHIPPING MANAGEMENT CORP)" at bounding box center [534, 185] width 654 height 19
click at [515, 176] on div "GOLDEN INFINITY MANAGEMENT CORP. (FORMERLY B.B. SHIPPING MANAGEMENT CORP)" at bounding box center [534, 185] width 654 height 19
click at [815, 322] on link "Direct Apply" at bounding box center [822, 333] width 70 height 22
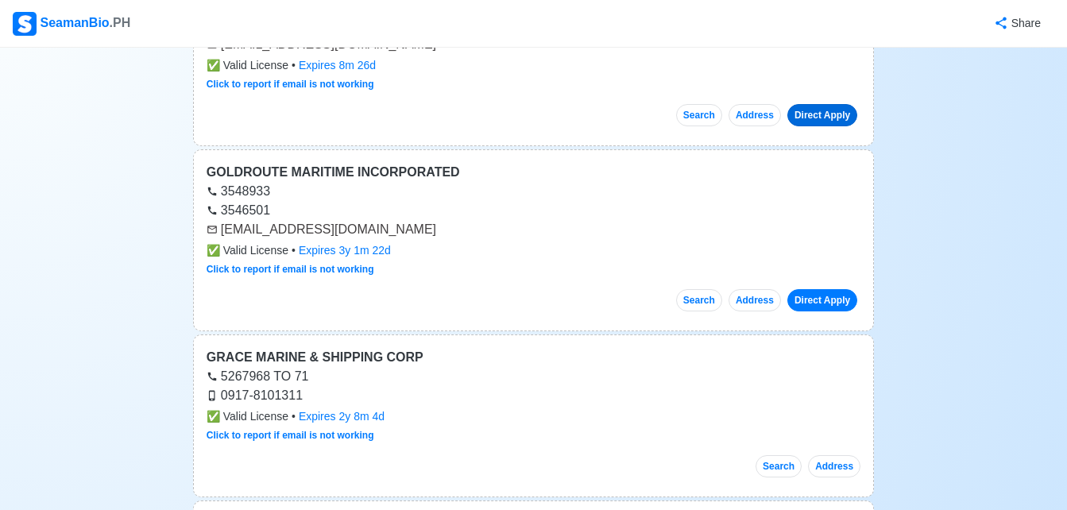
scroll to position [14805, 0]
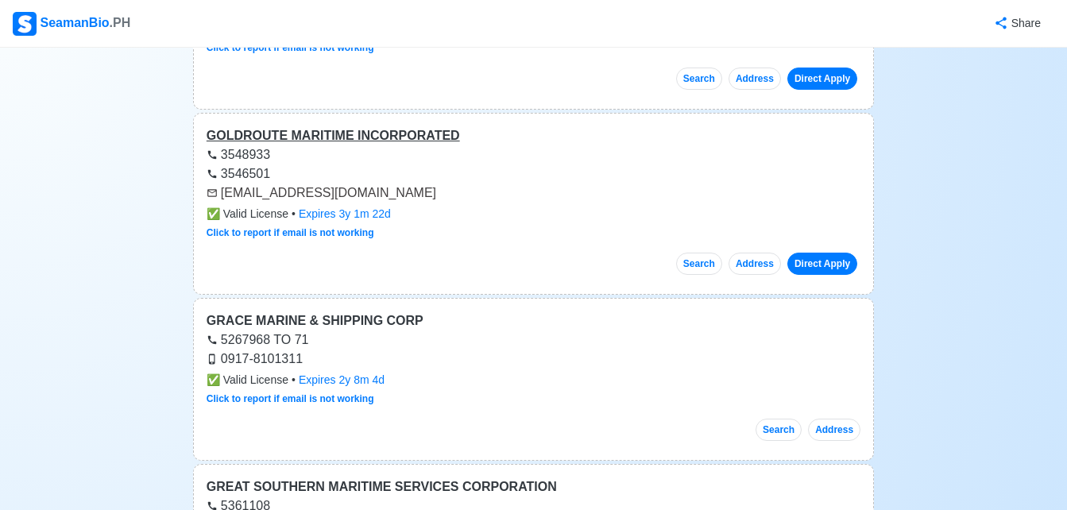
click at [380, 126] on div "GOLDROUTE MARITIME INCORPORATED" at bounding box center [534, 135] width 654 height 19
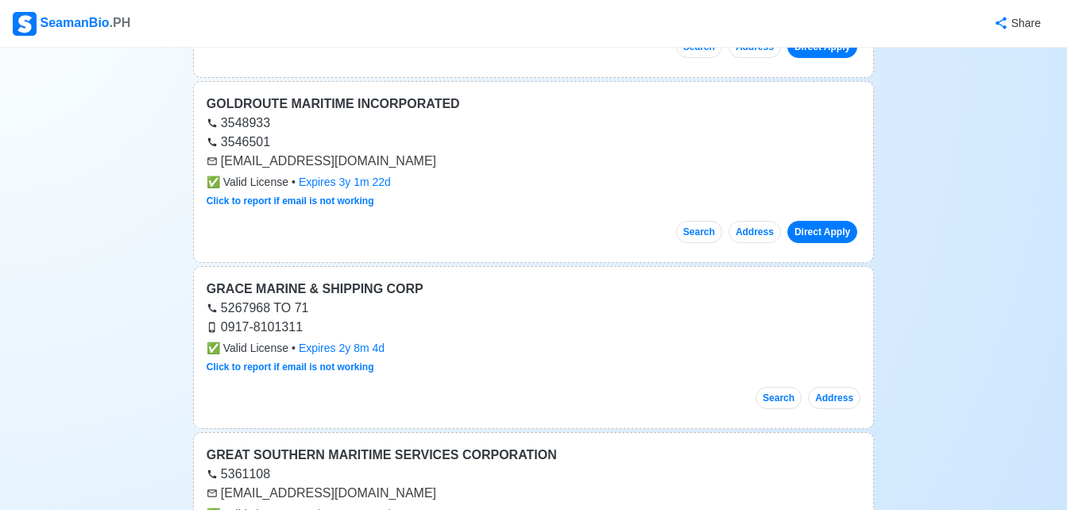
scroll to position [14963, 0]
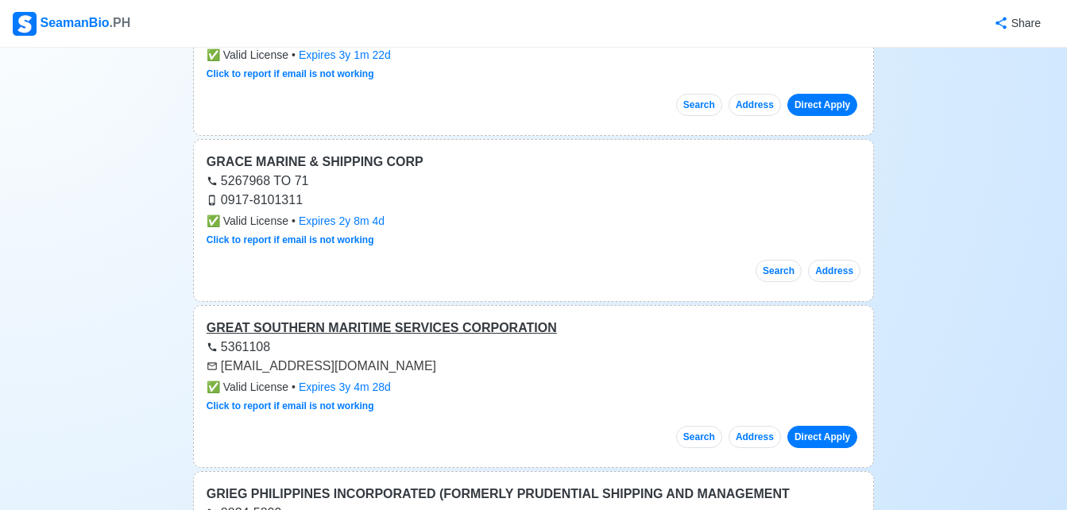
click at [448, 318] on div "GREAT SOUTHERN MARITIME SERVICES CORPORATION" at bounding box center [534, 327] width 654 height 19
click at [832, 426] on link "Direct Apply" at bounding box center [822, 437] width 70 height 22
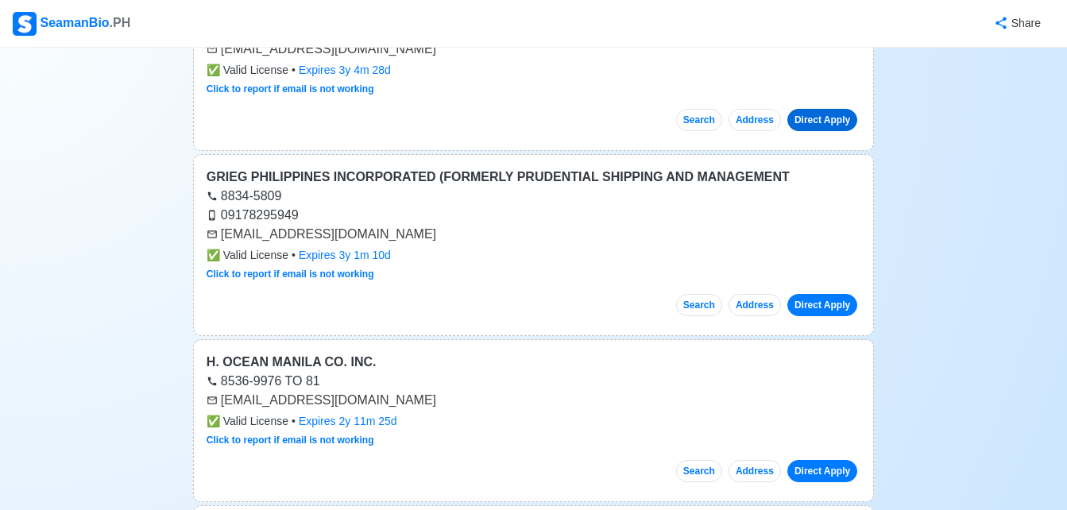
scroll to position [15281, 0]
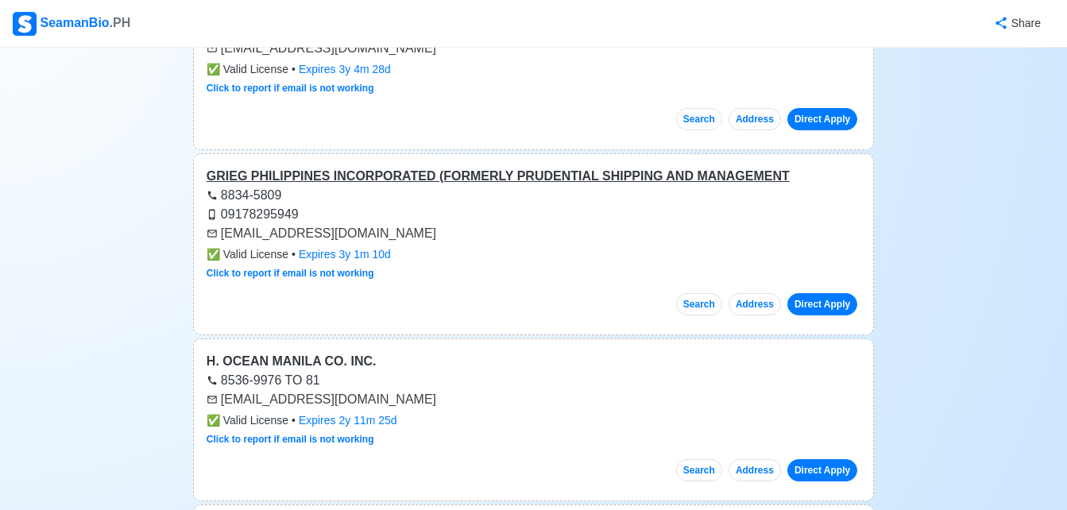
click at [485, 167] on div "GRIEG PHILIPPINES INCORPORATED (FORMERLY PRUDENTIAL SHIPPING AND MANAGEMENT" at bounding box center [534, 176] width 654 height 19
click at [315, 352] on div "H. OCEAN MANILA CO. INC." at bounding box center [534, 361] width 654 height 19
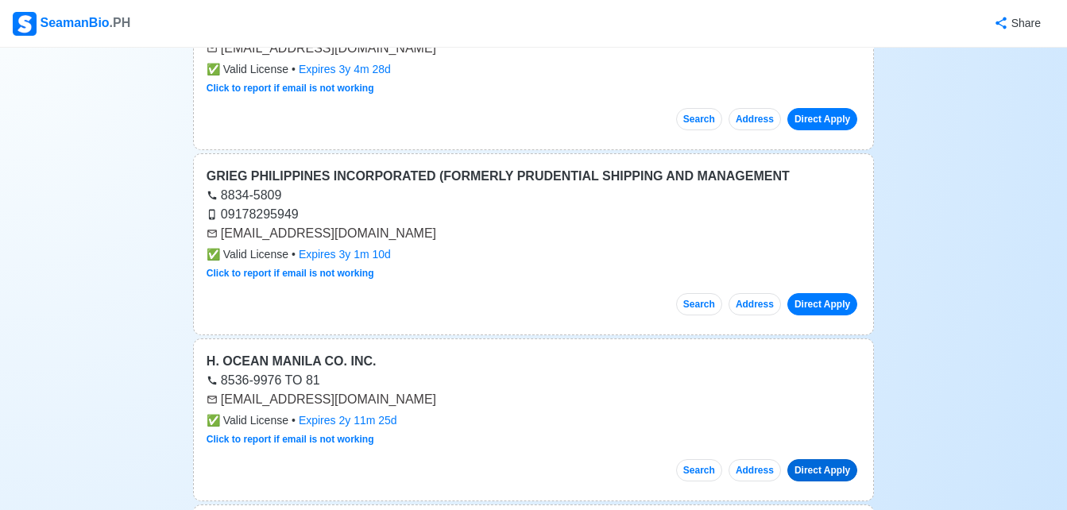
click at [817, 459] on link "Direct Apply" at bounding box center [822, 470] width 70 height 22
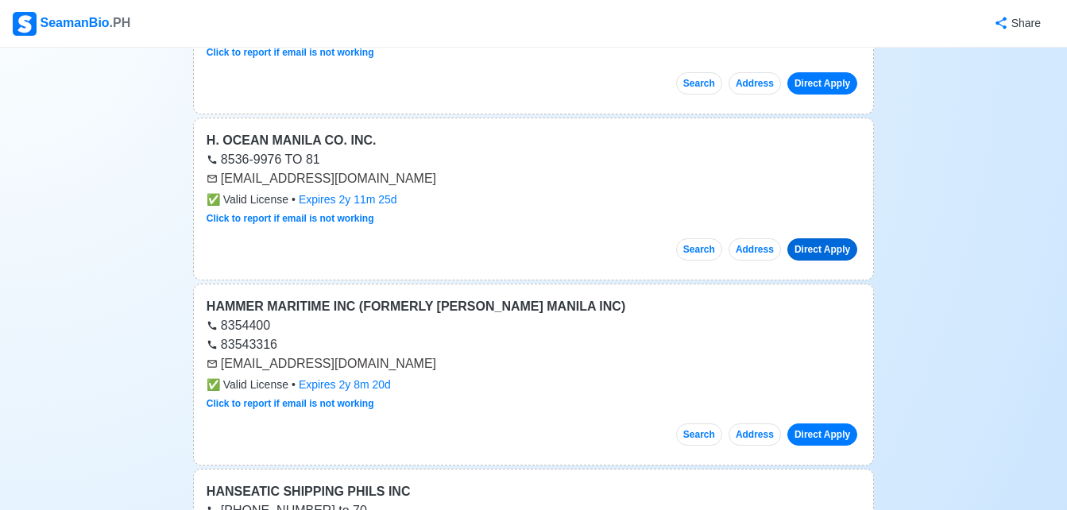
scroll to position [15694, 0]
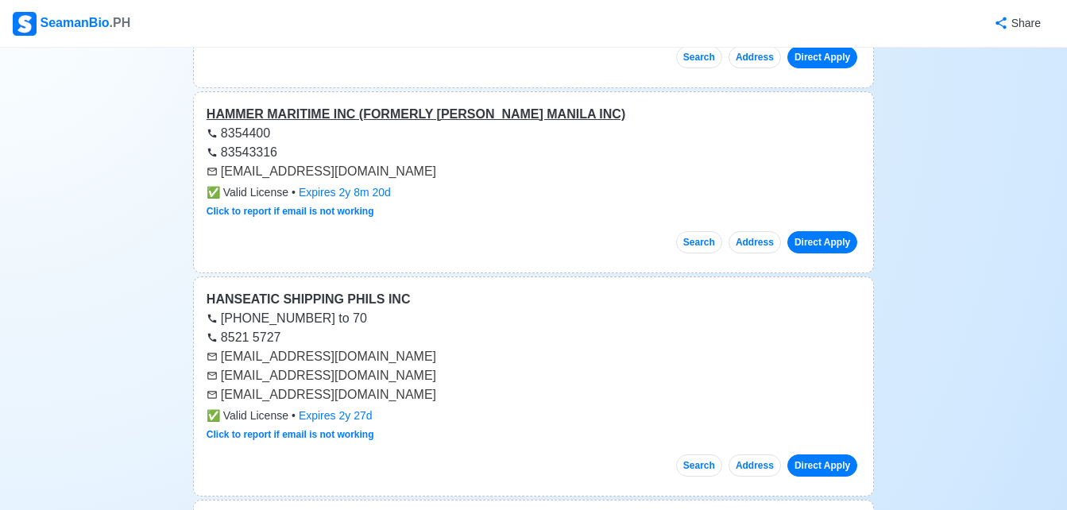
click at [416, 105] on div "HAMMER MARITIME INC (FORMERLY [PERSON_NAME] MANILA INC)" at bounding box center [534, 114] width 654 height 19
click at [813, 231] on link "Direct Apply" at bounding box center [822, 242] width 70 height 22
click at [328, 290] on div "HANSEATIC SHIPPING PHILS INC" at bounding box center [534, 299] width 654 height 19
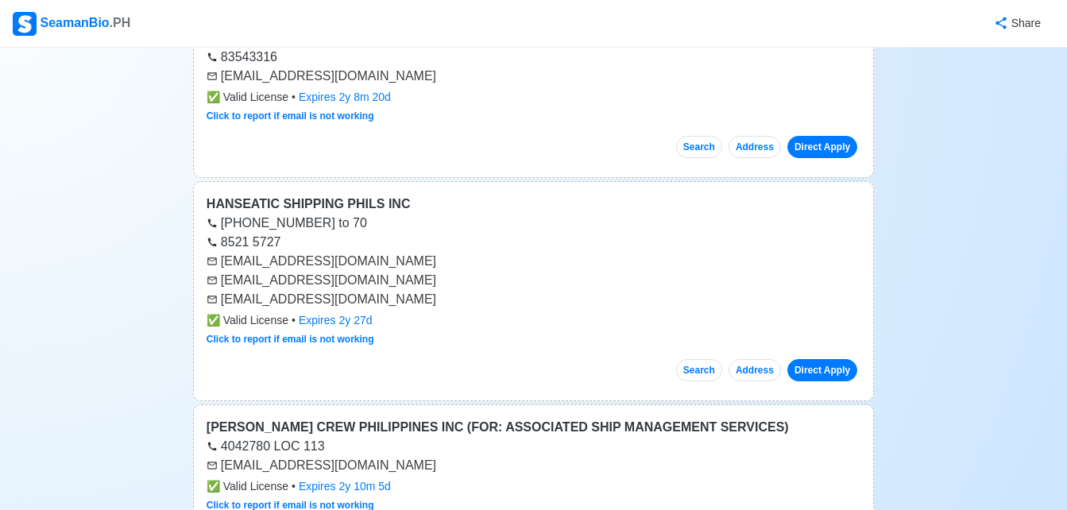
scroll to position [15821, 0]
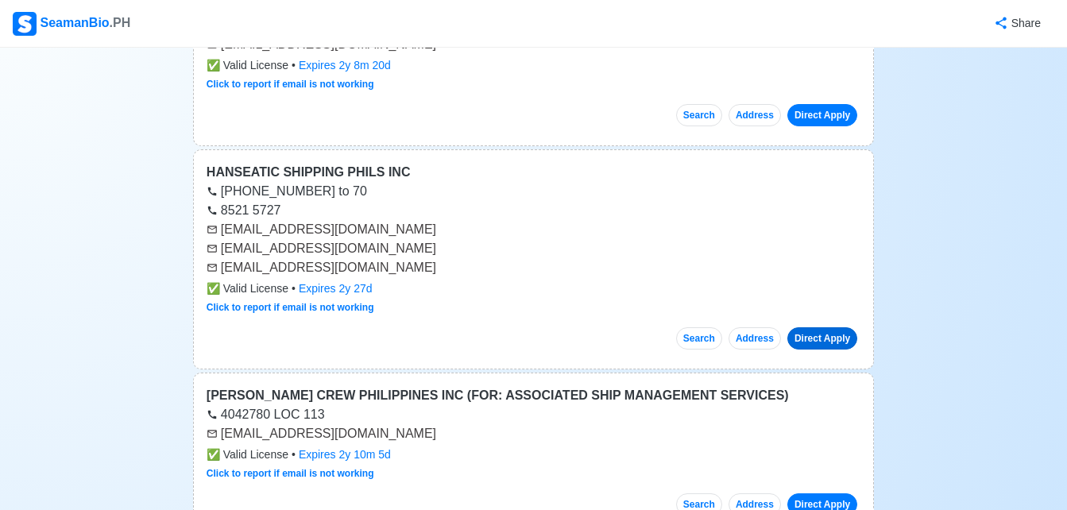
click at [836, 327] on link "Direct Apply" at bounding box center [822, 338] width 70 height 22
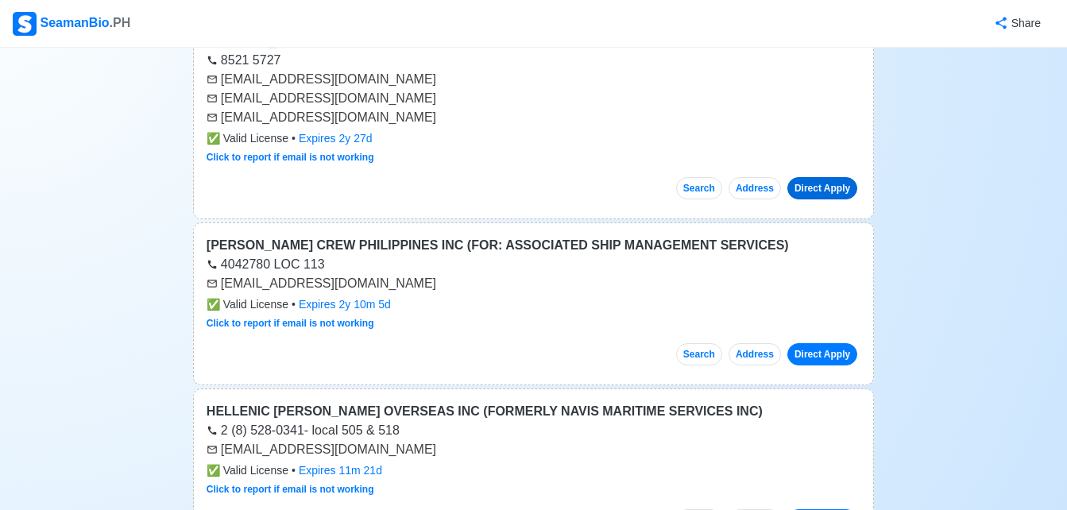
scroll to position [15980, 0]
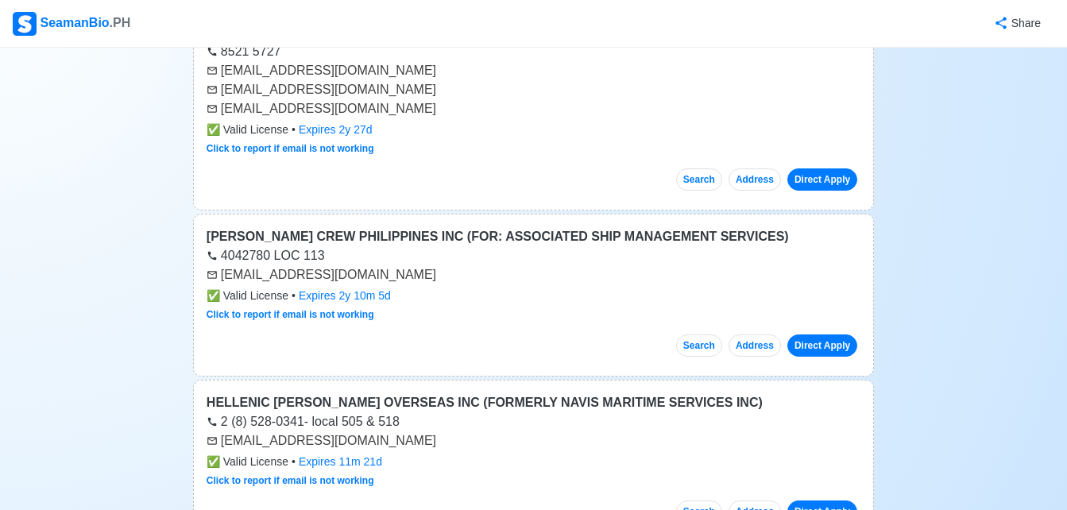
click at [635, 227] on div "[PERSON_NAME] CREW PHILIPPINES INC (FOR: ASSOCIATED SHIP MANAGEMENT SERVICES)" at bounding box center [534, 236] width 654 height 19
click at [820, 334] on link "Direct Apply" at bounding box center [822, 345] width 70 height 22
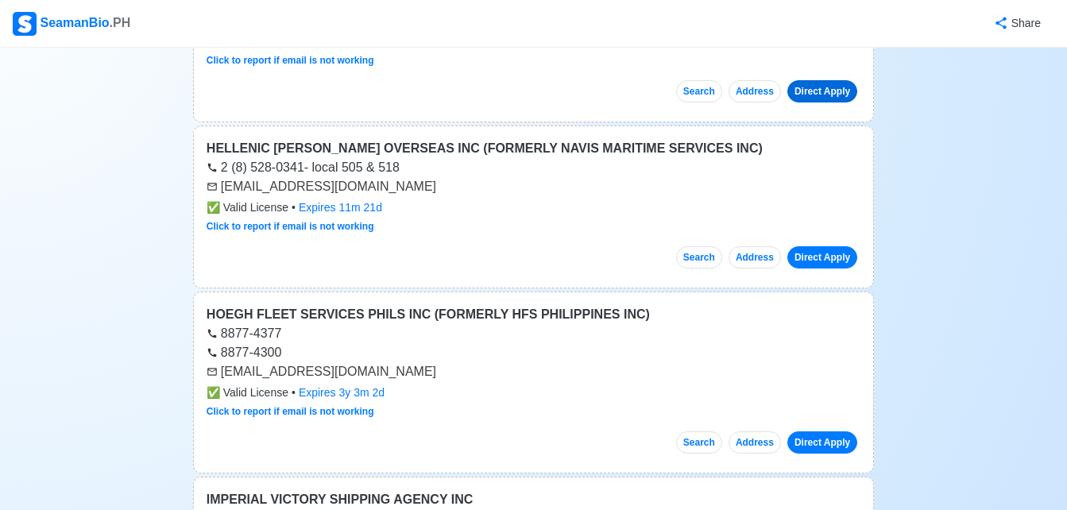
scroll to position [16266, 0]
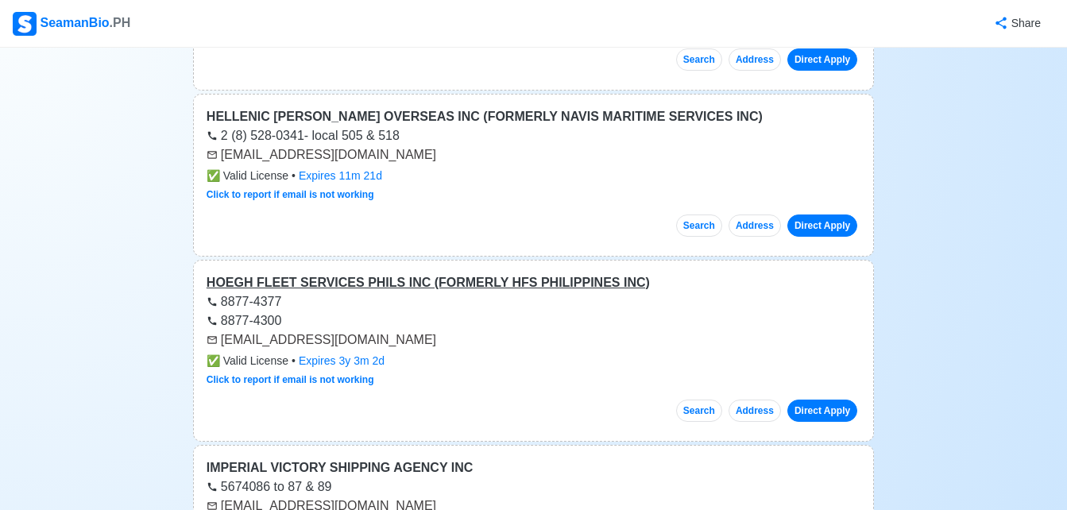
click at [533, 273] on div "HOEGH FLEET SERVICES PHILS INC (FORMERLY HFS PHILIPPINES INC)" at bounding box center [534, 282] width 654 height 19
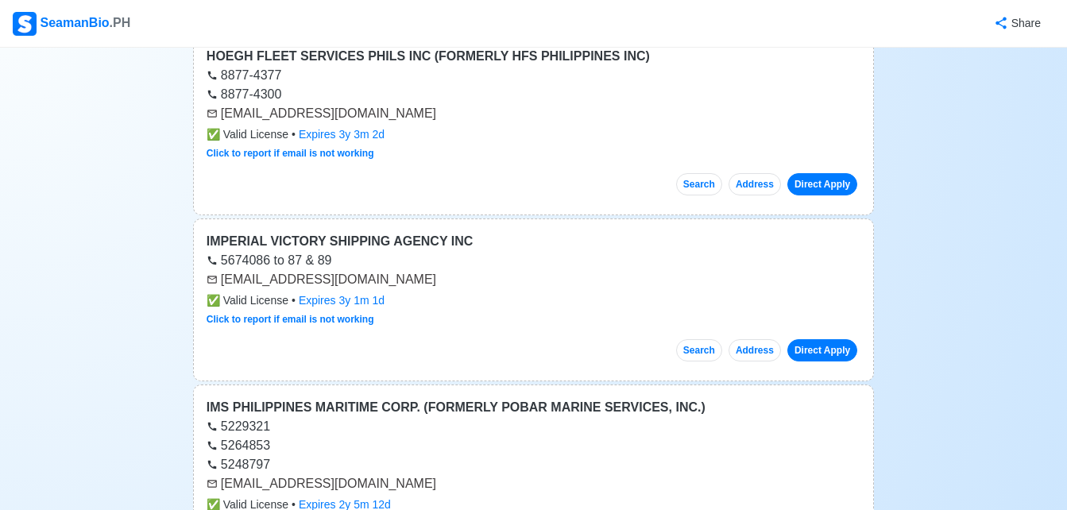
scroll to position [16520, 0]
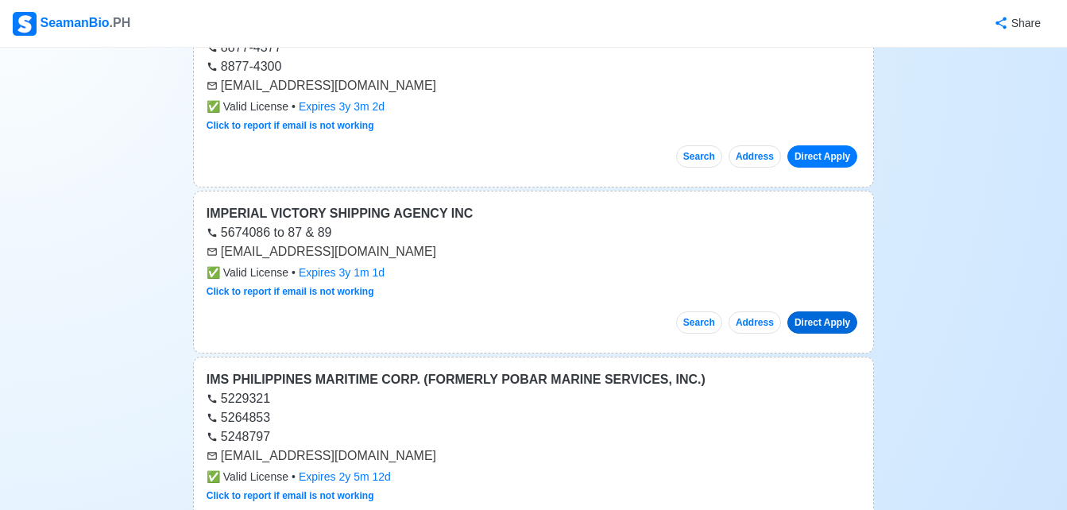
click at [830, 311] on link "Direct Apply" at bounding box center [822, 322] width 70 height 22
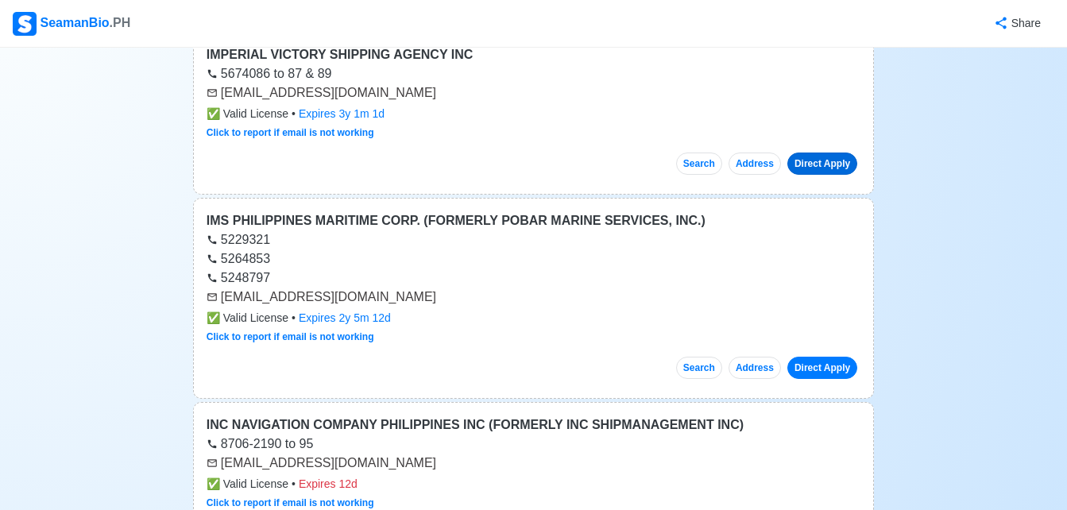
scroll to position [16711, 0]
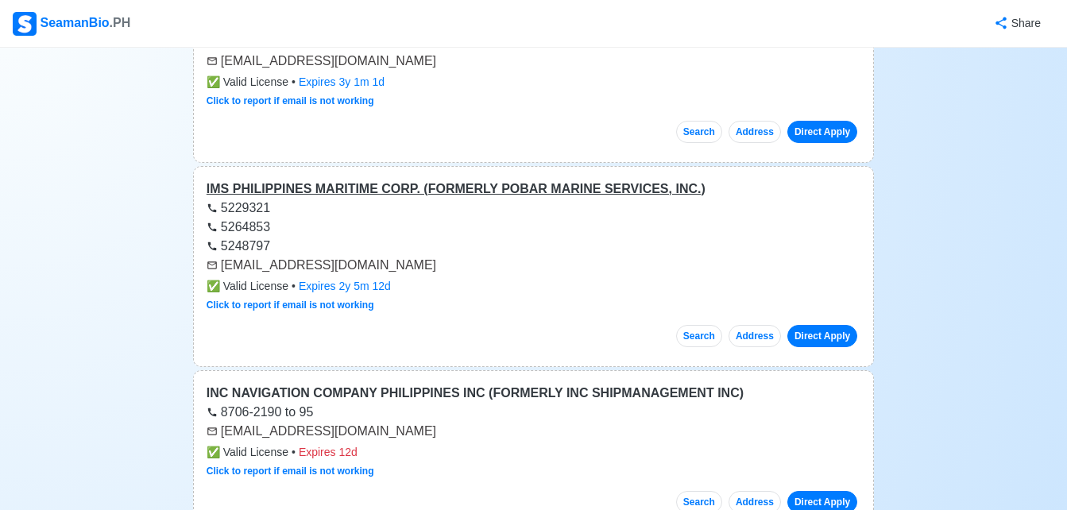
click at [562, 179] on div "IMS PHILIPPINES MARITIME CORP. (FORMERLY POBAR MARINE SERVICES, INC.)" at bounding box center [534, 188] width 654 height 19
click at [820, 325] on link "Direct Apply" at bounding box center [822, 336] width 70 height 22
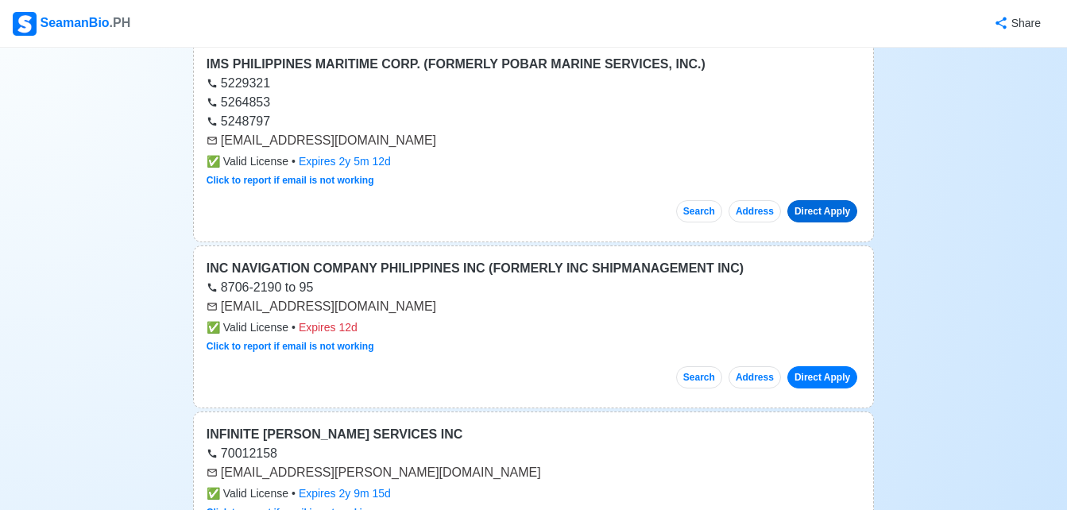
scroll to position [16838, 0]
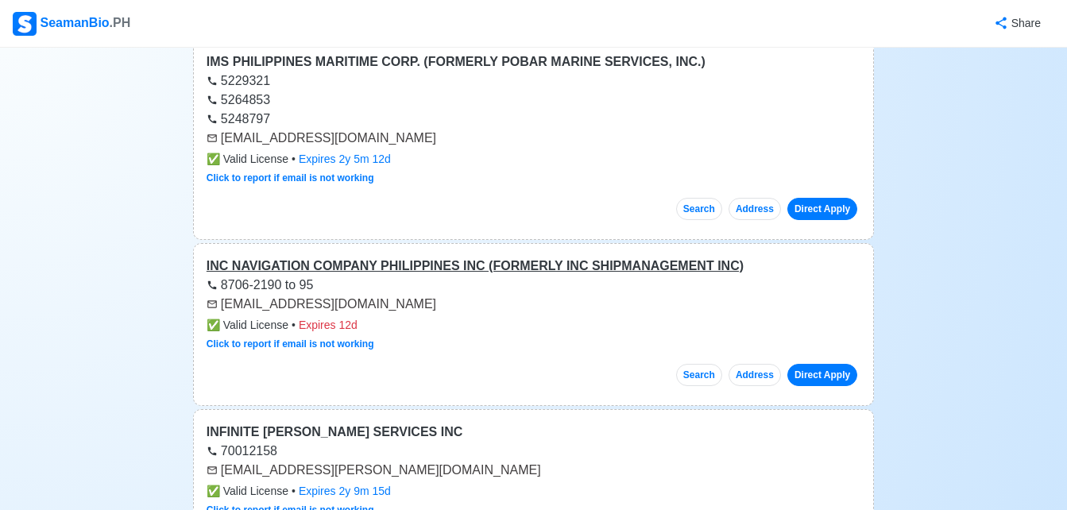
click at [625, 257] on div "INC NAVIGATION COMPANY PHILIPPINES INC (FORMERLY INC SHIPMANAGEMENT INC)" at bounding box center [534, 266] width 654 height 19
click at [590, 351] on div "Search Address Direct Apply" at bounding box center [534, 368] width 654 height 35
click at [834, 364] on link "Direct Apply" at bounding box center [822, 375] width 70 height 22
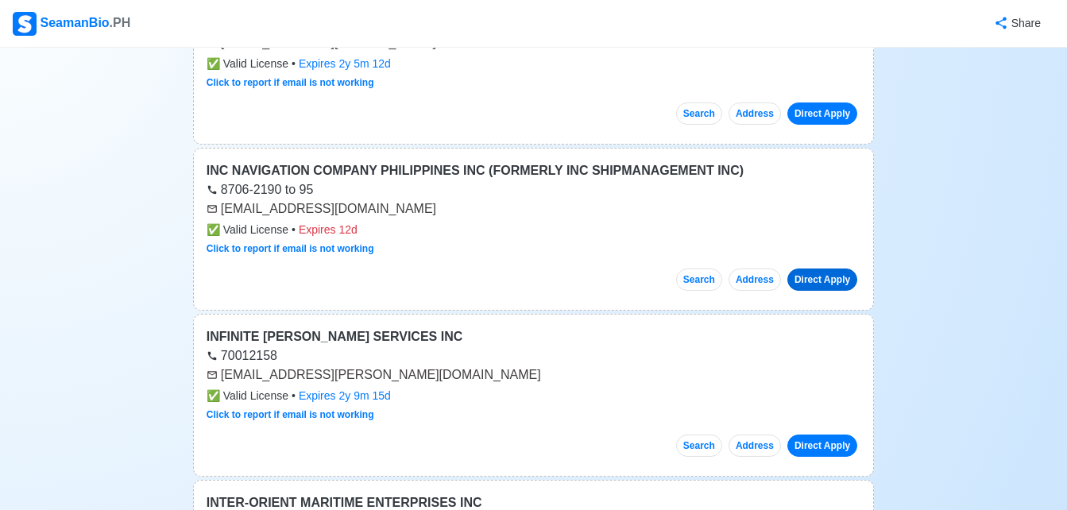
scroll to position [17060, 0]
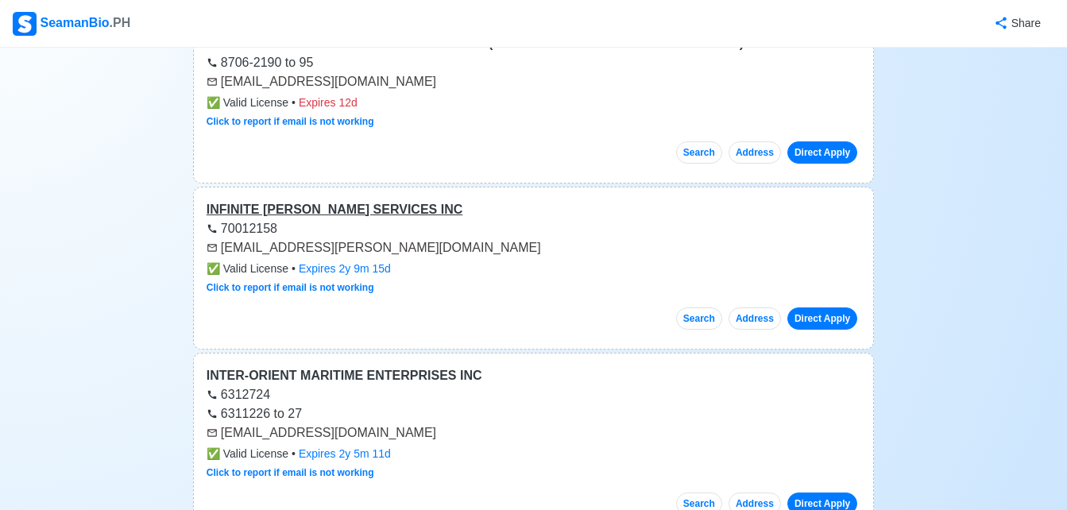
click at [322, 200] on div "INFINITE [PERSON_NAME] SERVICES INC" at bounding box center [534, 209] width 654 height 19
click at [838, 307] on link "Direct Apply" at bounding box center [822, 318] width 70 height 22
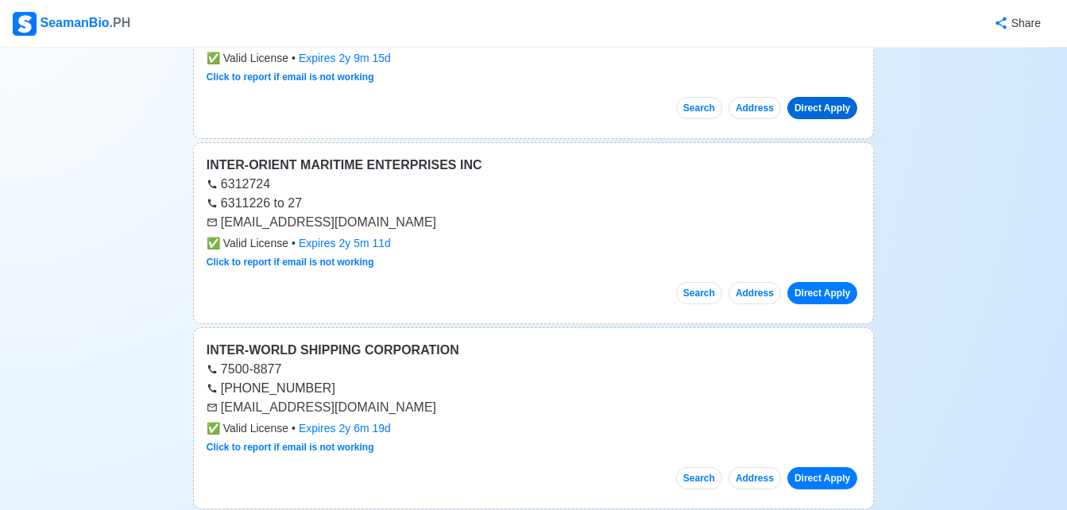
scroll to position [17283, 0]
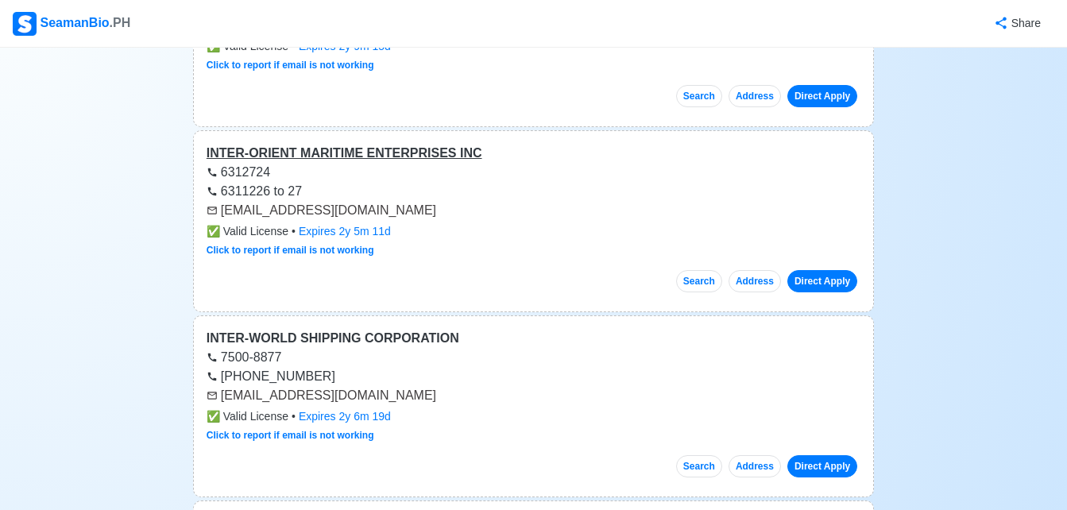
click at [403, 144] on div "INTER-ORIENT MARITIME ENTERPRISES INC" at bounding box center [534, 153] width 654 height 19
click at [839, 272] on link "Direct Apply" at bounding box center [822, 281] width 70 height 22
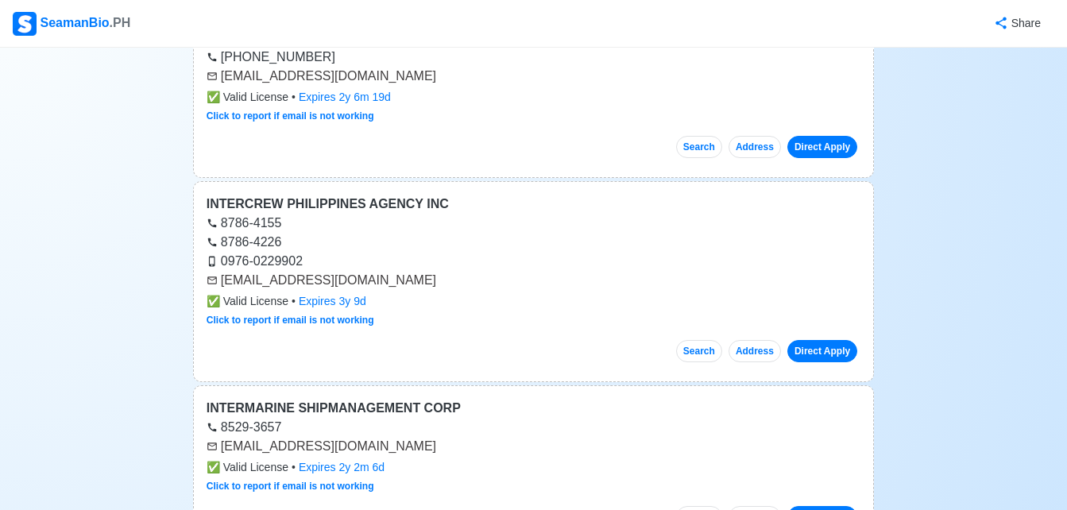
scroll to position [17727, 0]
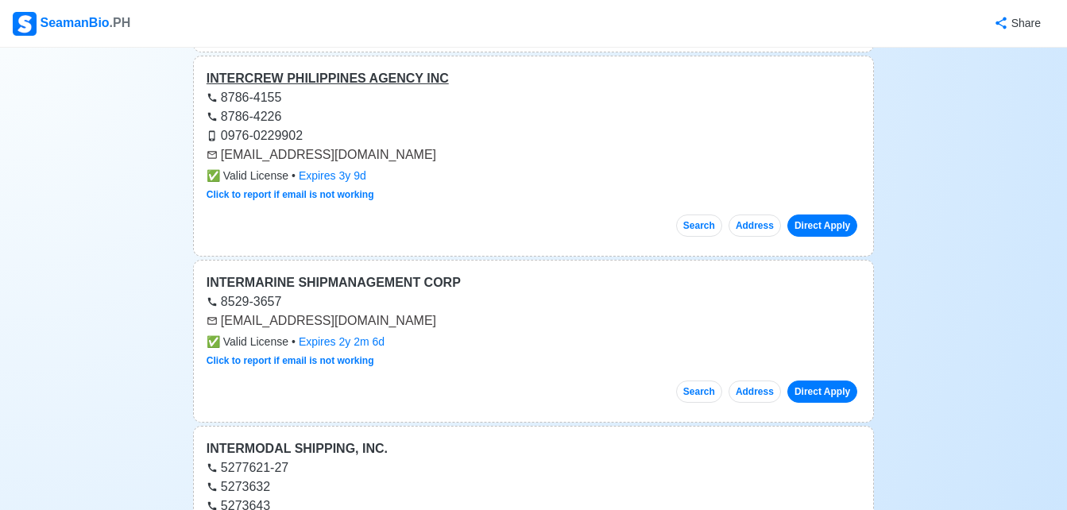
click at [385, 69] on div "INTERCREW PHILIPPINES AGENCY INC" at bounding box center [534, 78] width 654 height 19
click at [838, 214] on link "Direct Apply" at bounding box center [822, 225] width 70 height 22
click at [350, 273] on div "INTERMARINE SHIPMANAGEMENT CORP" at bounding box center [534, 282] width 654 height 19
click at [373, 273] on div "INTERMARINE SHIPMANAGEMENT CORP" at bounding box center [534, 282] width 654 height 19
click at [836, 380] on link "Direct Apply" at bounding box center [822, 391] width 70 height 22
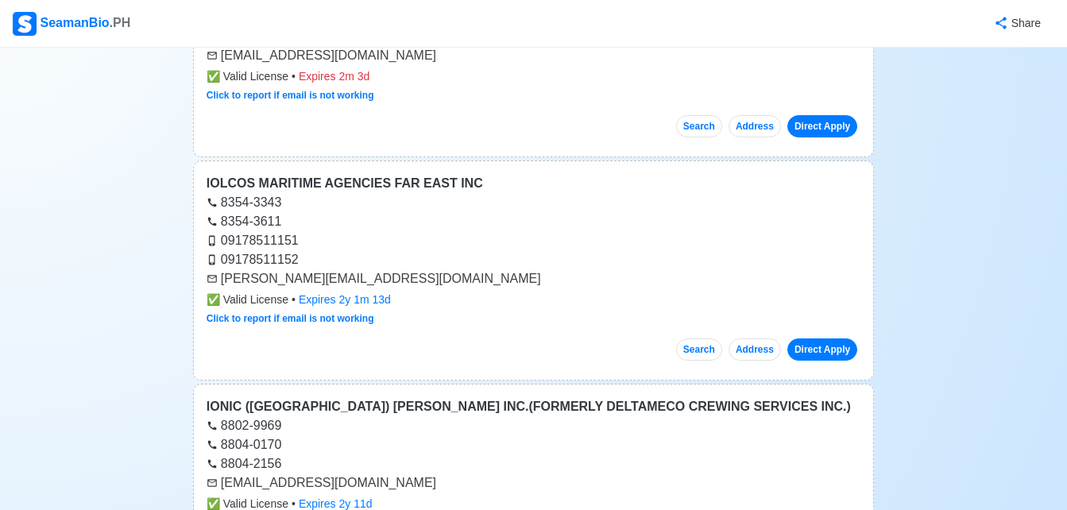
scroll to position [18236, 0]
click at [381, 173] on div "IOLCOS MARITIME AGENCIES FAR EAST INC" at bounding box center [534, 182] width 654 height 19
click at [824, 338] on link "Direct Apply" at bounding box center [822, 349] width 70 height 22
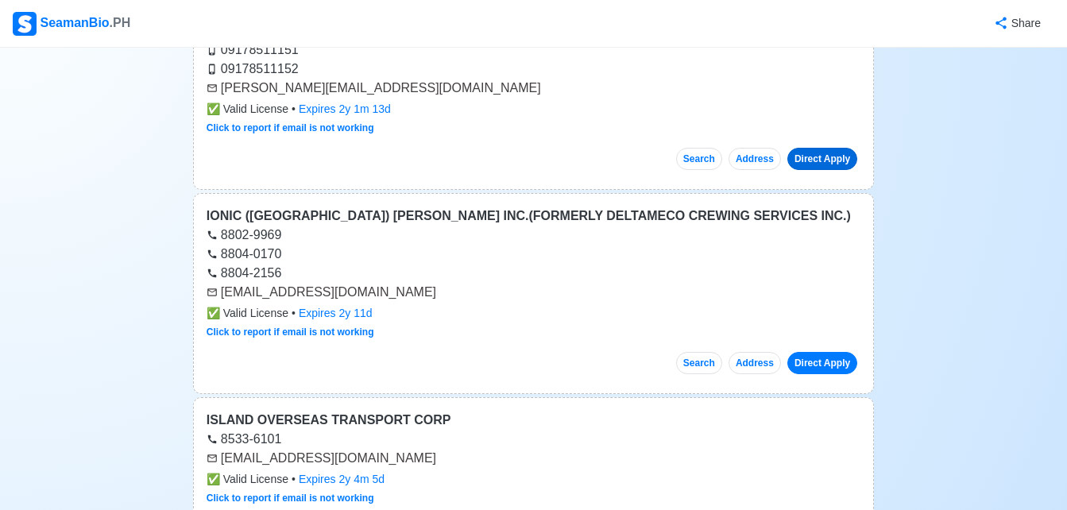
scroll to position [18426, 0]
click at [637, 206] on div "IONIC ([GEOGRAPHIC_DATA]) [PERSON_NAME] INC.(FORMERLY DELTAMECO CREWING SERVICE…" at bounding box center [534, 215] width 654 height 19
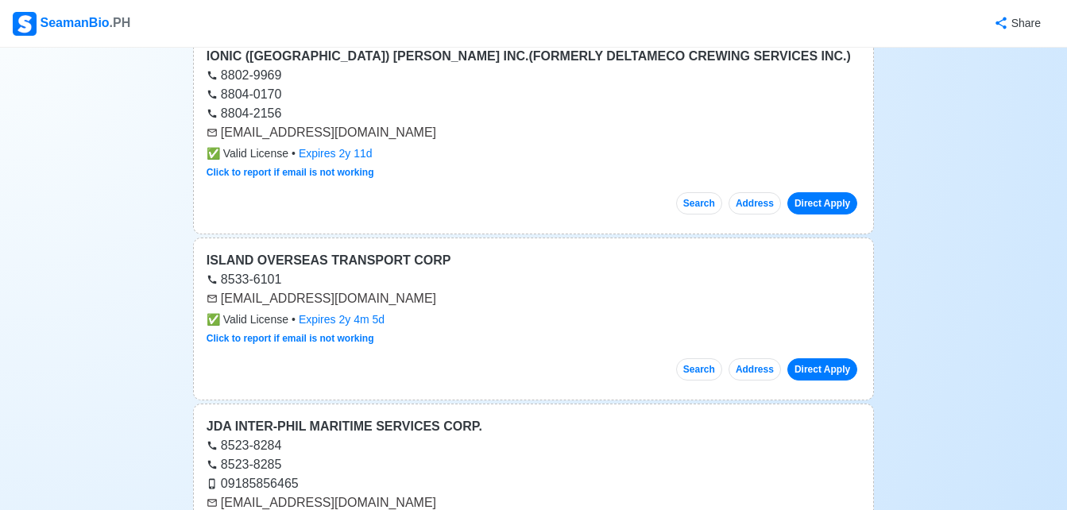
scroll to position [18617, 0]
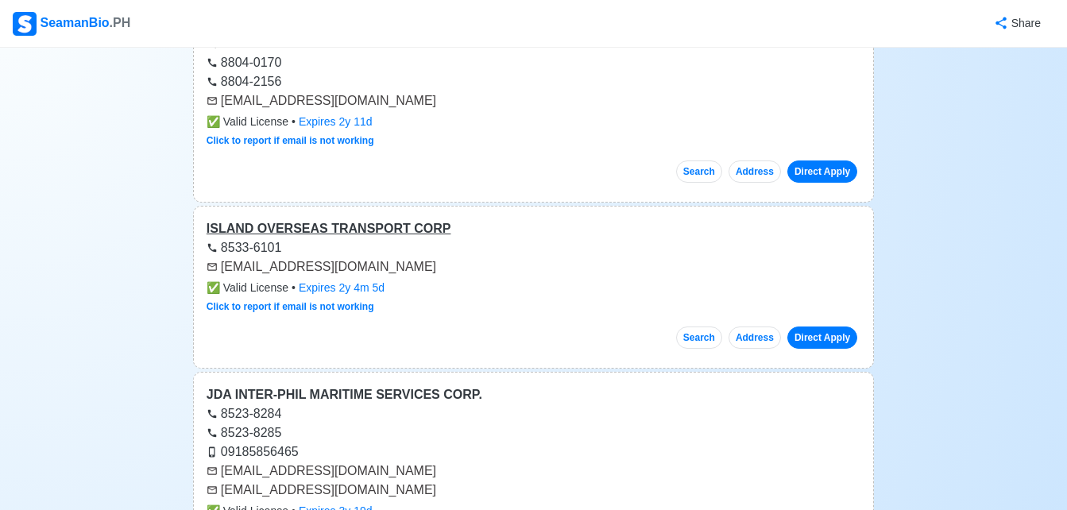
click at [360, 219] on div "ISLAND OVERSEAS TRANSPORT CORP" at bounding box center [534, 228] width 654 height 19
click at [816, 326] on link "Direct Apply" at bounding box center [822, 337] width 70 height 22
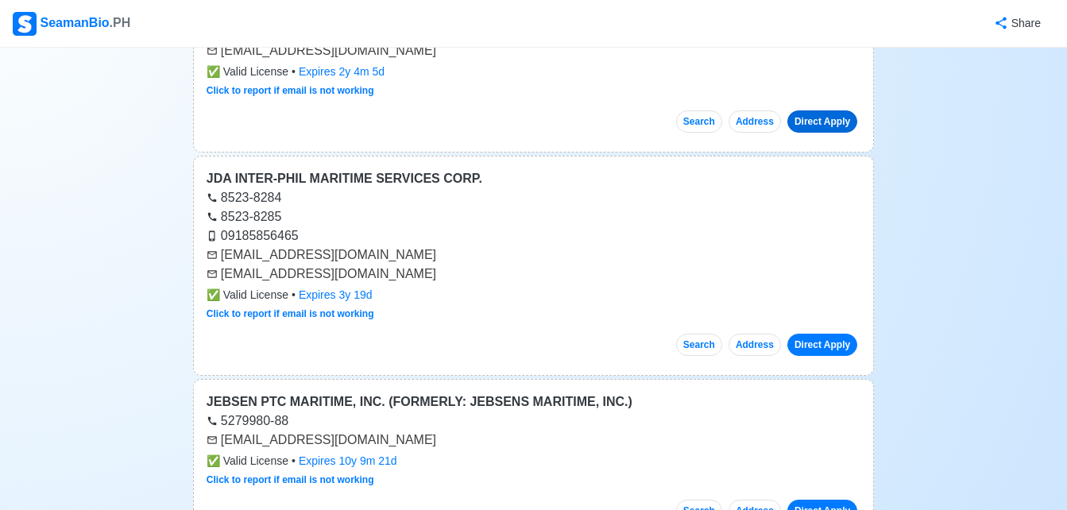
scroll to position [18871, 0]
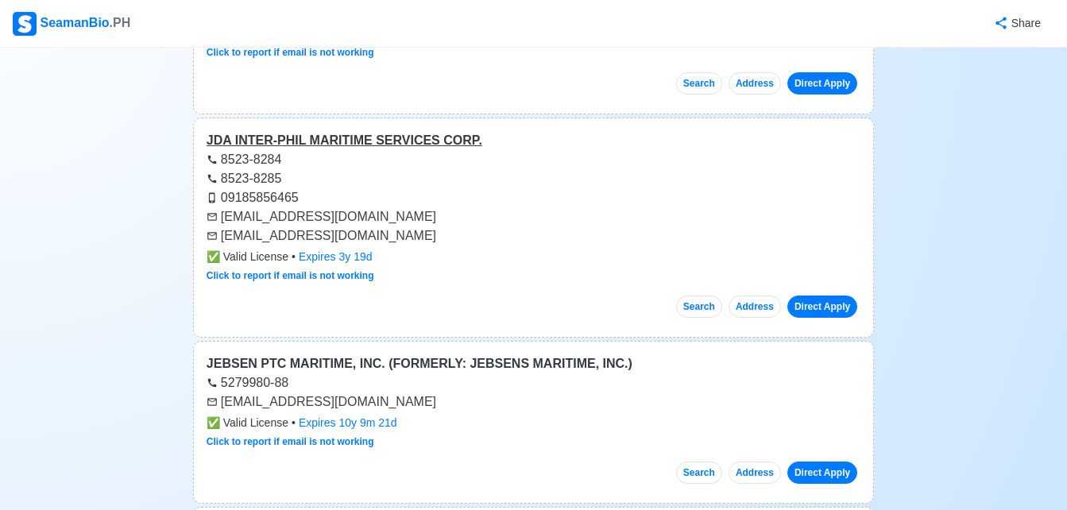
click at [415, 131] on div "JDA INTER-PHIL MARITIME SERVICES CORP." at bounding box center [534, 140] width 654 height 19
click at [816, 295] on link "Direct Apply" at bounding box center [822, 306] width 70 height 22
click at [347, 354] on div "JEBSEN PTC MARITIME, INC. (FORMERLY: JEBSENS MARITIME, INC.)" at bounding box center [534, 363] width 654 height 19
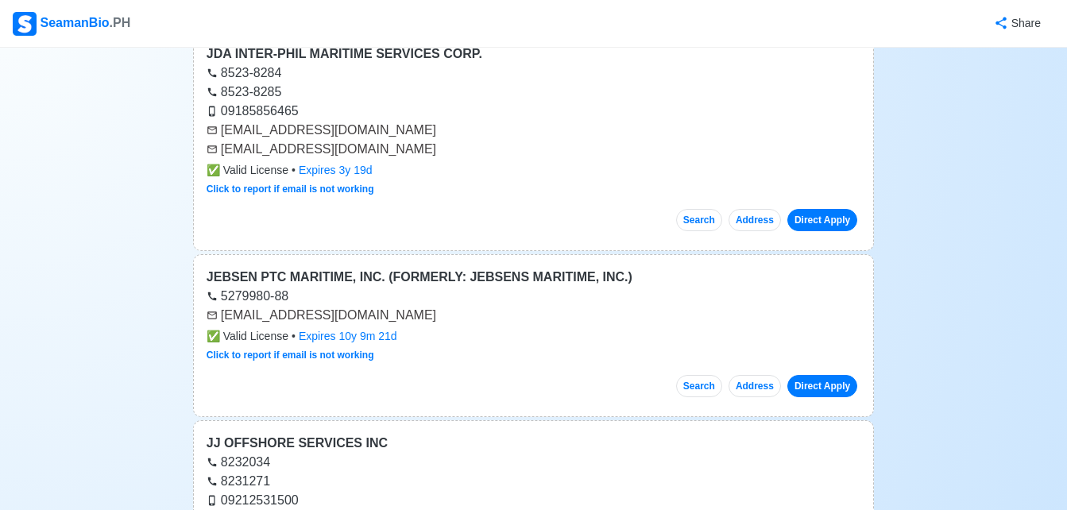
scroll to position [19157, 0]
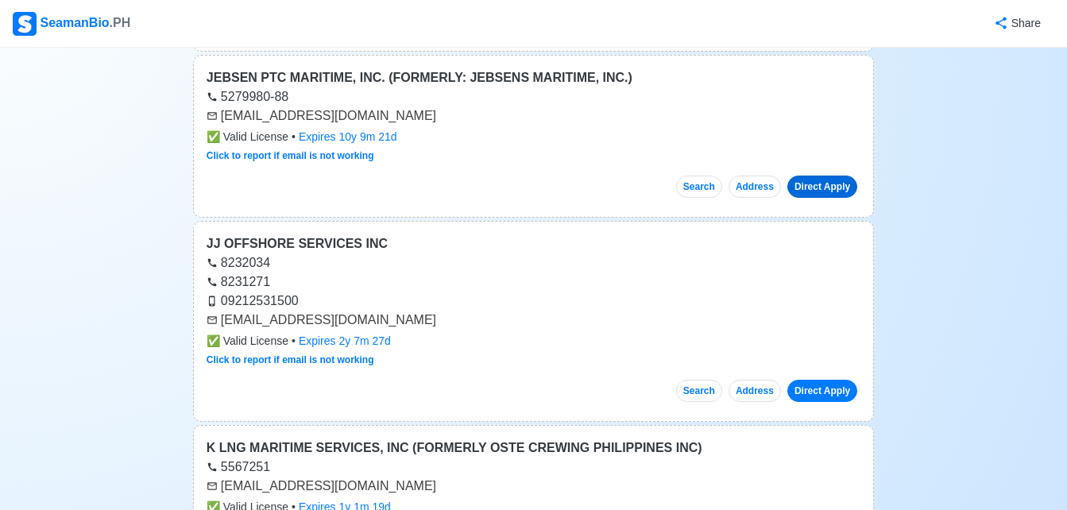
click at [833, 176] on link "Direct Apply" at bounding box center [822, 187] width 70 height 22
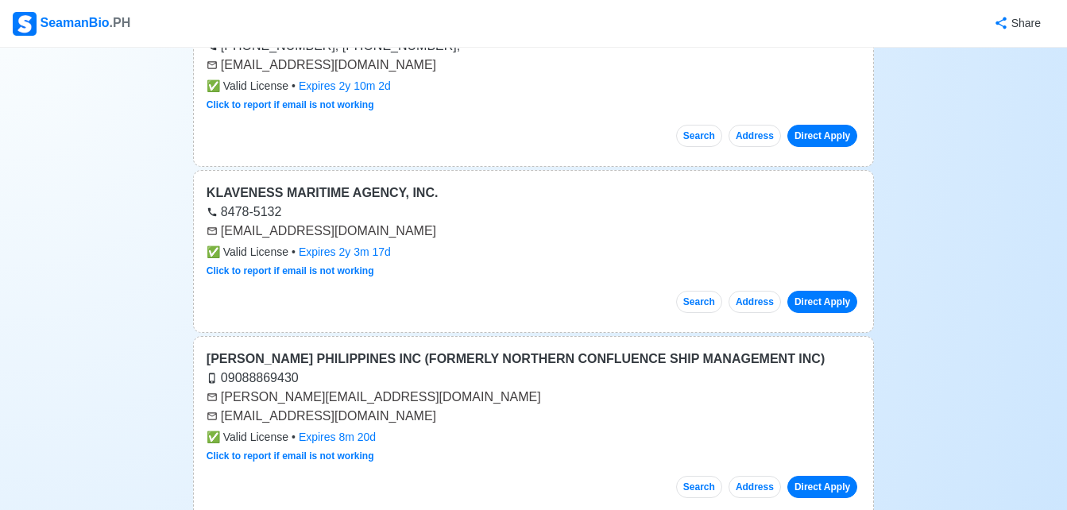
scroll to position [19951, 0]
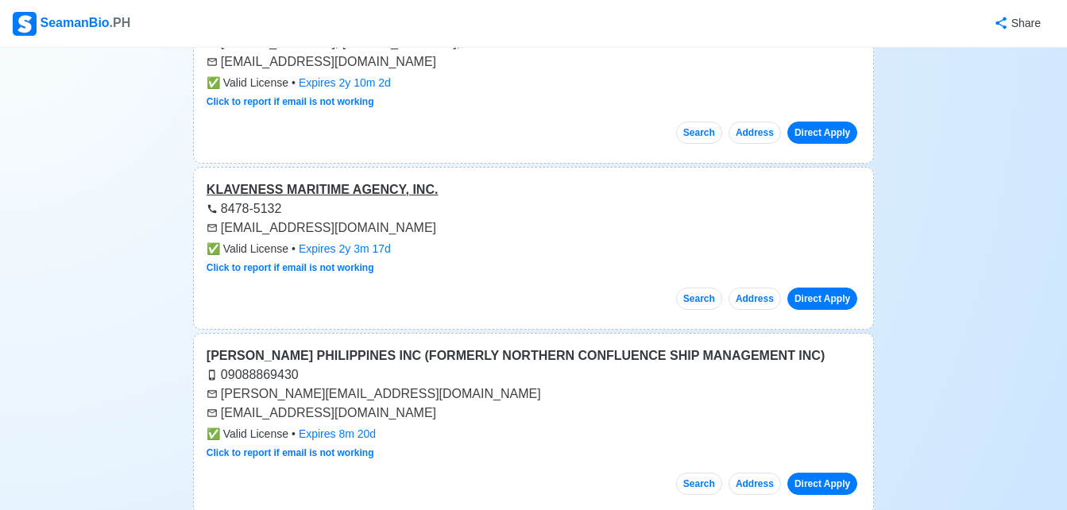
click at [353, 180] on div "KLAVENESS MARITIME AGENCY, INC." at bounding box center [534, 189] width 654 height 19
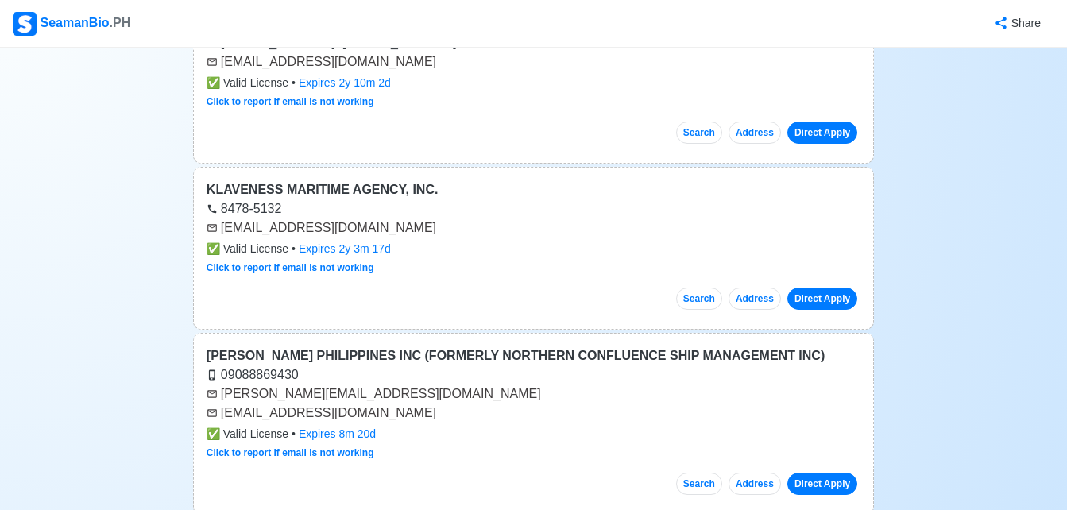
click at [392, 346] on div "[PERSON_NAME] PHILIPPINES INC (FORMERLY NORTHERN CONFLUENCE SHIP MANAGEMENT INC)" at bounding box center [534, 355] width 654 height 19
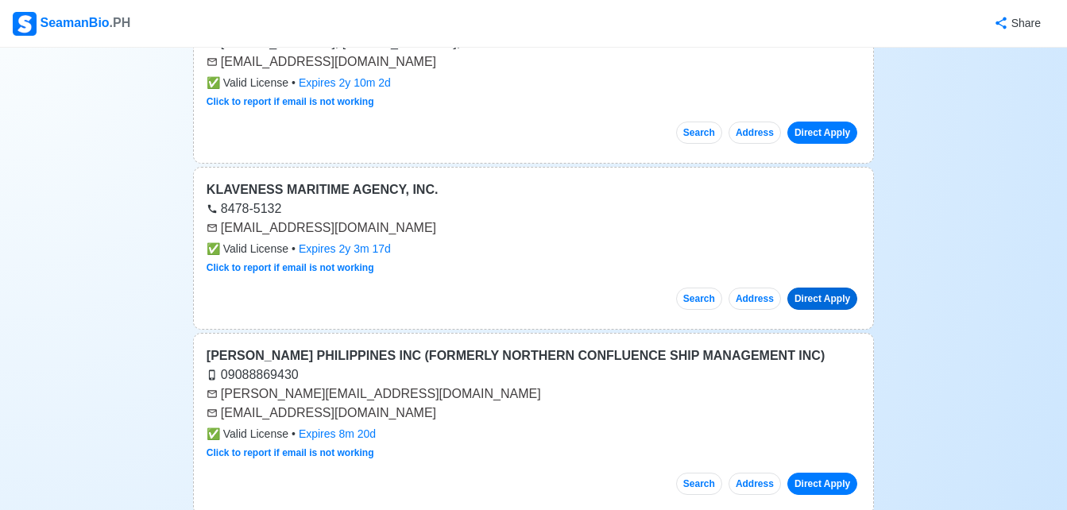
click at [819, 288] on link "Direct Apply" at bounding box center [822, 299] width 70 height 22
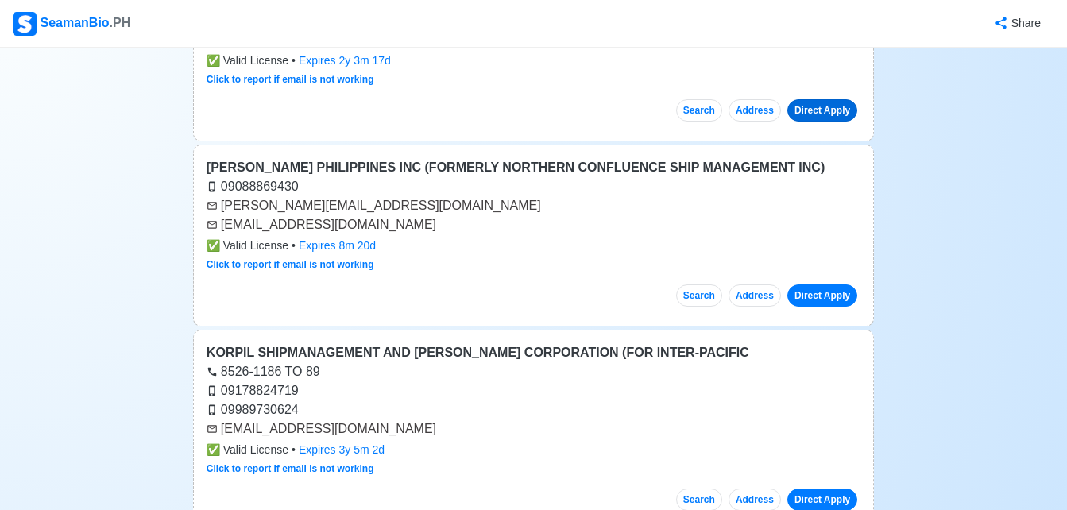
scroll to position [20142, 0]
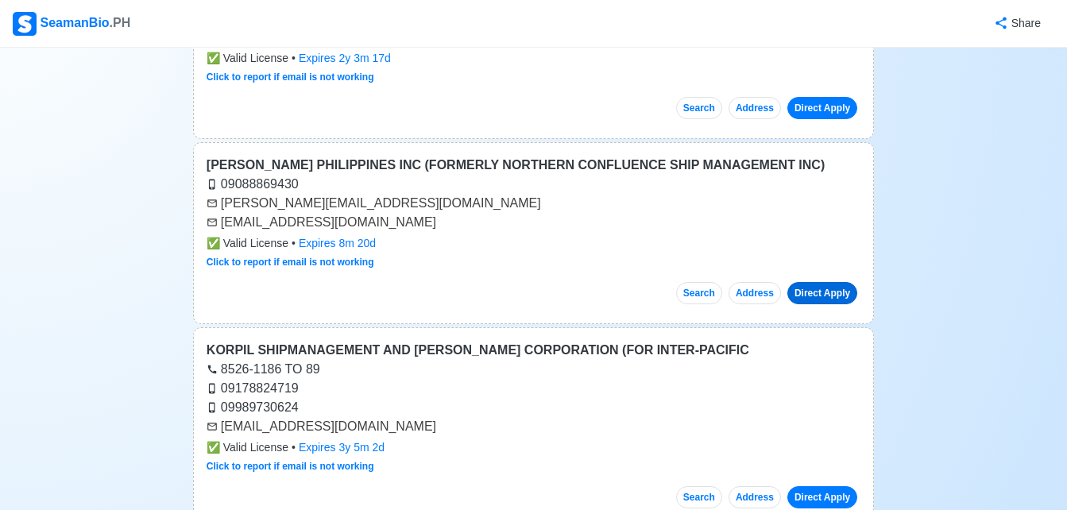
click at [823, 282] on link "Direct Apply" at bounding box center [822, 293] width 70 height 22
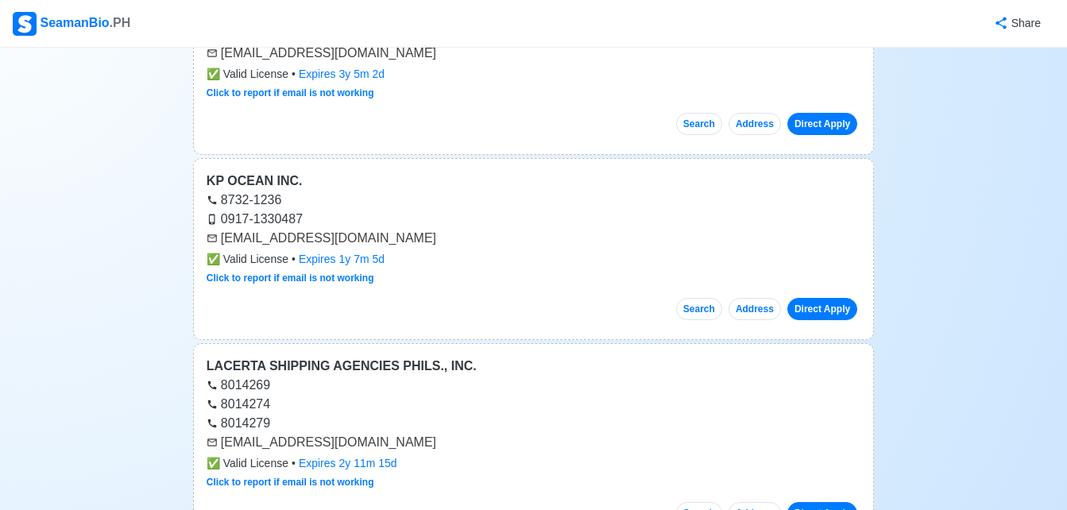
scroll to position [20523, 0]
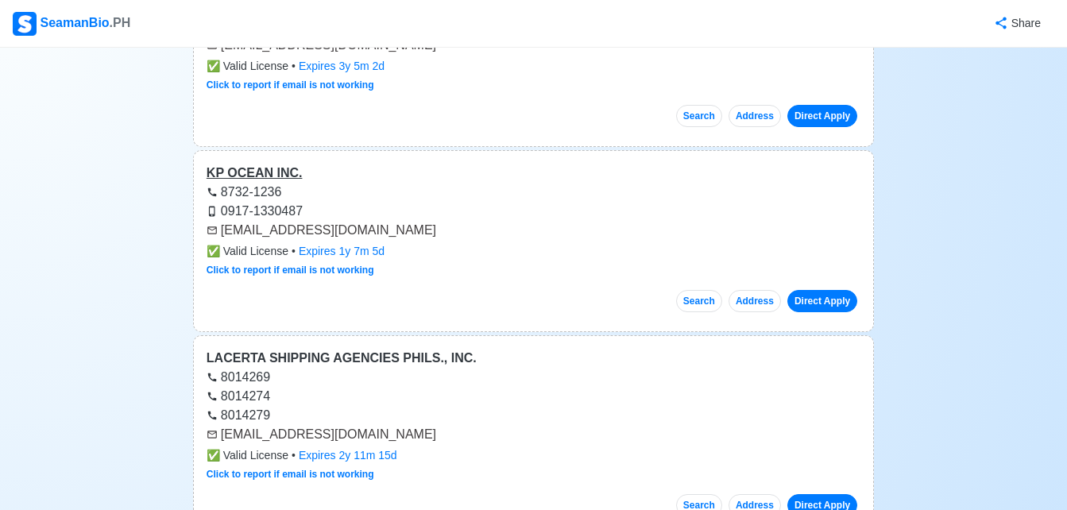
click at [271, 164] on div "KP OCEAN INC." at bounding box center [534, 173] width 654 height 19
click at [303, 349] on div "LACERTA SHIPPING AGENCIES PHILS., INC." at bounding box center [534, 358] width 654 height 19
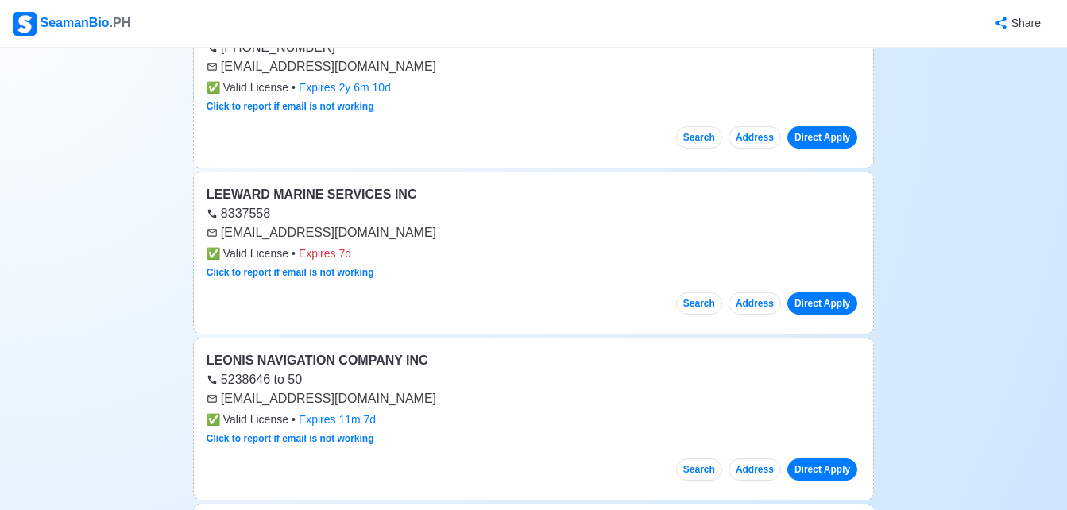
scroll to position [21127, 0]
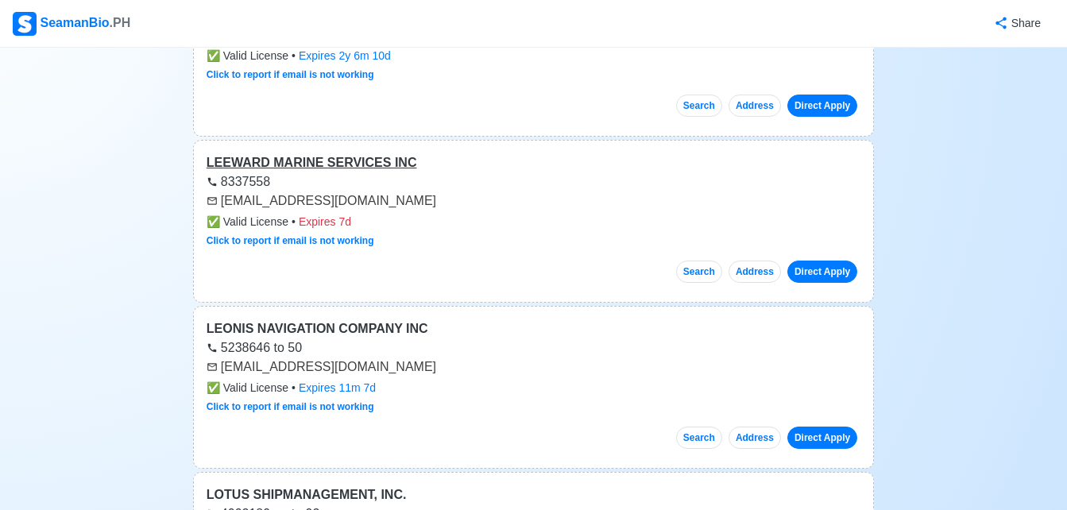
click at [338, 153] on div "LEEWARD MARINE SERVICES INC" at bounding box center [534, 162] width 654 height 19
click at [815, 261] on link "Direct Apply" at bounding box center [822, 272] width 70 height 22
click at [558, 171] on div "LEEWARD MARINE SERVICES INC 8337558 [EMAIL_ADDRESS][DOMAIN_NAME] ✅ Valid Licens…" at bounding box center [533, 221] width 681 height 163
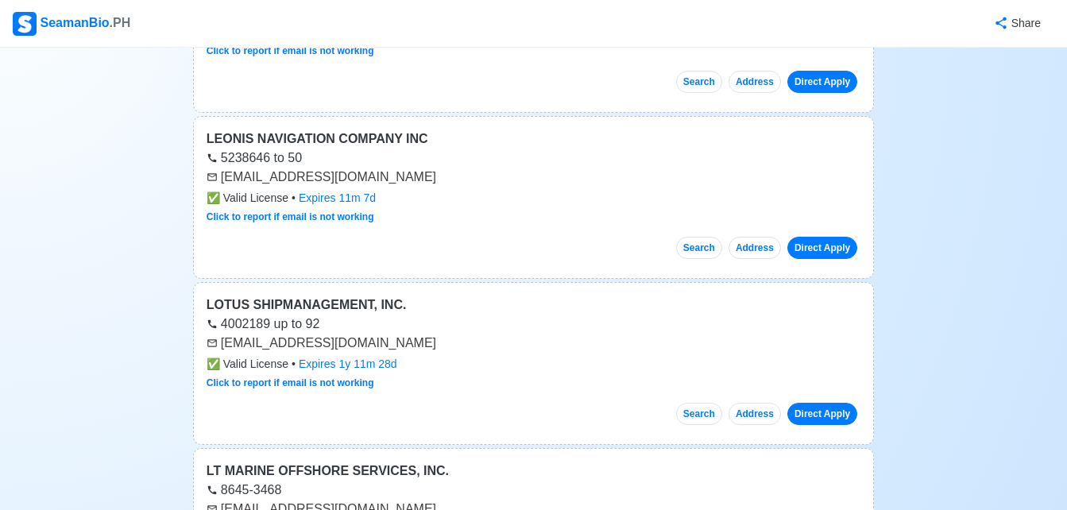
scroll to position [21317, 0]
click at [347, 129] on div "LEONIS NAVIGATION COMPANY INC" at bounding box center [534, 138] width 654 height 19
click at [357, 295] on div "LOTUS SHIPMANAGEMENT, INC." at bounding box center [534, 304] width 654 height 19
click at [824, 236] on link "Direct Apply" at bounding box center [822, 247] width 70 height 22
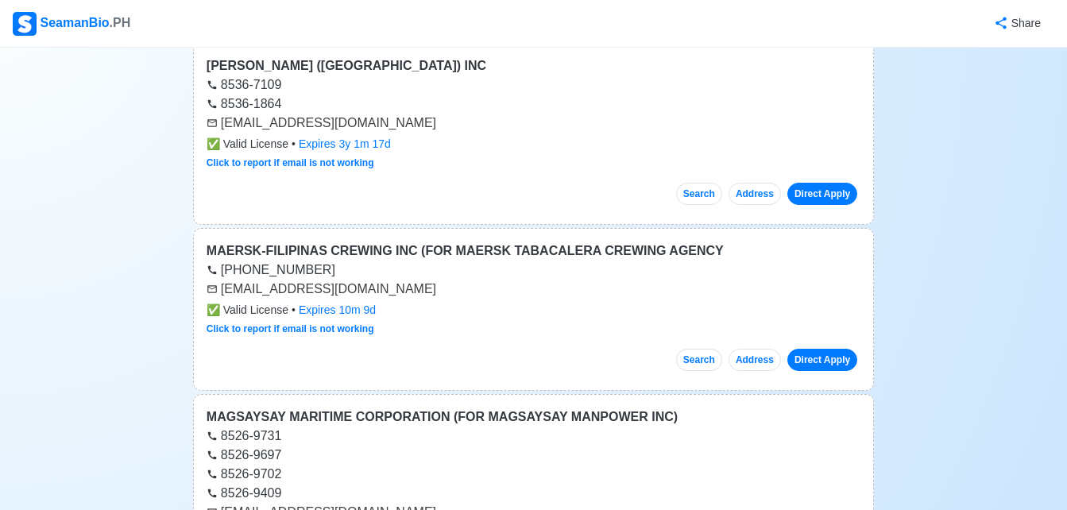
scroll to position [21889, 0]
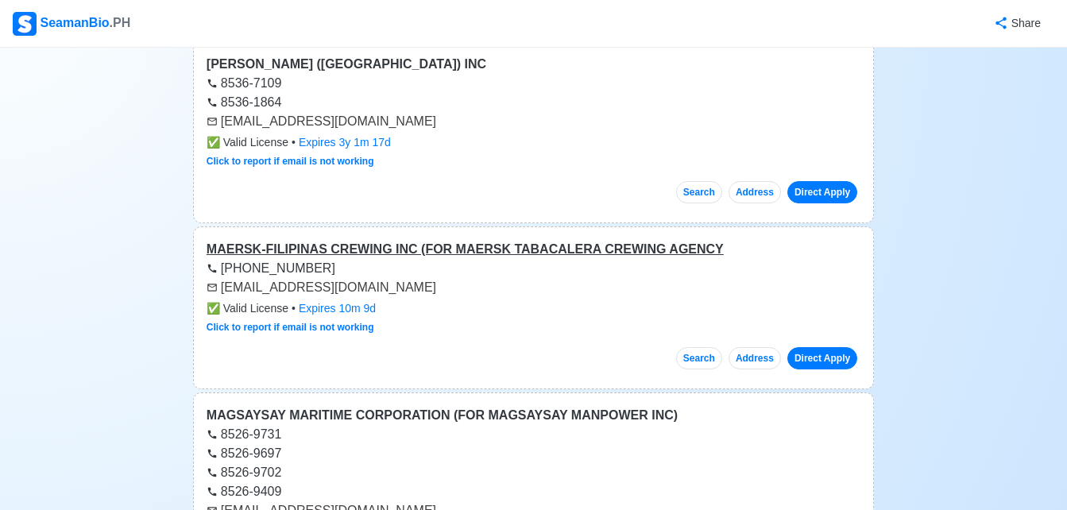
click at [618, 240] on div "MAERSK-FILIPINAS CREWING INC (FOR MAERSK TABACALERA CREWING AGENCY" at bounding box center [534, 249] width 654 height 19
click at [823, 347] on link "Direct Apply" at bounding box center [822, 358] width 70 height 22
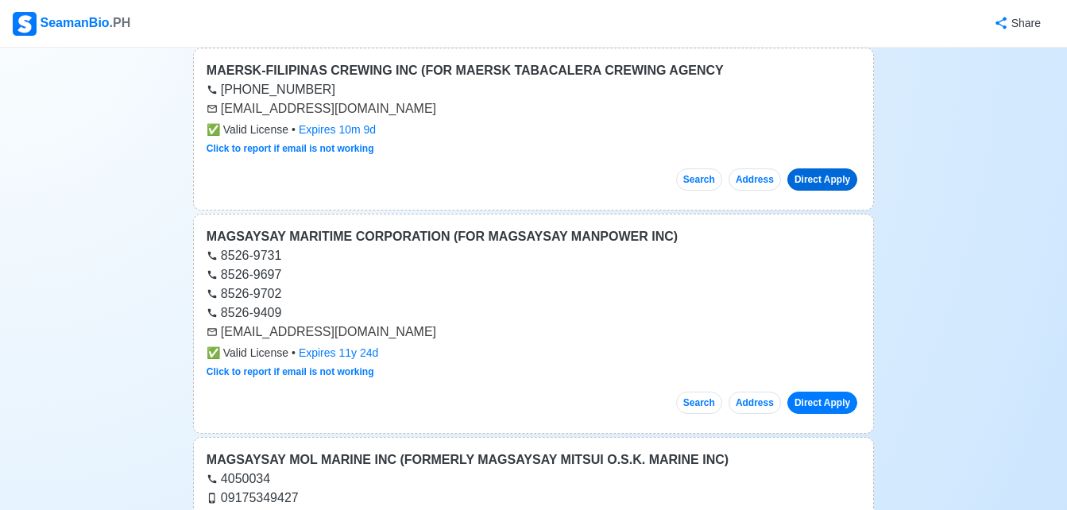
scroll to position [22112, 0]
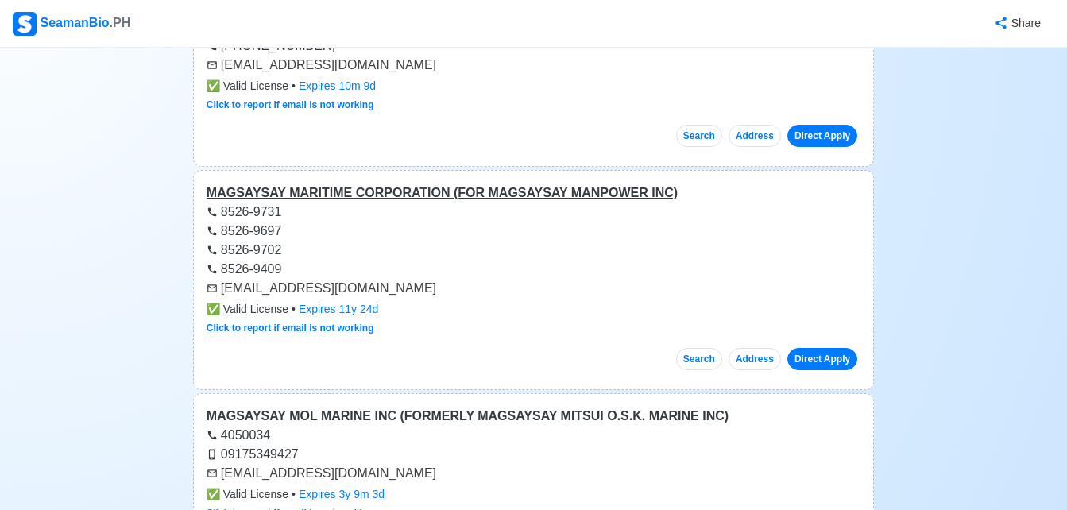
click at [511, 183] on div "MAGSAYSAY MARITIME CORPORATION (FOR MAGSAYSAY MANPOWER INC)" at bounding box center [534, 192] width 654 height 19
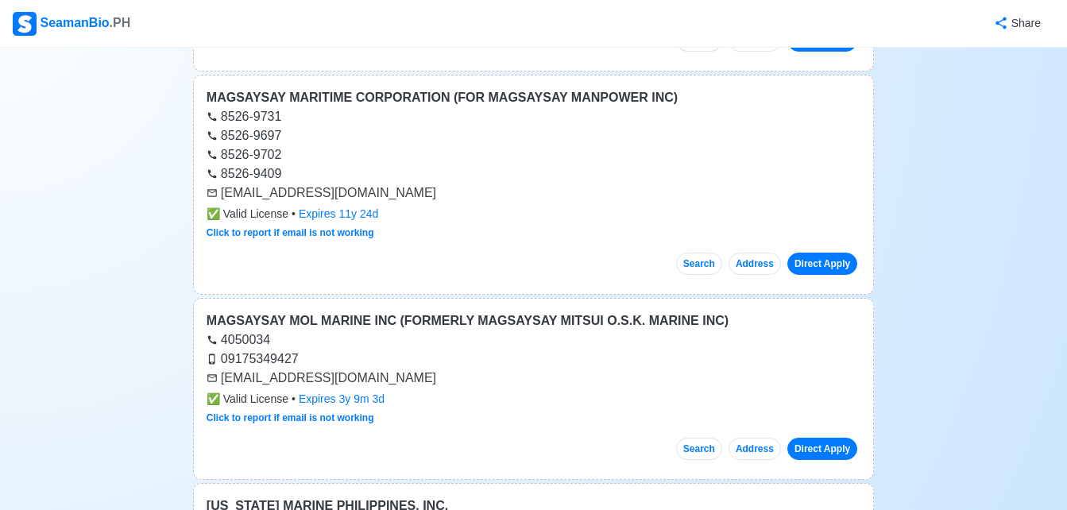
scroll to position [22239, 0]
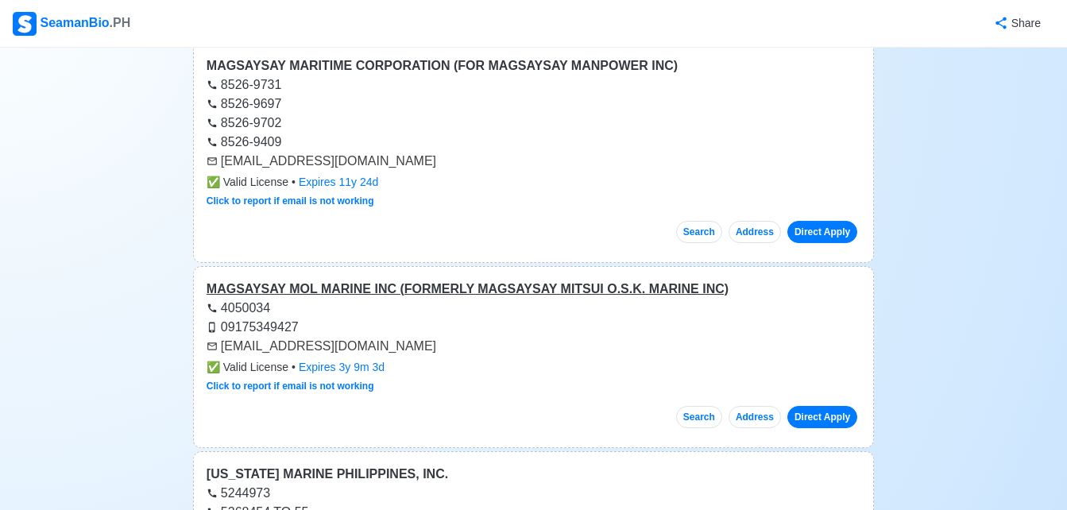
click at [469, 280] on div "MAGSAYSAY MOL MARINE INC (FORMERLY MAGSAYSAY MITSUI O.S.K. MARINE INC)" at bounding box center [534, 289] width 654 height 19
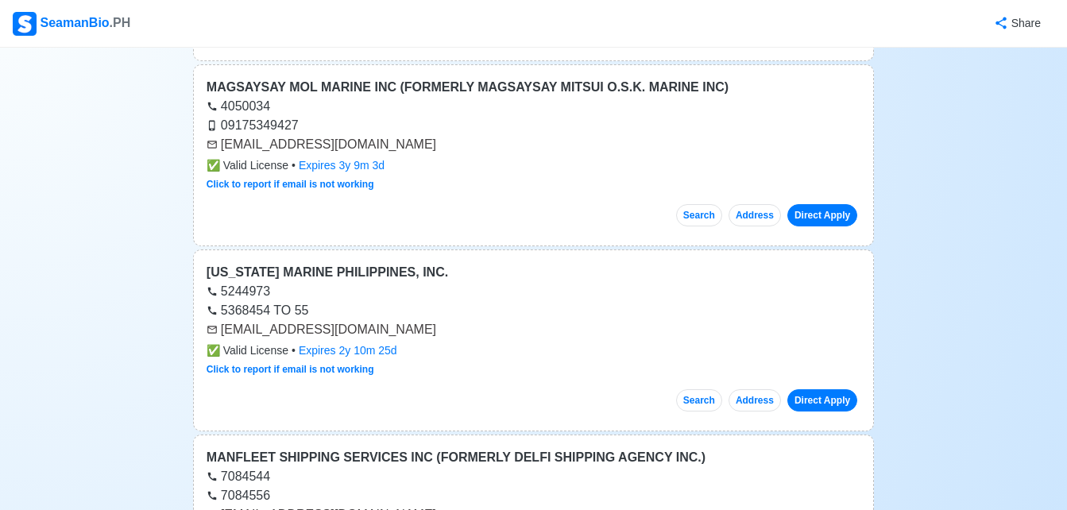
scroll to position [22525, 0]
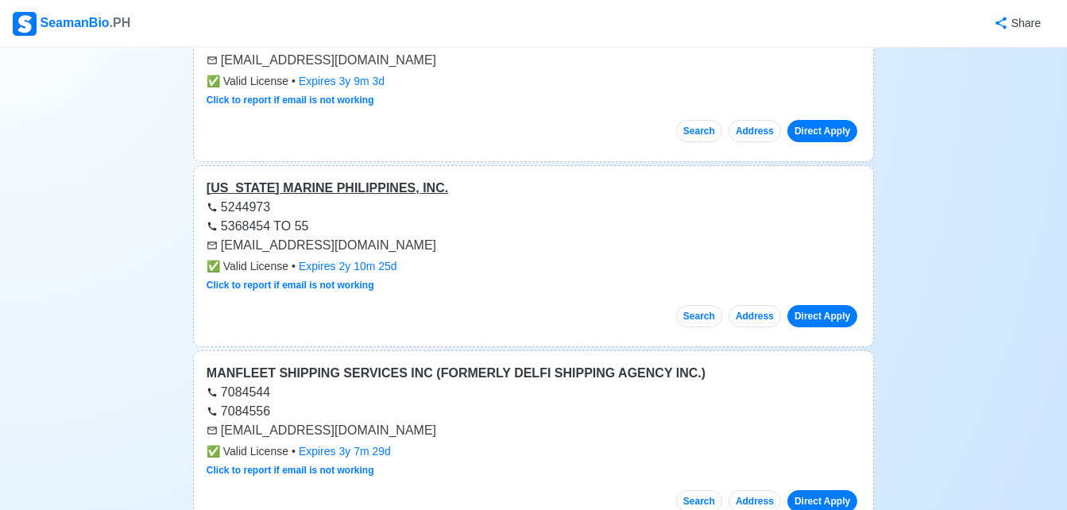
click at [323, 179] on div "[US_STATE] MARINE PHILIPPINES, INC." at bounding box center [534, 188] width 654 height 19
click at [832, 305] on link "Direct Apply" at bounding box center [822, 316] width 70 height 22
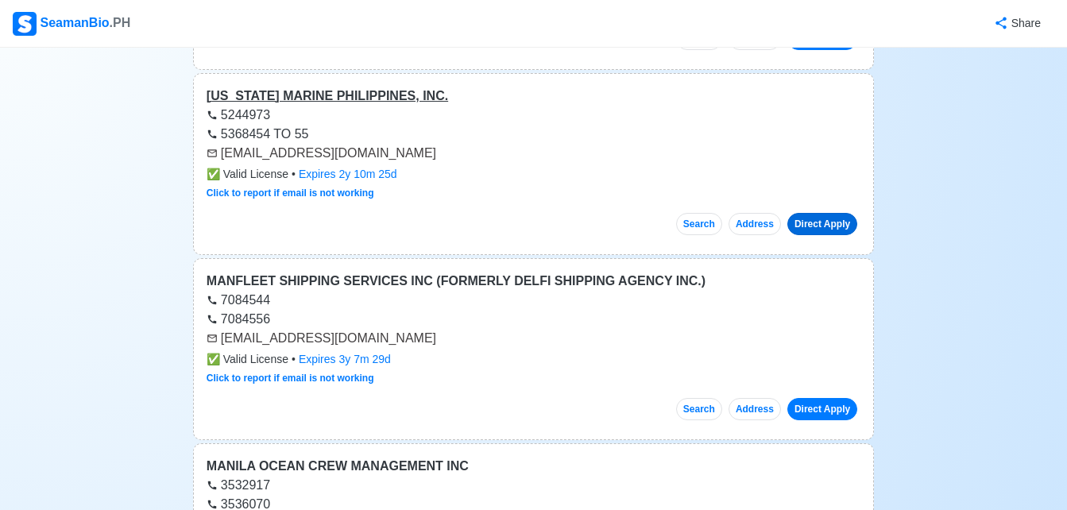
scroll to position [22652, 0]
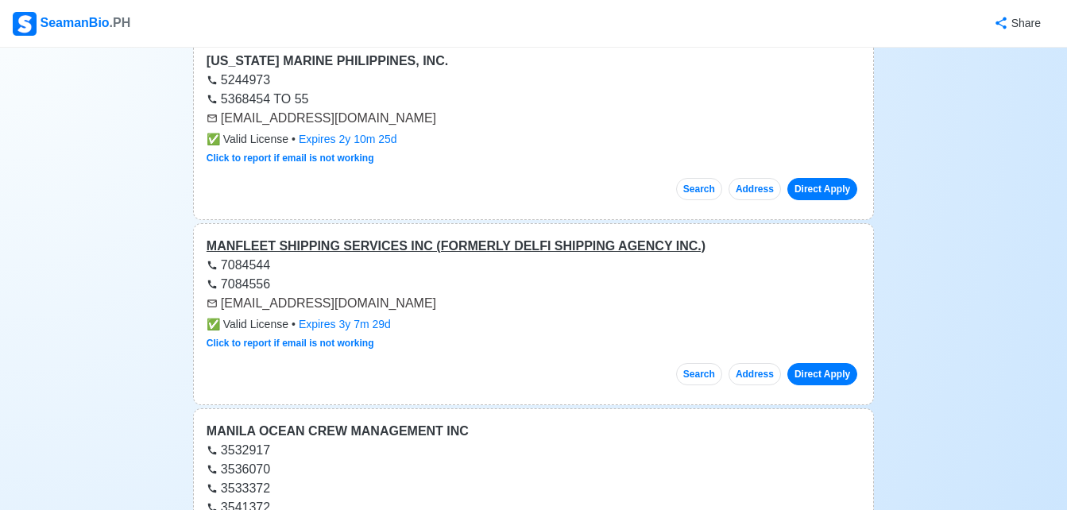
click at [538, 237] on div "MANFLEET SHIPPING SERVICES INC (FORMERLY DELFI SHIPPING AGENCY INC.)" at bounding box center [534, 246] width 654 height 19
click at [810, 363] on link "Direct Apply" at bounding box center [822, 374] width 70 height 22
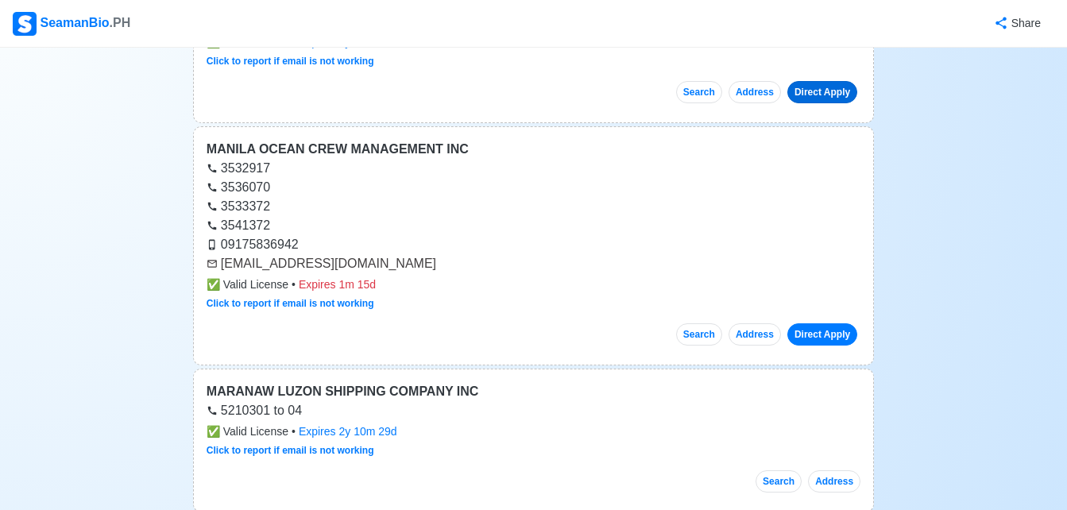
scroll to position [22938, 0]
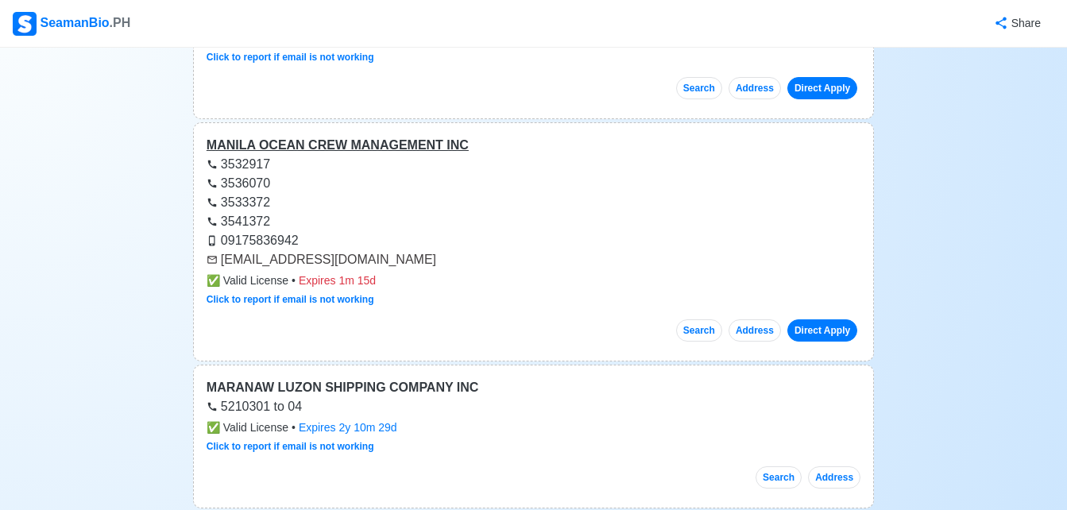
click at [380, 136] on div "MANILA OCEAN CREW MANAGEMENT INC" at bounding box center [534, 145] width 654 height 19
click at [827, 319] on link "Direct Apply" at bounding box center [822, 330] width 70 height 22
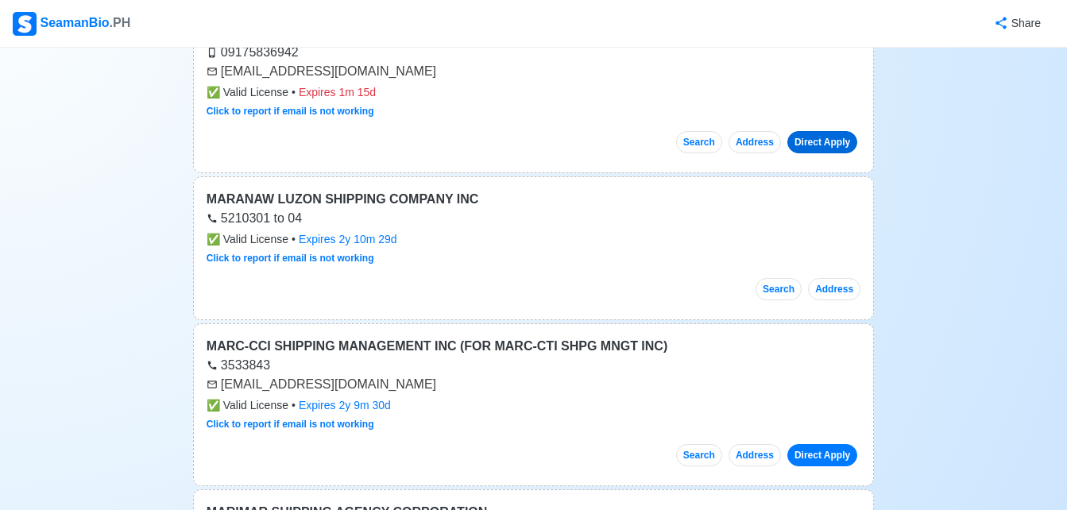
scroll to position [23128, 0]
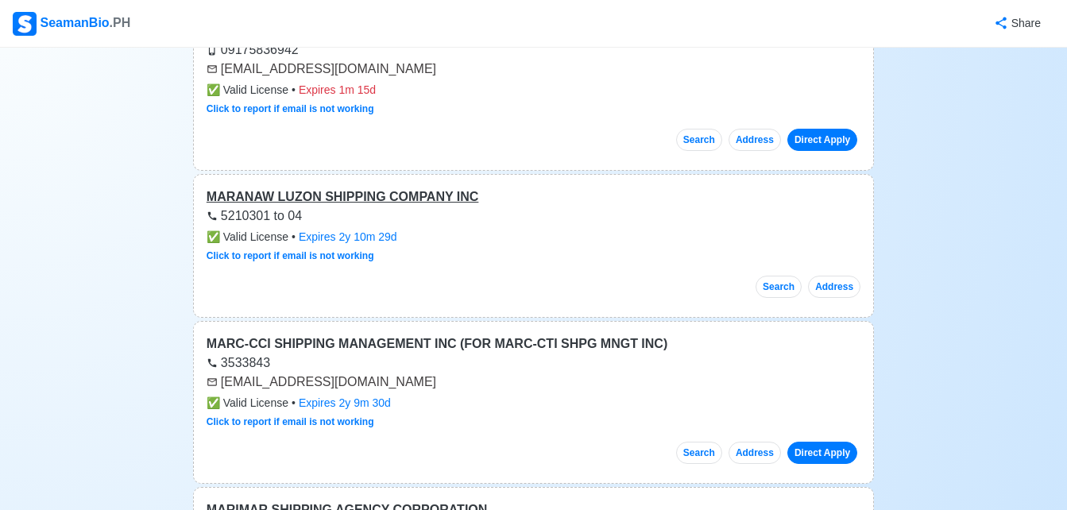
click at [374, 187] on div "MARANAW LUZON SHIPPING COMPANY INC" at bounding box center [534, 196] width 654 height 19
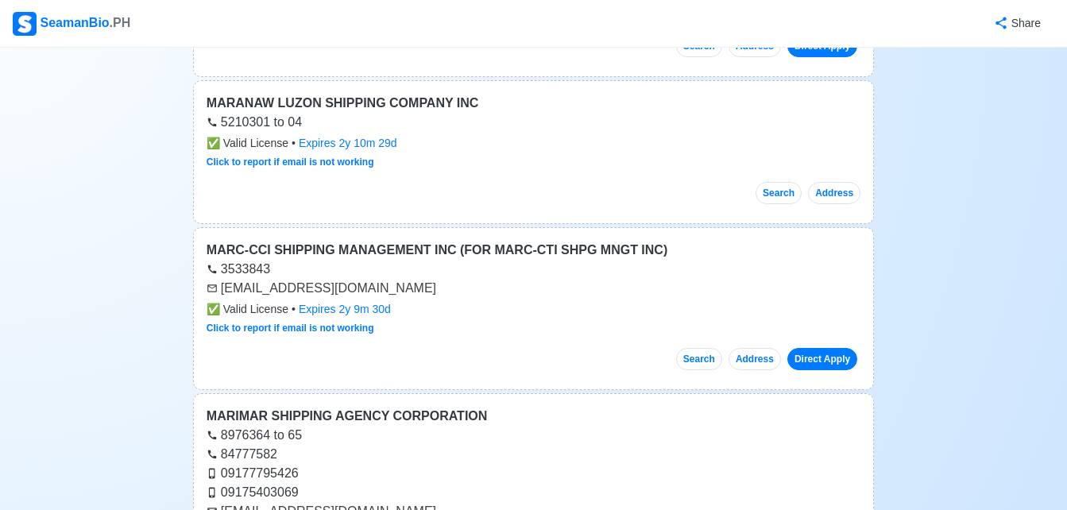
scroll to position [23223, 0]
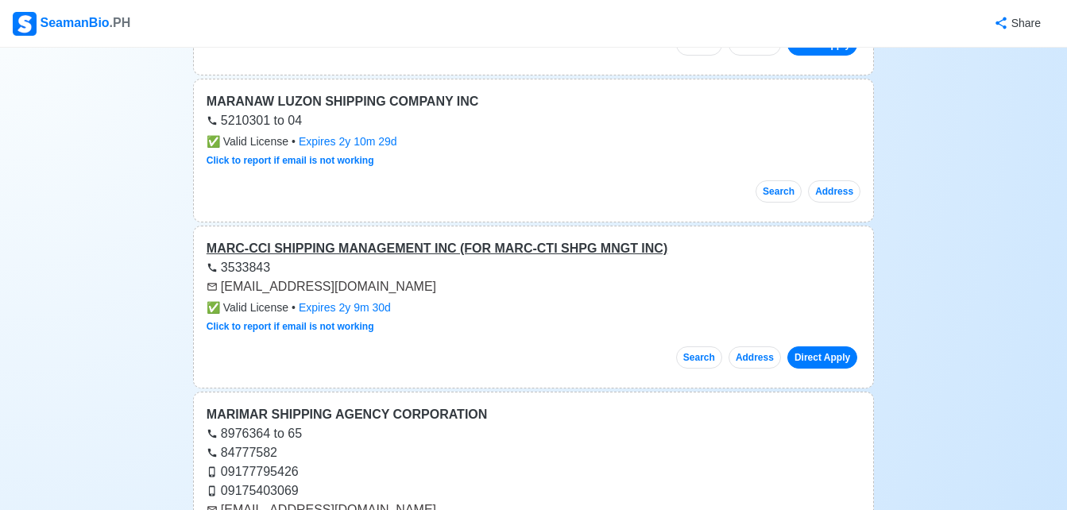
click at [597, 239] on div "MARC-CCI SHIPPING MANAGEMENT INC (FOR MARC-CTI SHPG MNGT INC)" at bounding box center [534, 248] width 654 height 19
click at [829, 346] on link "Direct Apply" at bounding box center [822, 357] width 70 height 22
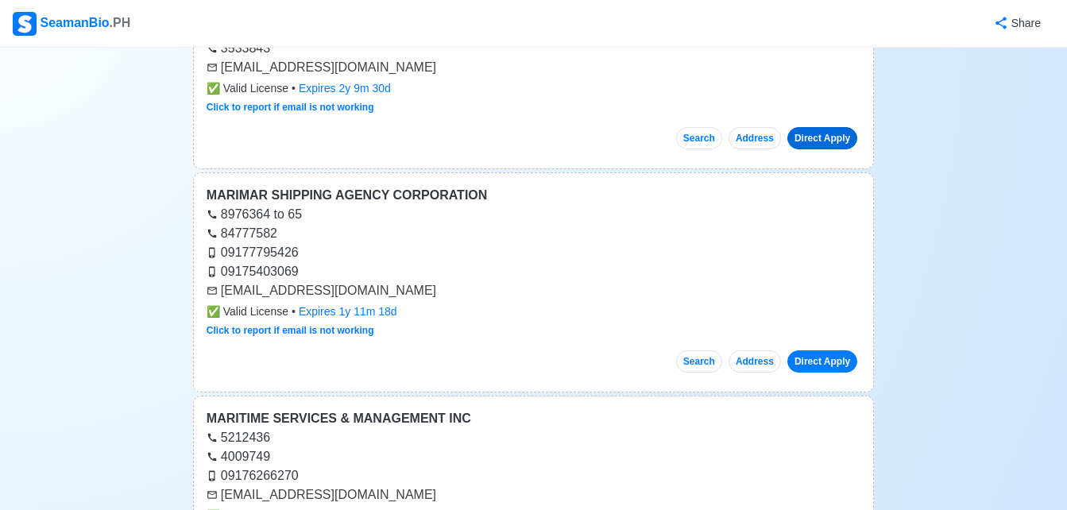
scroll to position [23478, 0]
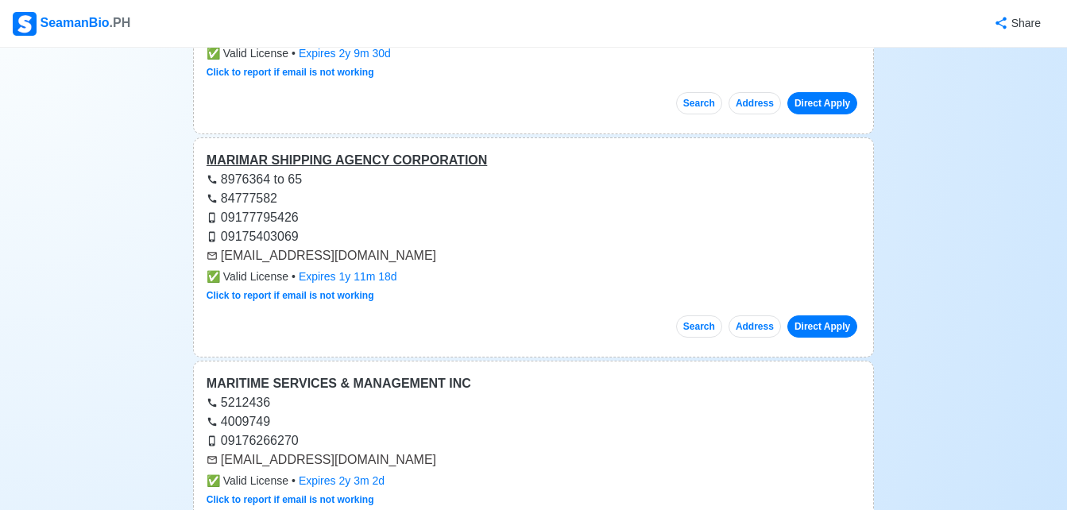
click at [424, 151] on div "MARIMAR SHIPPING AGENCY CORPORATION" at bounding box center [534, 160] width 654 height 19
click at [832, 315] on link "Direct Apply" at bounding box center [822, 326] width 70 height 22
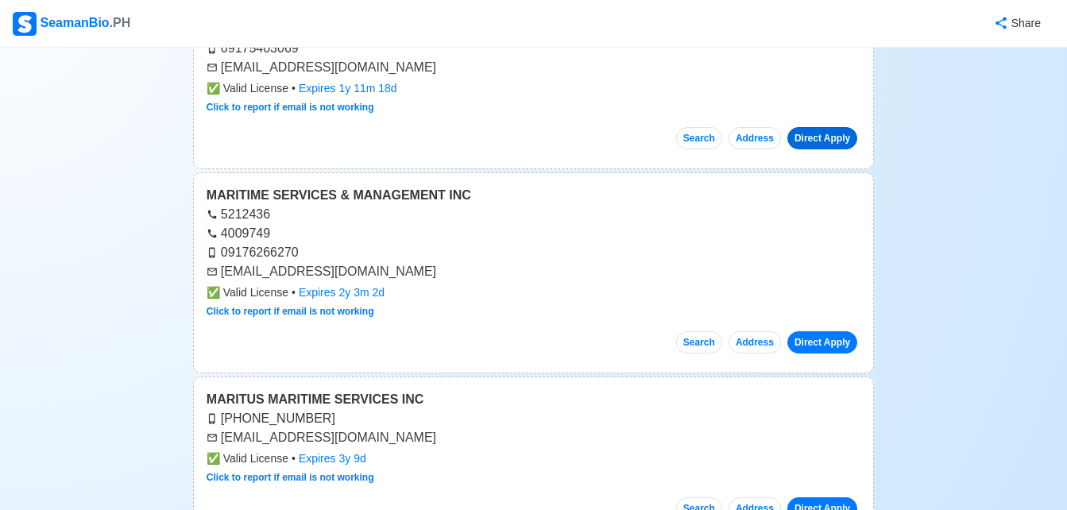
scroll to position [23668, 0]
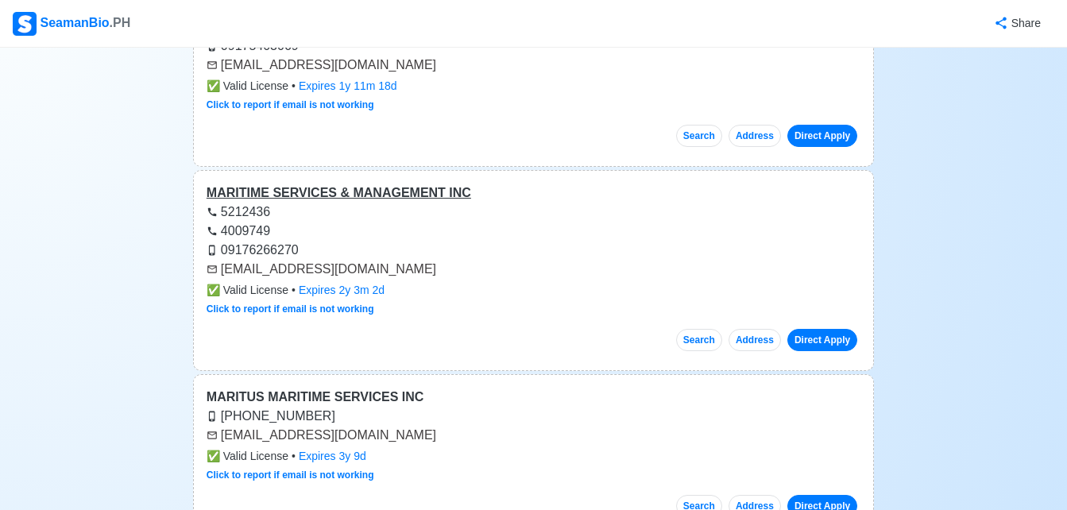
click at [365, 183] on div "MARITIME SERVICES & MANAGEMENT INC" at bounding box center [534, 192] width 654 height 19
click at [818, 329] on link "Direct Apply" at bounding box center [822, 340] width 70 height 22
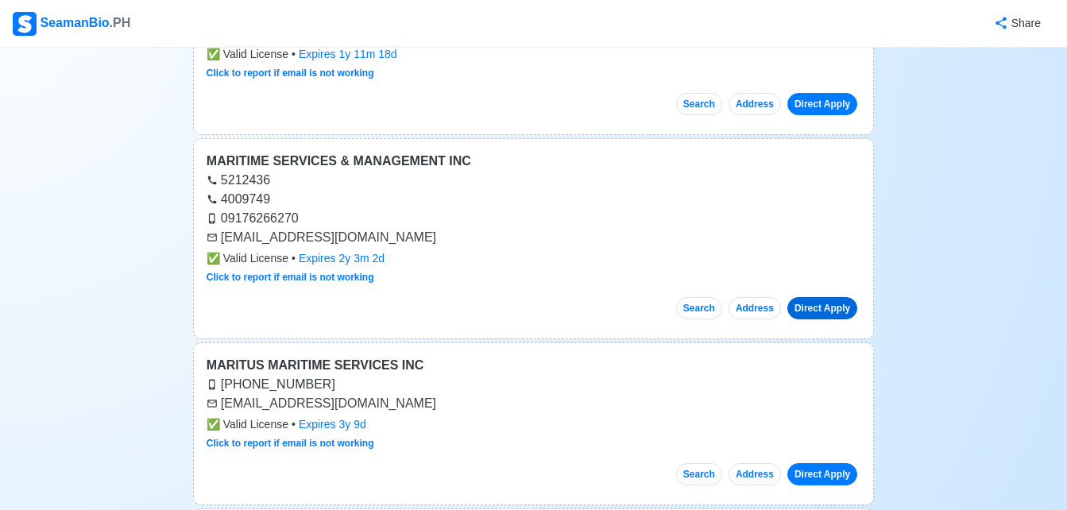
scroll to position [23827, 0]
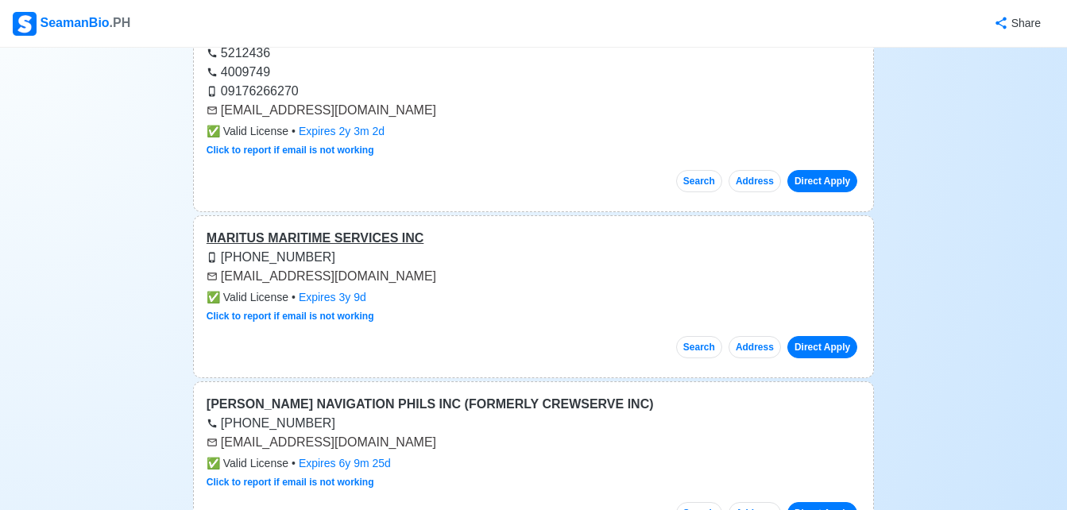
click at [337, 229] on div "MARITUS MARITIME SERVICES INC" at bounding box center [534, 238] width 654 height 19
click at [828, 336] on link "Direct Apply" at bounding box center [822, 347] width 70 height 22
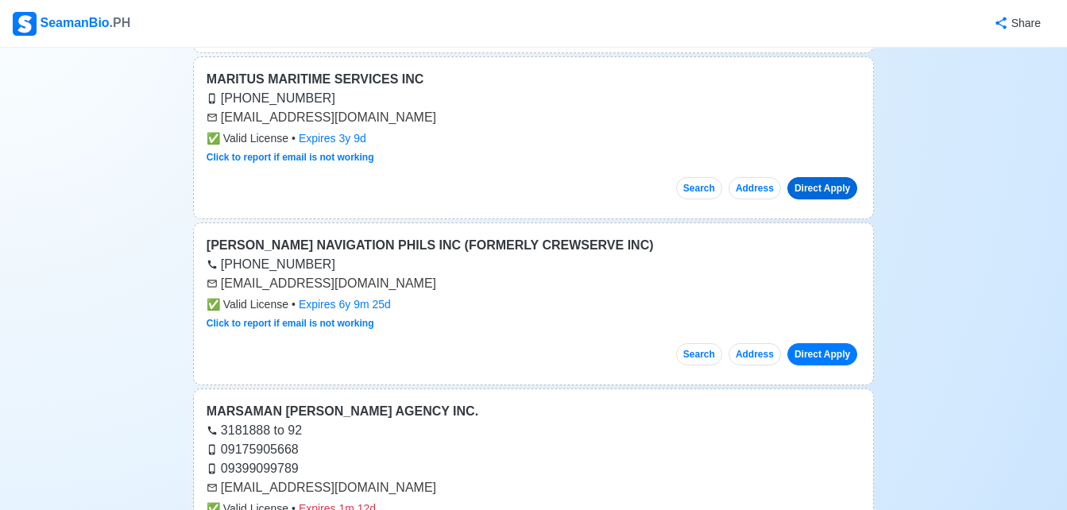
scroll to position [24018, 0]
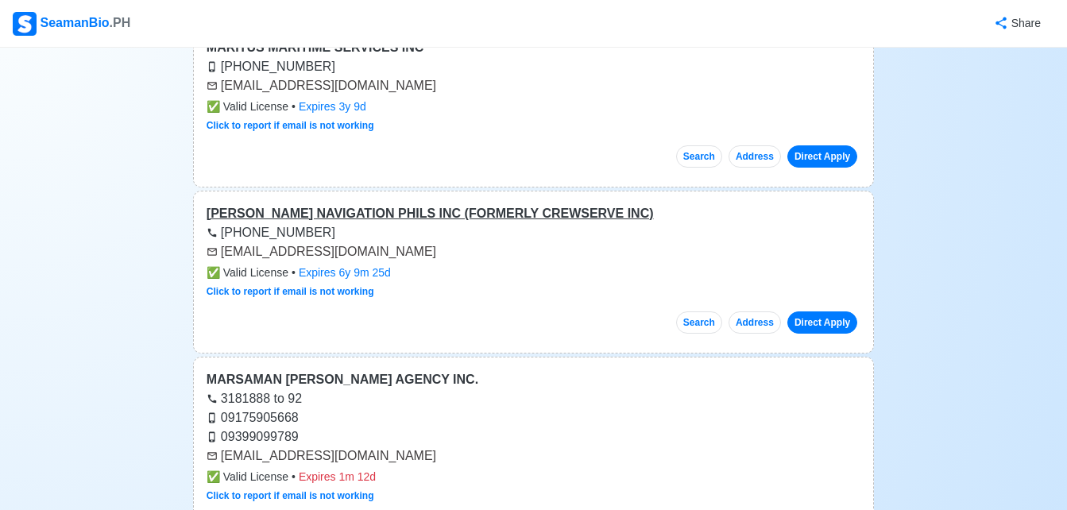
click at [538, 204] on div "[PERSON_NAME] NAVIGATION PHILS INC (FORMERLY CREWSERVE INC)" at bounding box center [534, 213] width 654 height 19
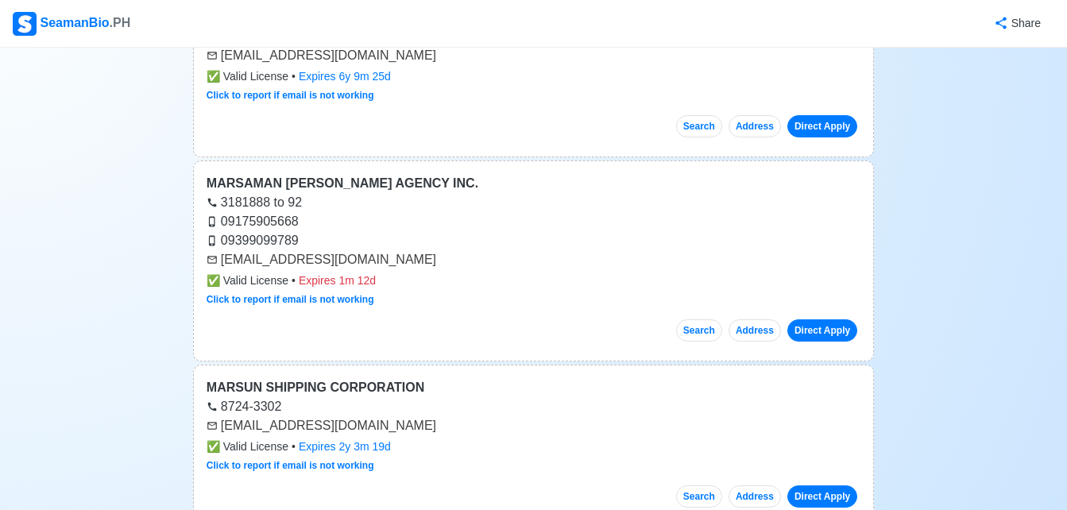
scroll to position [24240, 0]
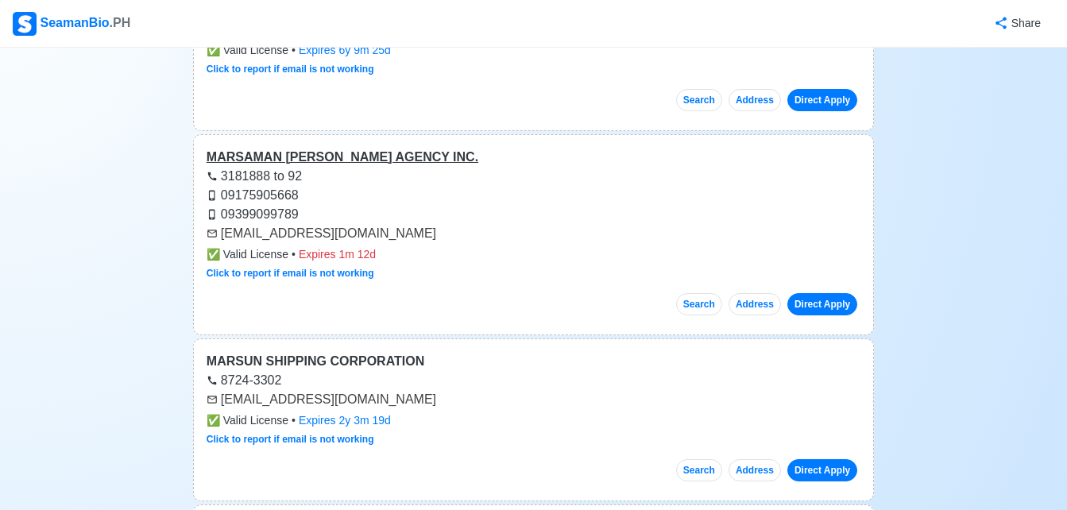
click at [372, 148] on div "MARSAMAN [PERSON_NAME] AGENCY INC." at bounding box center [534, 157] width 654 height 19
click at [822, 293] on link "Direct Apply" at bounding box center [822, 304] width 70 height 22
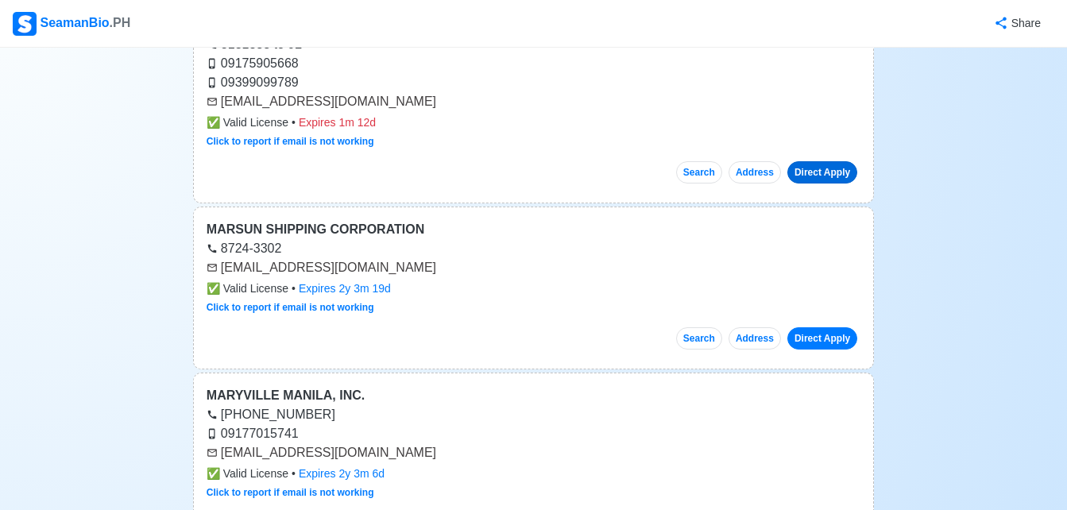
scroll to position [24399, 0]
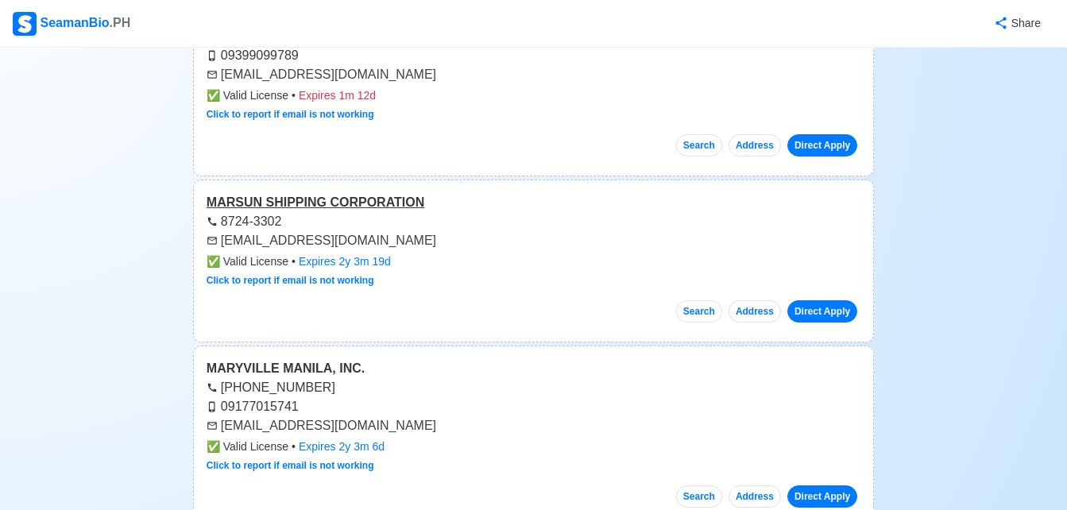
click at [376, 193] on div "MARSUN SHIPPING CORPORATION" at bounding box center [534, 202] width 654 height 19
click at [840, 300] on link "Direct Apply" at bounding box center [822, 311] width 70 height 22
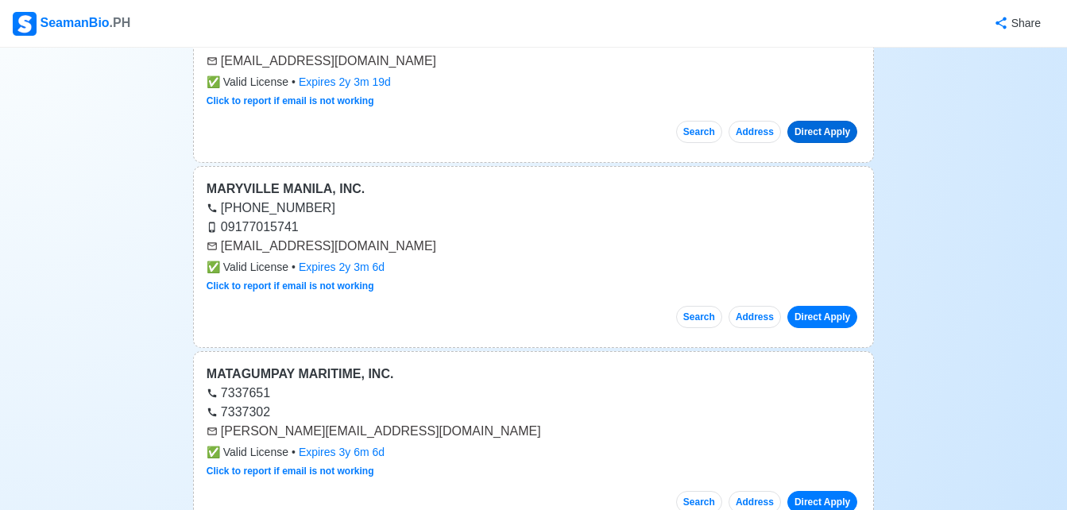
scroll to position [24621, 0]
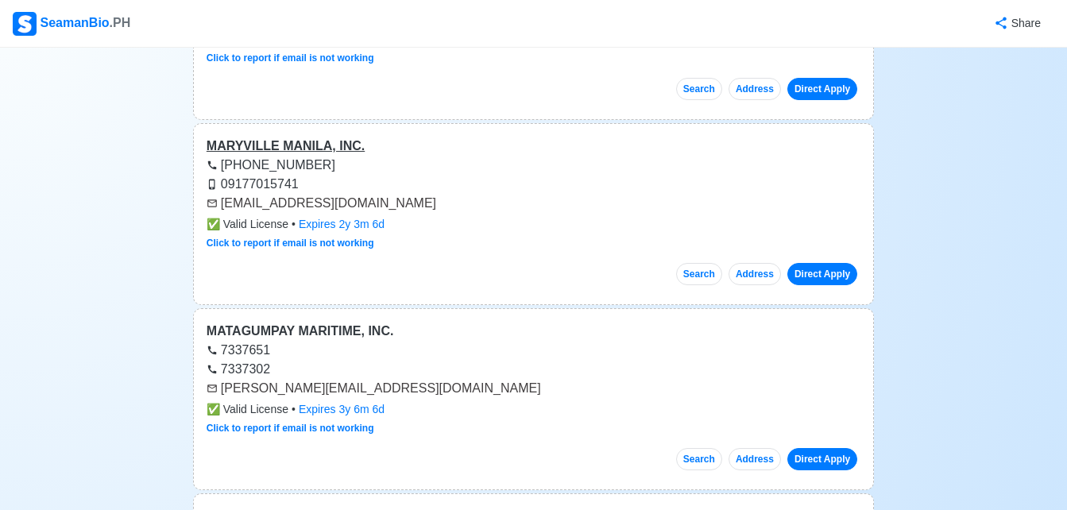
click at [291, 137] on div "MARYVILLE MANILA, INC." at bounding box center [534, 146] width 654 height 19
click at [832, 263] on link "Direct Apply" at bounding box center [822, 274] width 70 height 22
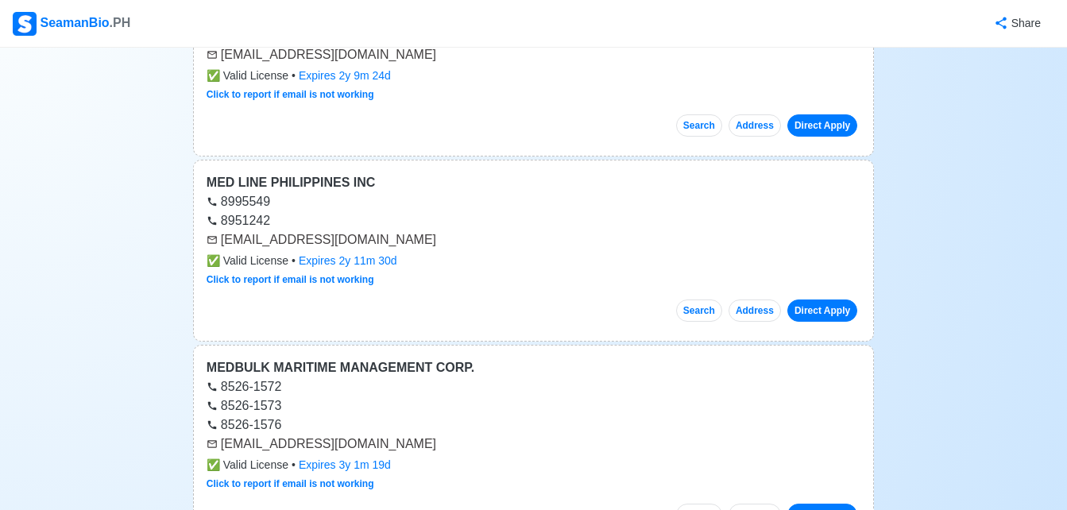
scroll to position [25161, 0]
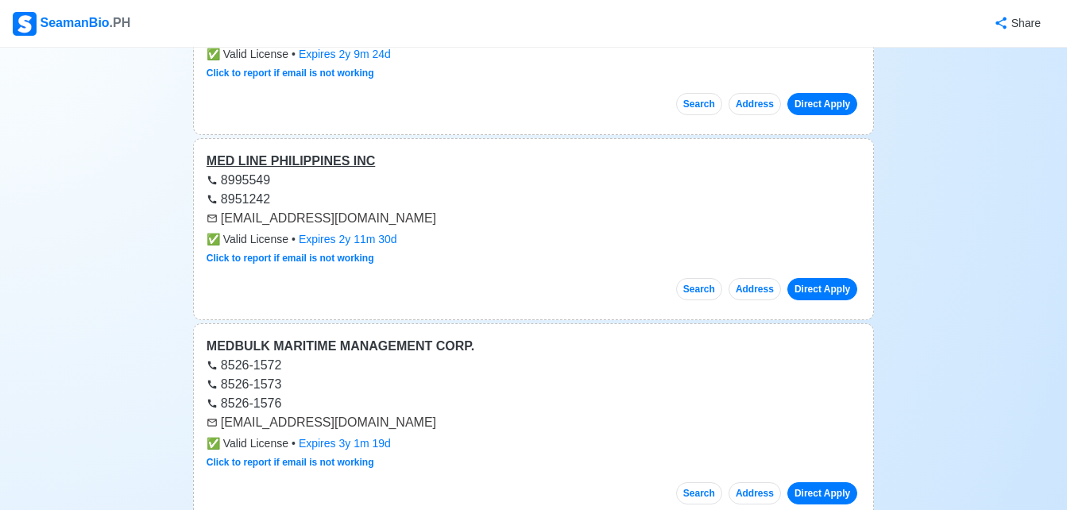
click at [312, 152] on div "MED LINE PHILIPPINES INC" at bounding box center [534, 161] width 654 height 19
click at [840, 278] on link "Direct Apply" at bounding box center [822, 289] width 70 height 22
click at [409, 323] on div "MEDBULK MARITIME MANAGEMENT CORP. 8526-1572 8526-1573 8526-1576 [EMAIL_ADDRESS]…" at bounding box center [533, 423] width 681 height 201
click at [396, 337] on div "MEDBULK MARITIME MANAGEMENT CORP." at bounding box center [534, 346] width 654 height 19
click at [824, 482] on link "Direct Apply" at bounding box center [822, 493] width 70 height 22
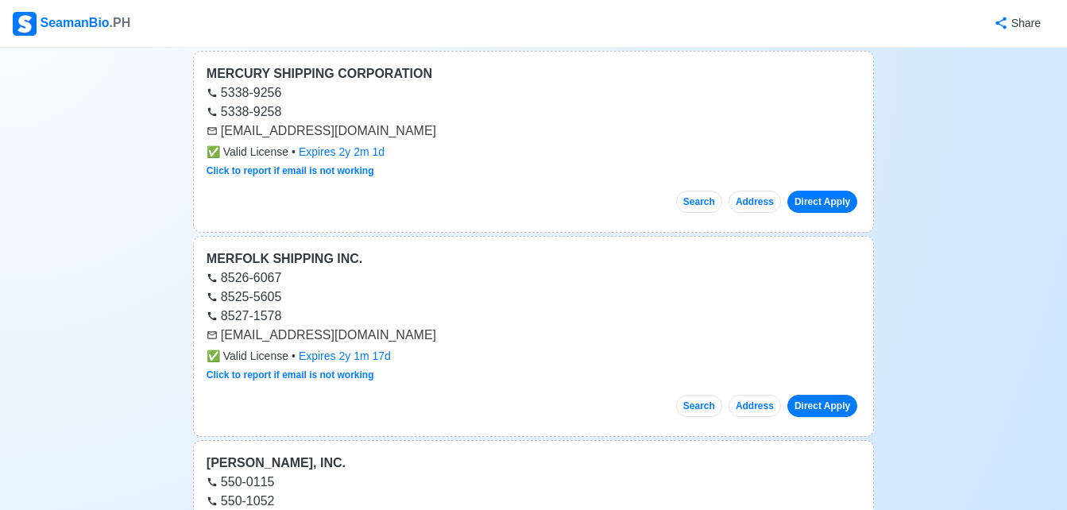
scroll to position [25606, 0]
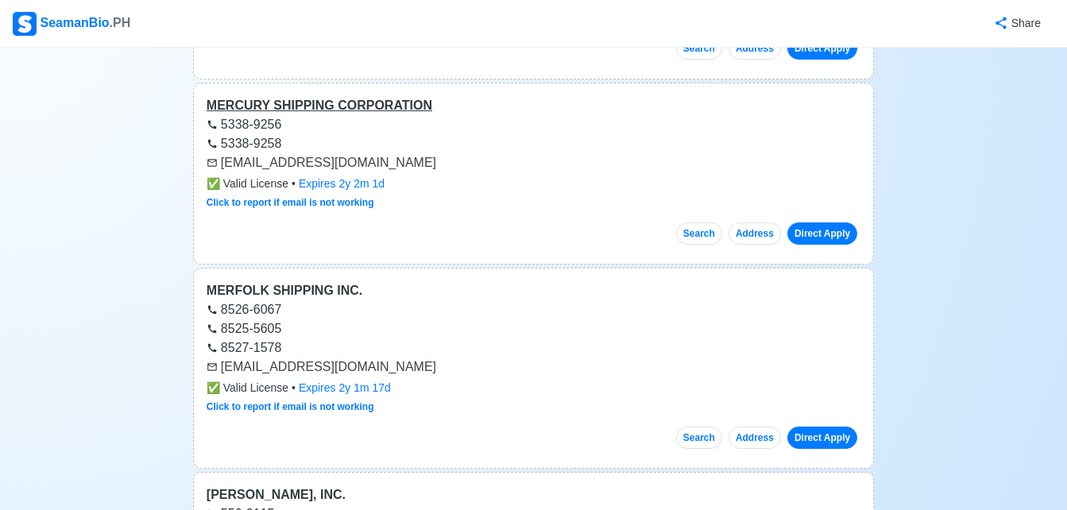
click at [289, 96] on div "MERCURY SHIPPING CORPORATION" at bounding box center [534, 105] width 654 height 19
click at [832, 222] on link "Direct Apply" at bounding box center [822, 233] width 70 height 22
click at [283, 281] on div "MERFOLK SHIPPING INC." at bounding box center [534, 290] width 654 height 19
click at [820, 427] on link "Direct Apply" at bounding box center [822, 438] width 70 height 22
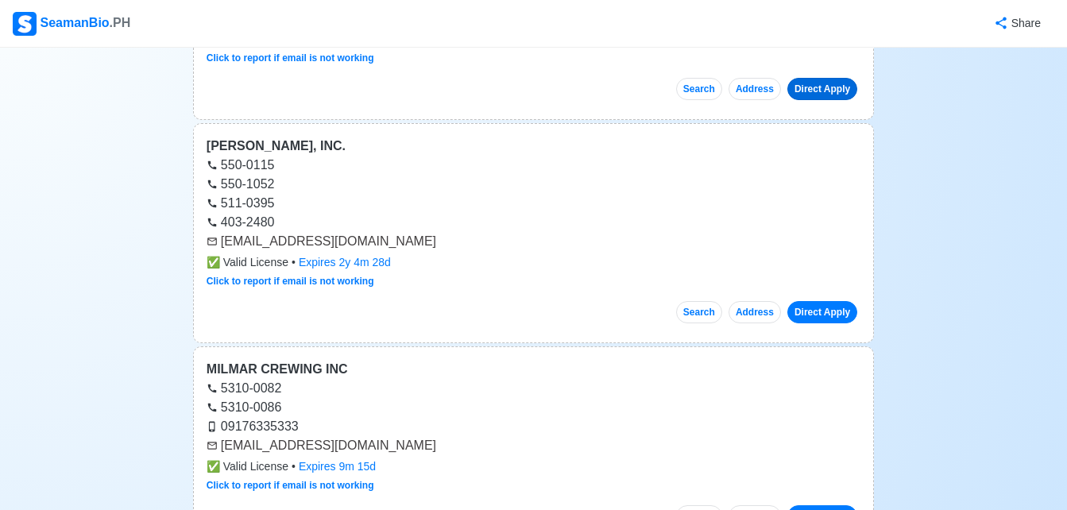
scroll to position [25956, 0]
click at [318, 136] on div "[PERSON_NAME], INC." at bounding box center [534, 145] width 654 height 19
click at [847, 300] on link "Direct Apply" at bounding box center [822, 311] width 70 height 22
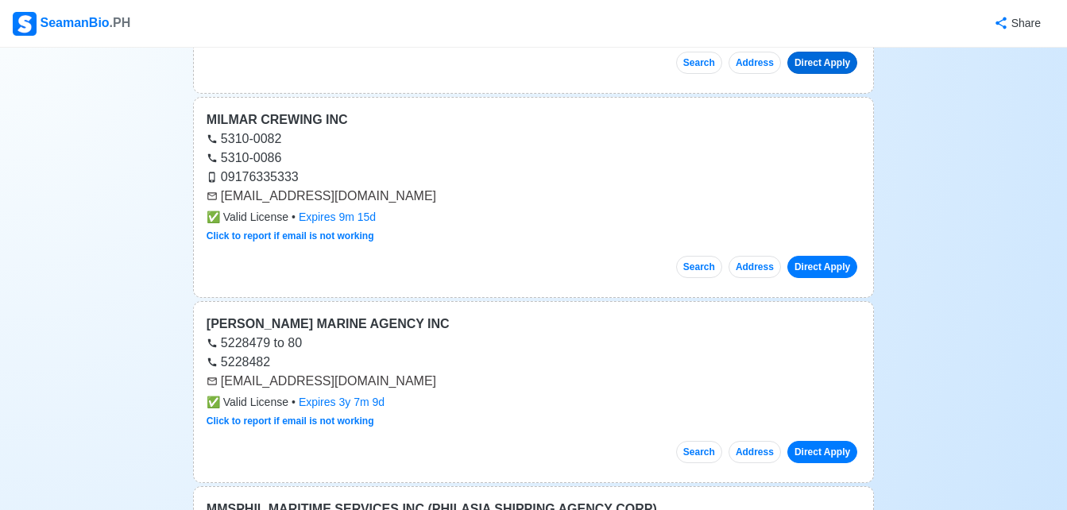
scroll to position [26210, 0]
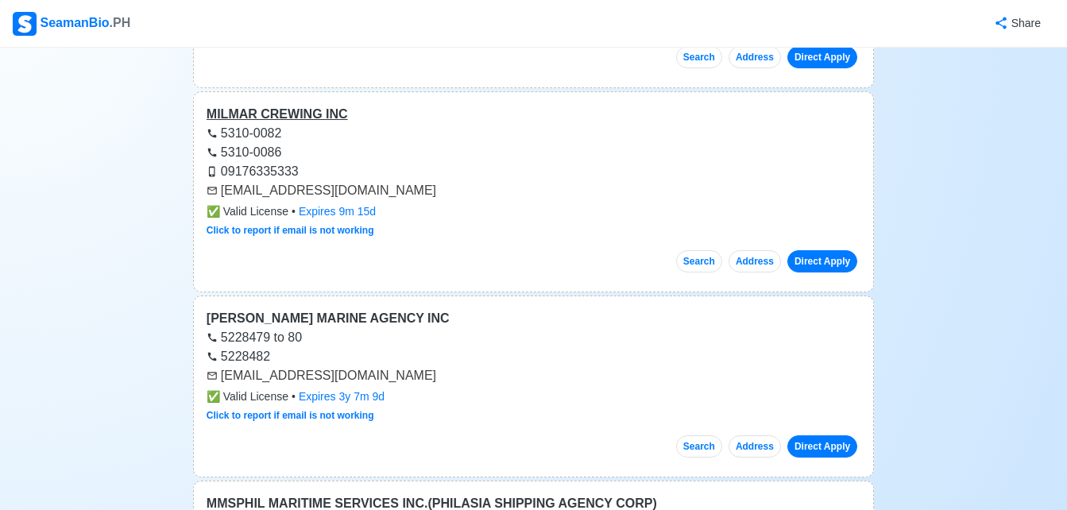
click at [288, 105] on div "MILMAR CREWING INC" at bounding box center [534, 114] width 654 height 19
click at [796, 250] on link "Direct Apply" at bounding box center [822, 261] width 70 height 22
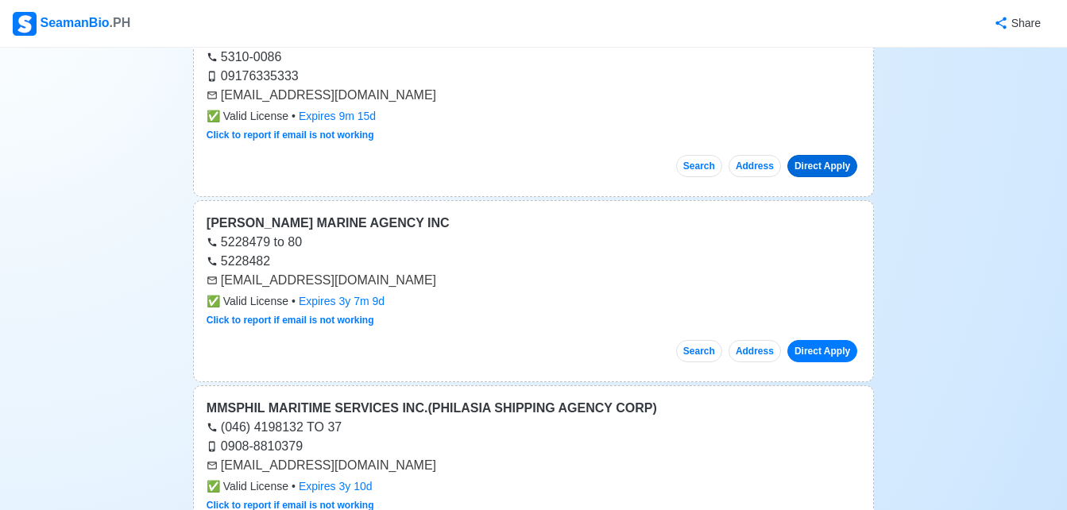
scroll to position [26337, 0]
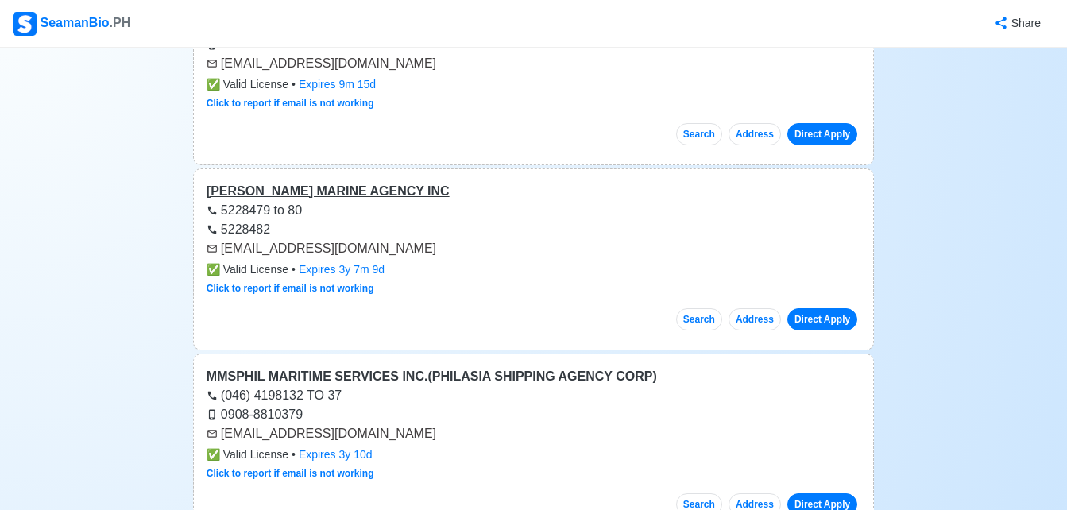
click at [334, 182] on div "[PERSON_NAME] MARINE AGENCY INC" at bounding box center [534, 191] width 654 height 19
click at [852, 308] on link "Direct Apply" at bounding box center [822, 319] width 70 height 22
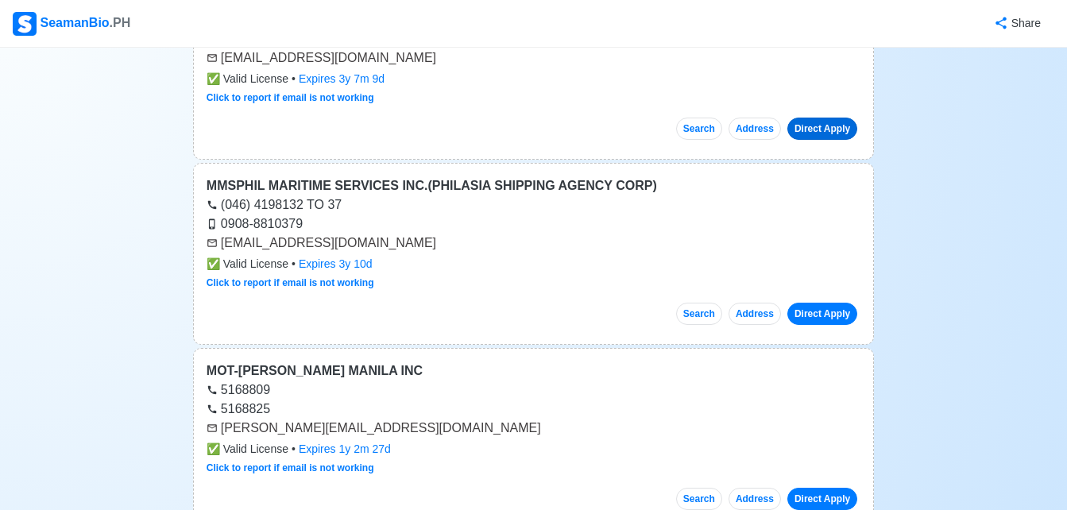
scroll to position [26559, 0]
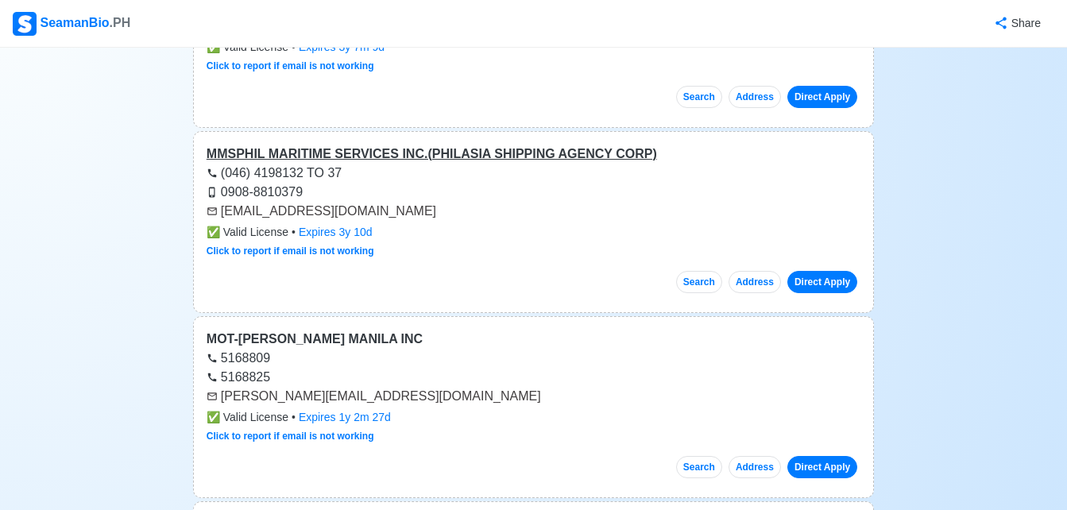
click at [581, 145] on div "MMSPHIL MARITIME SERVICES INC.(PHILASIA SHIPPING AGENCY CORP)" at bounding box center [534, 154] width 654 height 19
click at [820, 271] on link "Direct Apply" at bounding box center [822, 282] width 70 height 22
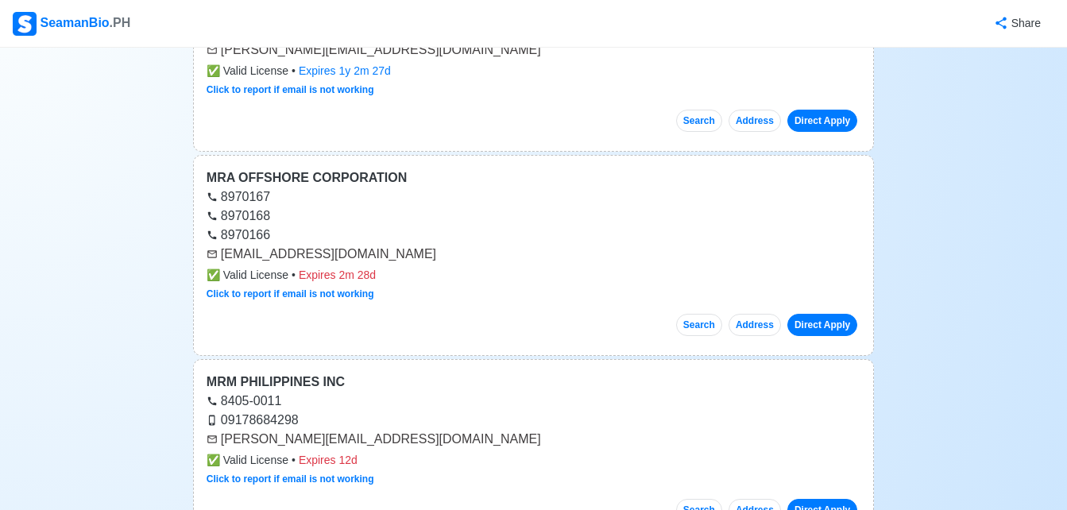
scroll to position [26909, 0]
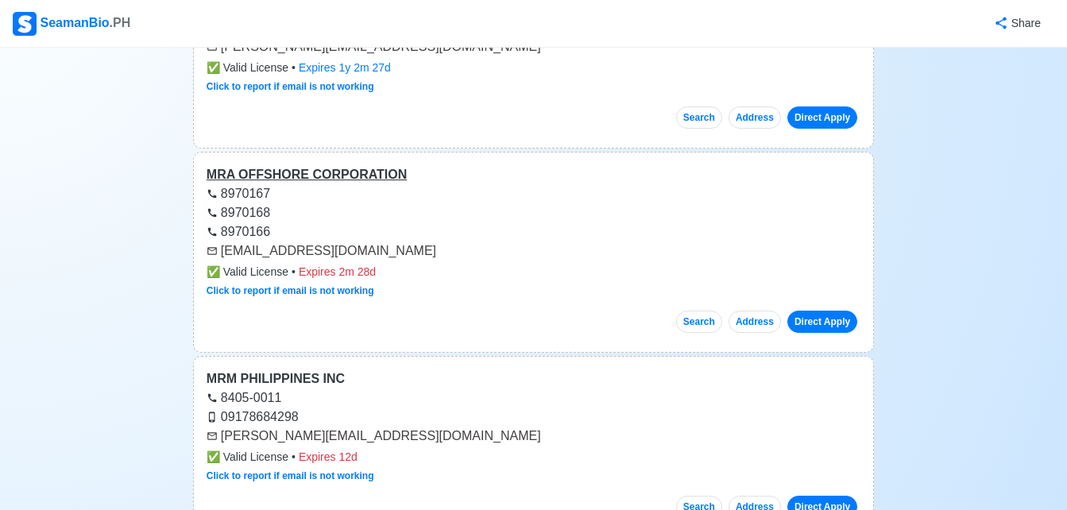
click at [358, 165] on div "MRA OFFSHORE CORPORATION" at bounding box center [534, 174] width 654 height 19
click at [816, 311] on link "Direct Apply" at bounding box center [822, 322] width 70 height 22
click at [280, 369] on div "MRM PHILIPPINES INC" at bounding box center [534, 378] width 654 height 19
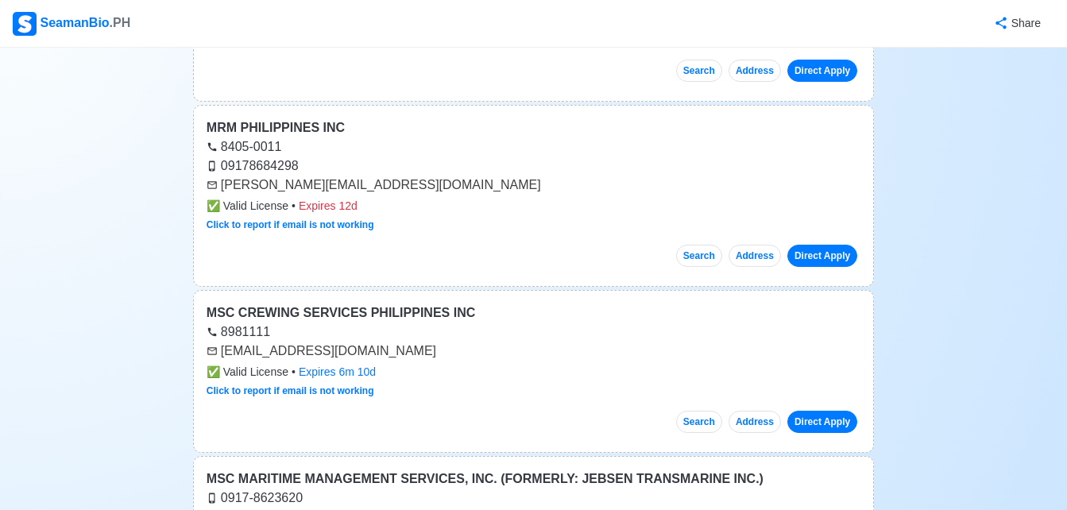
scroll to position [27163, 0]
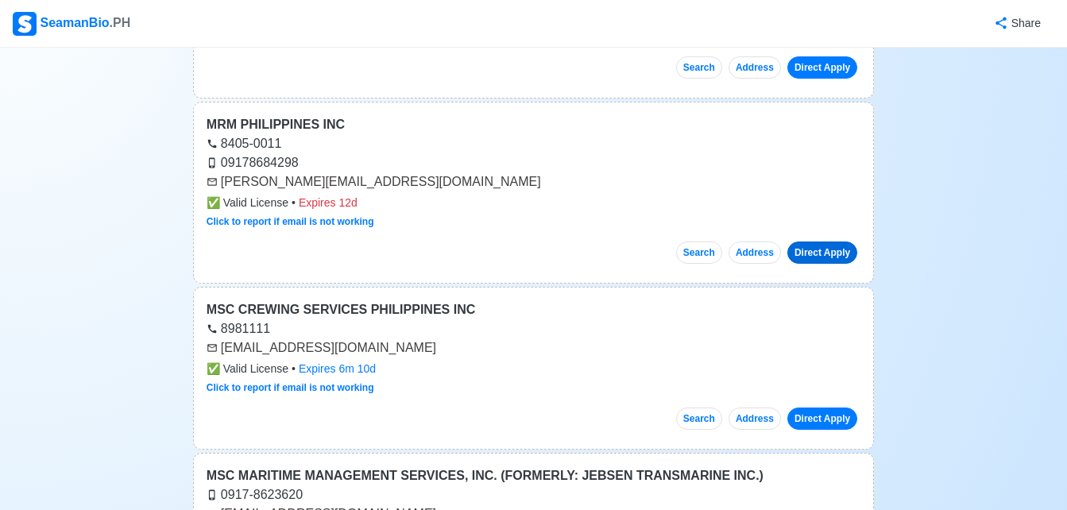
click at [848, 241] on link "Direct Apply" at bounding box center [822, 252] width 70 height 22
click at [382, 300] on div "MSC CREWING SERVICES PHILIPPINES INC" at bounding box center [534, 309] width 654 height 19
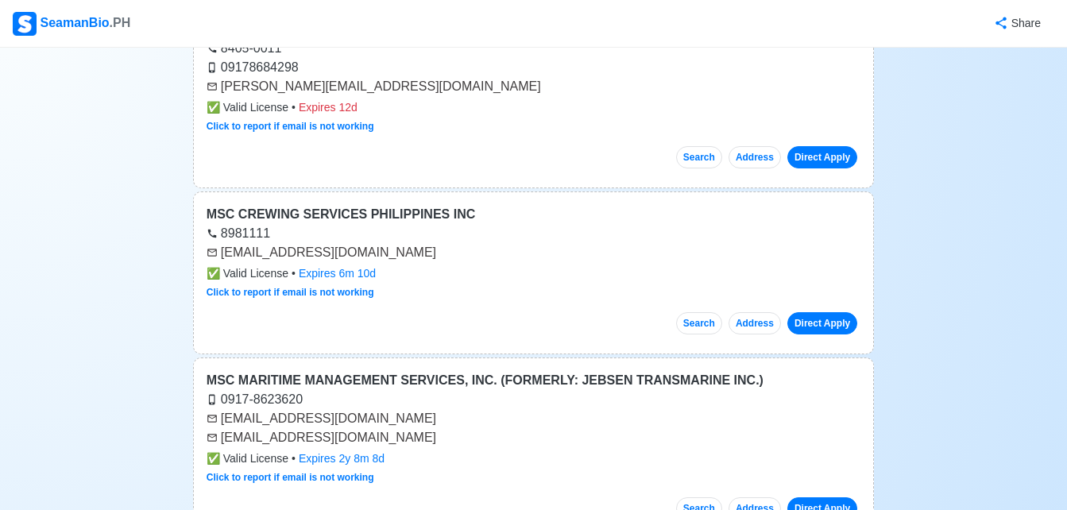
scroll to position [27290, 0]
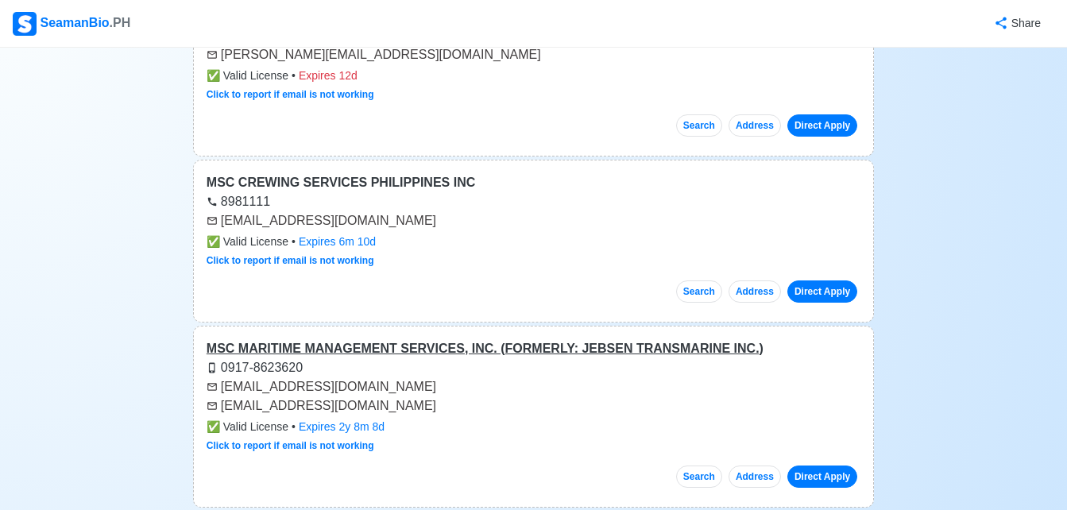
click at [553, 339] on div "MSC MARITIME MANAGEMENT SERVICES, INC. (FORMERLY: JEBSEN TRANSMARINE INC.)" at bounding box center [534, 348] width 654 height 19
click at [828, 465] on link "Direct Apply" at bounding box center [822, 476] width 70 height 22
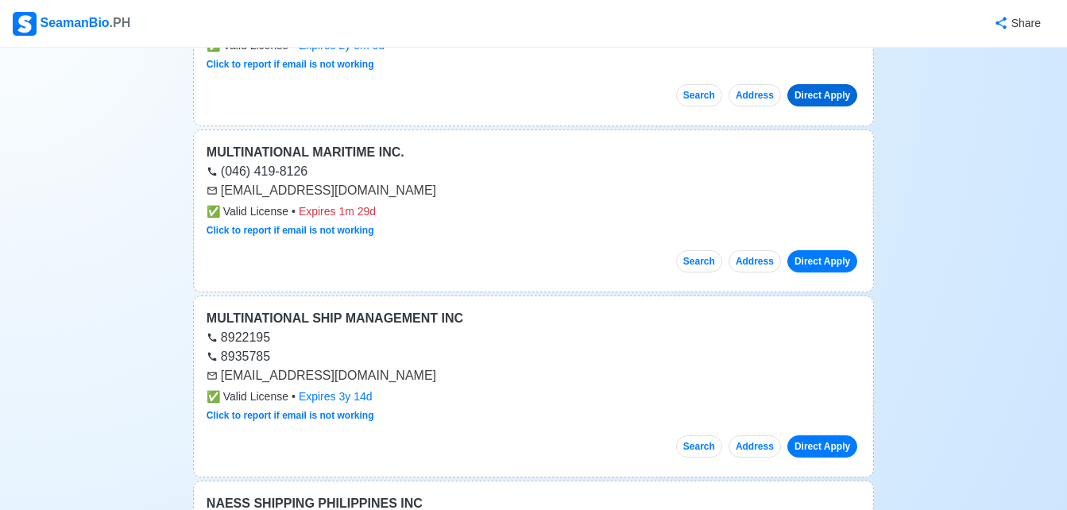
scroll to position [27639, 0]
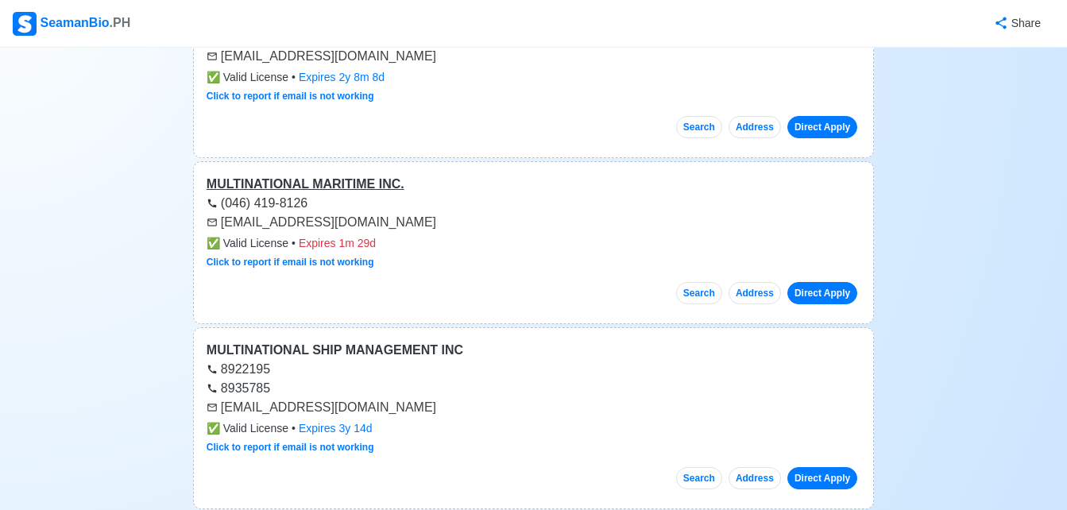
click at [334, 175] on div "MULTINATIONAL MARITIME INC." at bounding box center [534, 184] width 654 height 19
click at [809, 282] on link "Direct Apply" at bounding box center [822, 293] width 70 height 22
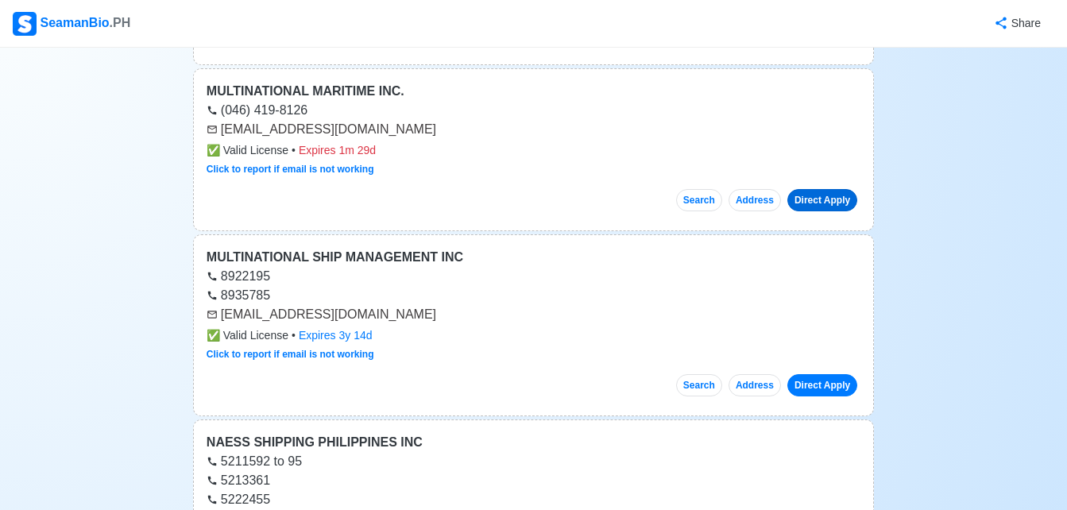
scroll to position [27735, 0]
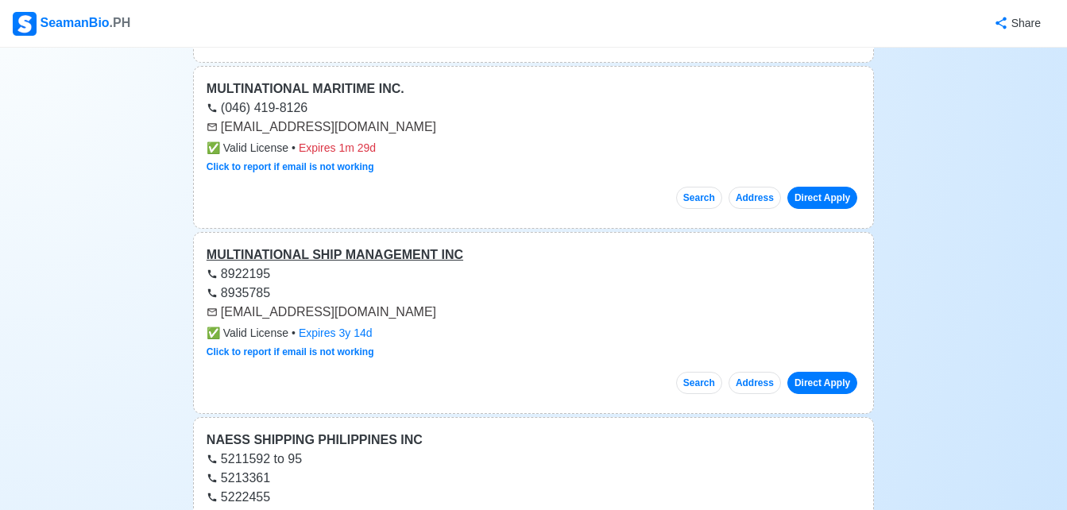
click at [382, 245] on div "MULTINATIONAL SHIP MANAGEMENT INC" at bounding box center [534, 254] width 654 height 19
click at [837, 372] on link "Direct Apply" at bounding box center [822, 383] width 70 height 22
